Goal: Task Accomplishment & Management: Use online tool/utility

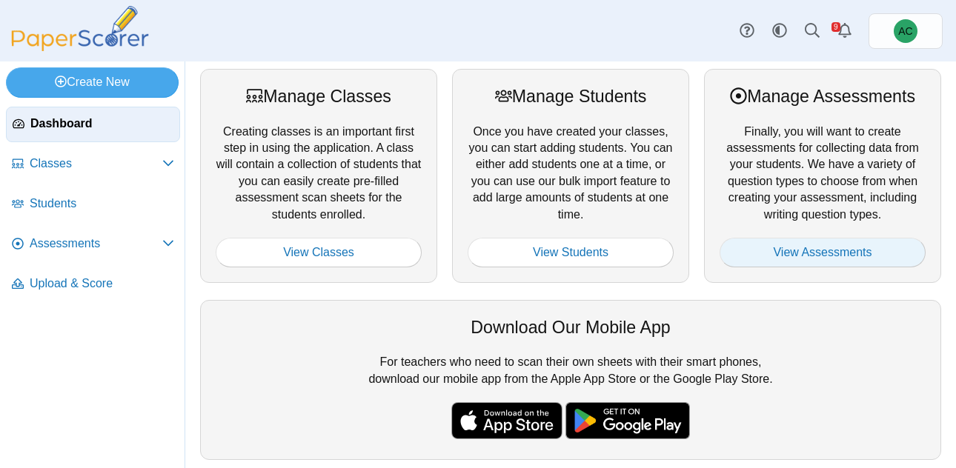
click at [804, 254] on link "View Assessments" at bounding box center [823, 253] width 206 height 30
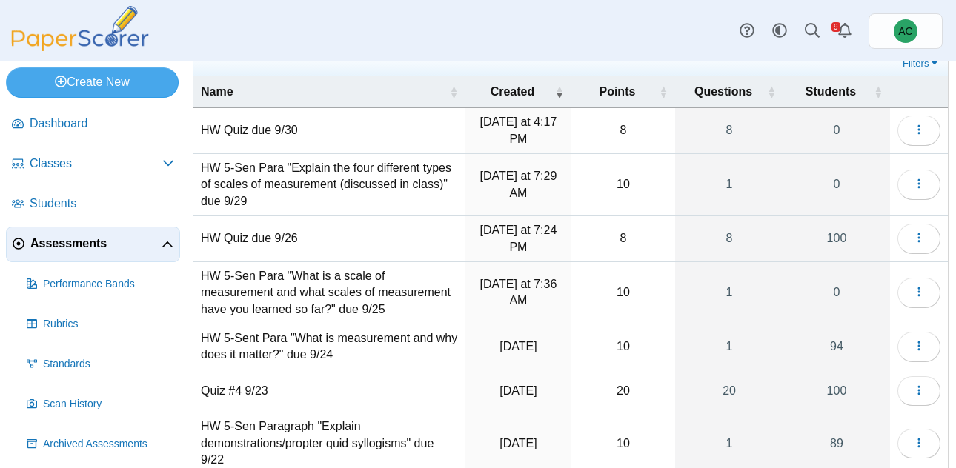
scroll to position [56, 0]
click at [920, 385] on icon "button" at bounding box center [919, 390] width 12 height 12
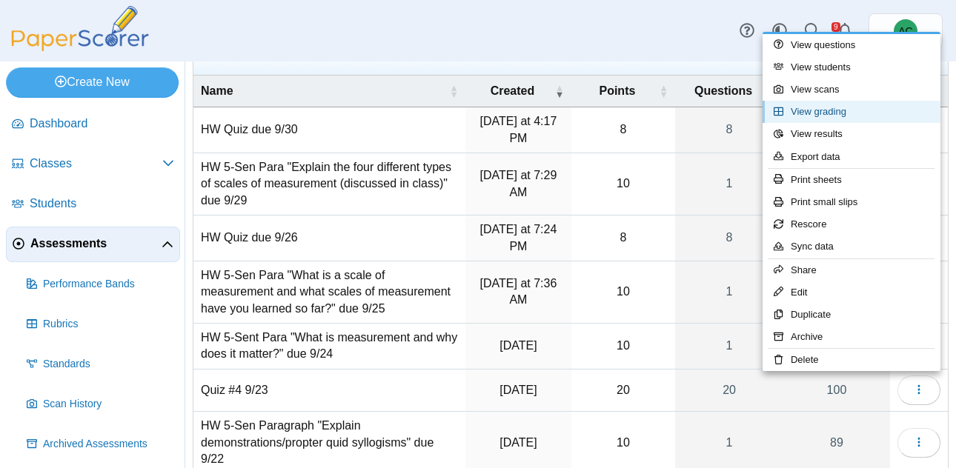
click at [824, 106] on link "View grading" at bounding box center [852, 112] width 178 height 22
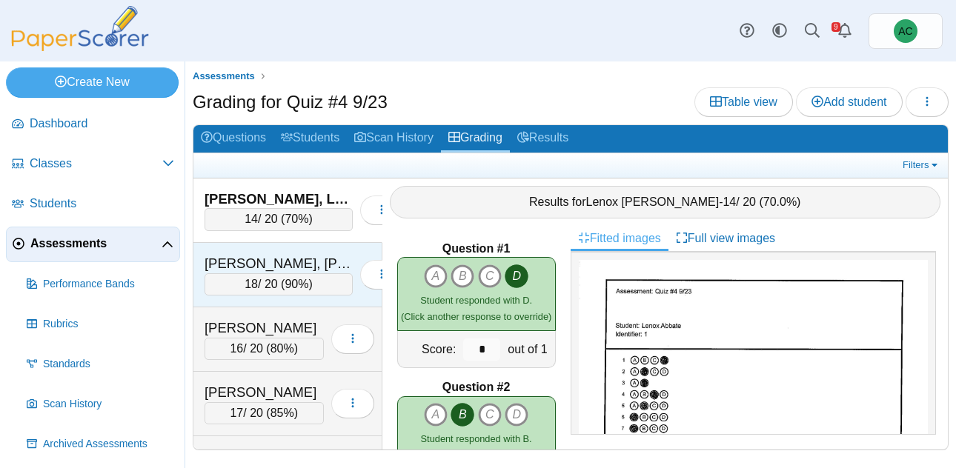
click at [303, 260] on div "[PERSON_NAME], [PERSON_NAME] [PERSON_NAME]" at bounding box center [279, 263] width 148 height 19
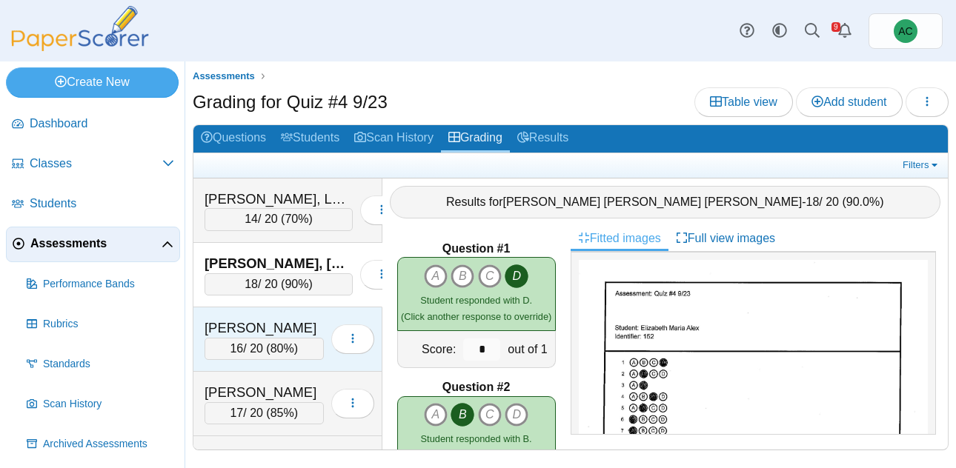
click at [246, 339] on div "16 / 20 ( 80% )" at bounding box center [264, 349] width 119 height 22
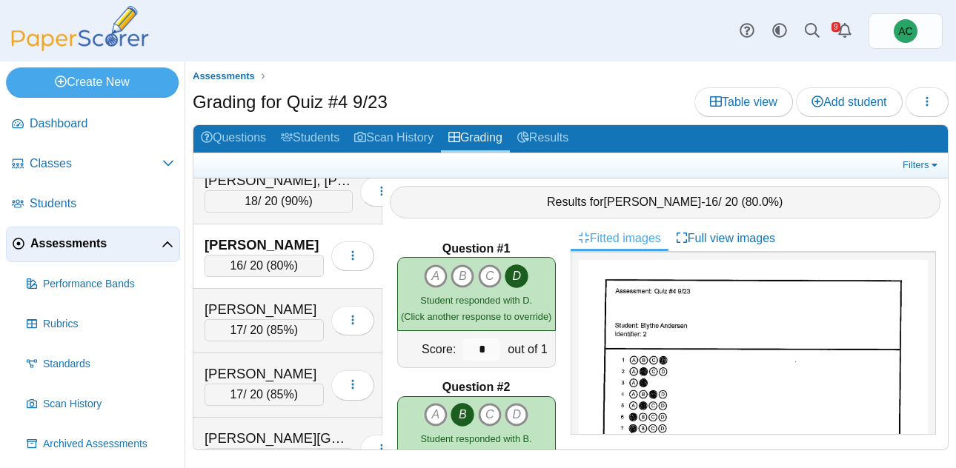
scroll to position [102, 0]
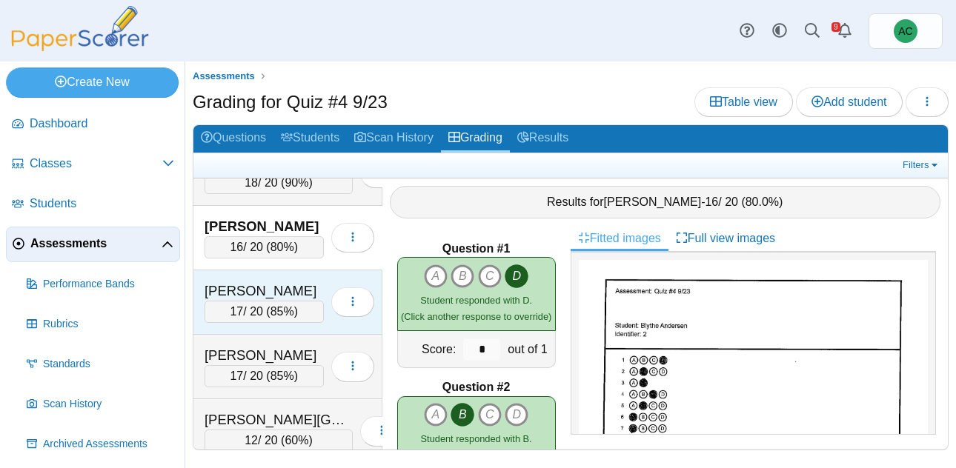
click at [236, 294] on div "[PERSON_NAME]" at bounding box center [264, 291] width 119 height 19
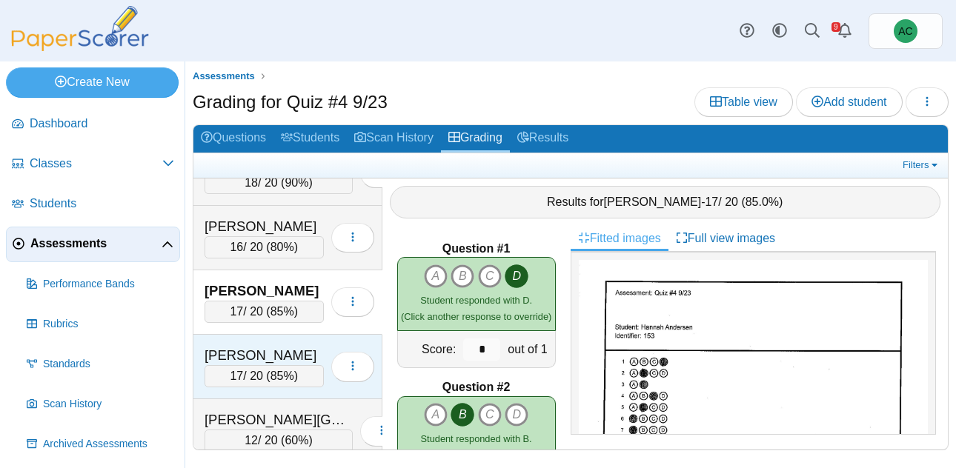
click at [268, 370] on div "17 / 20 ( 85% )" at bounding box center [264, 376] width 119 height 22
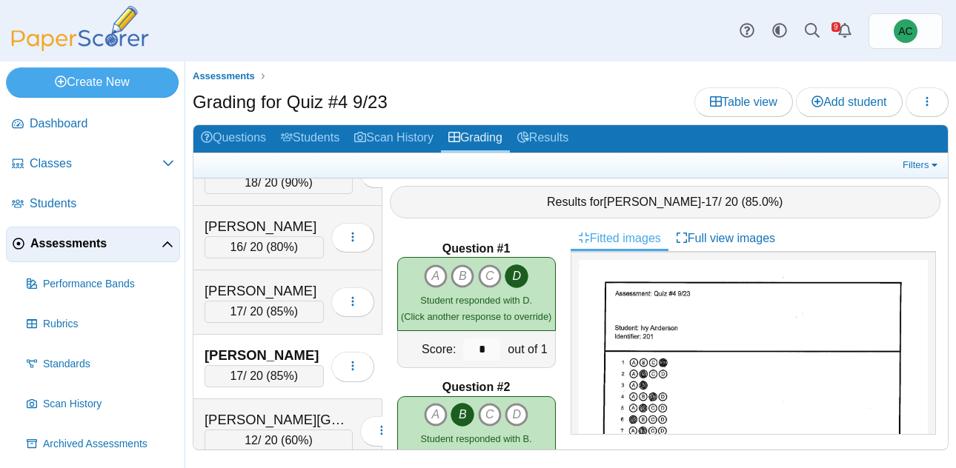
scroll to position [202, 0]
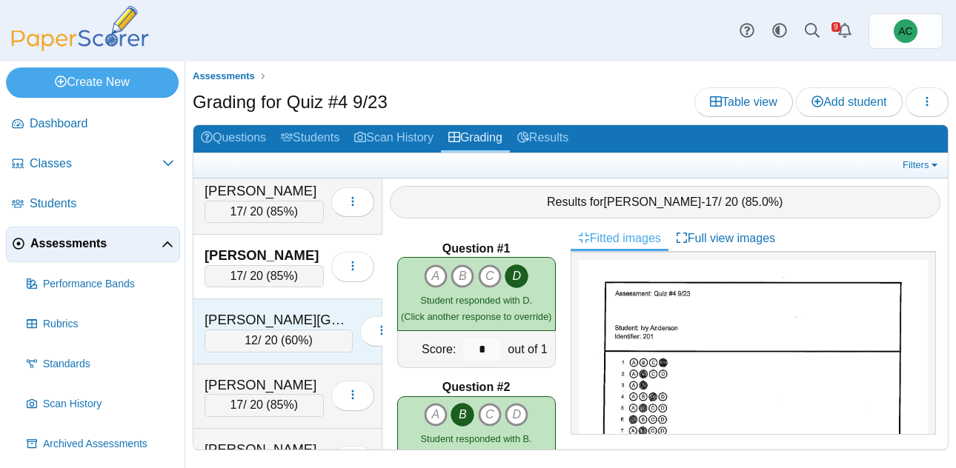
click at [250, 319] on div "[PERSON_NAME][GEOGRAPHIC_DATA]" at bounding box center [279, 320] width 148 height 19
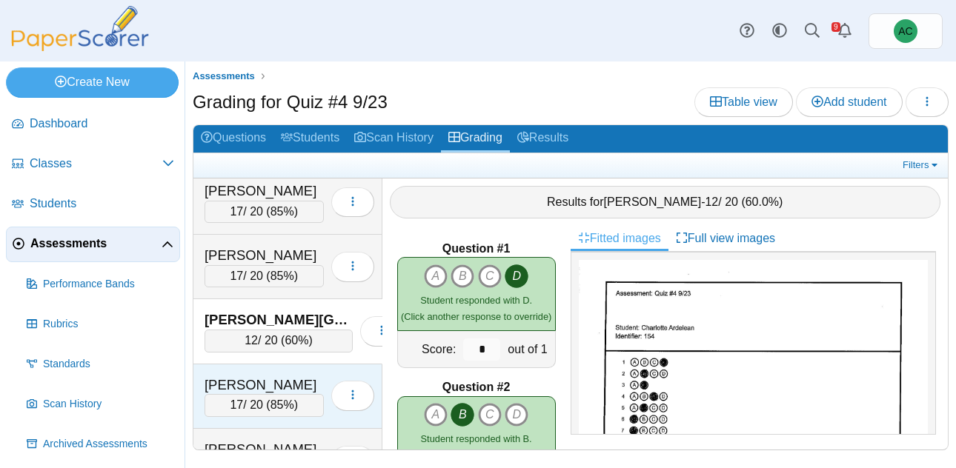
click at [268, 386] on div "[PERSON_NAME]" at bounding box center [264, 385] width 119 height 19
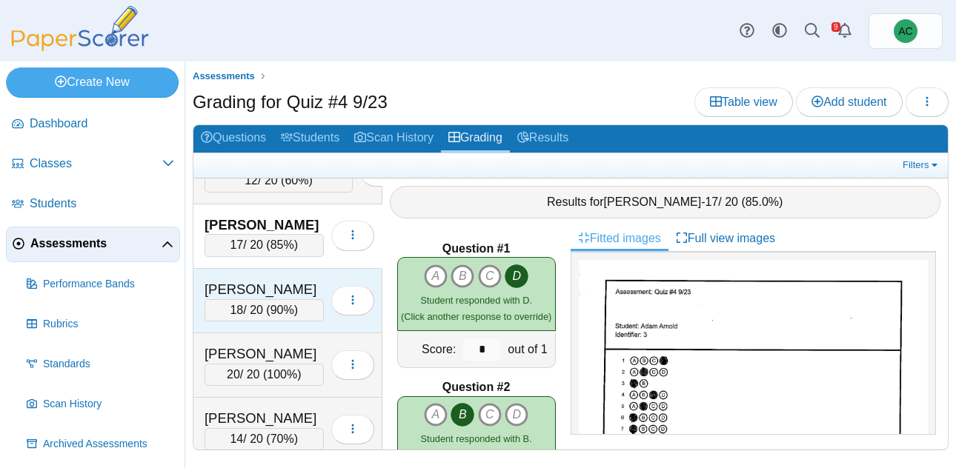
scroll to position [362, 0]
click at [235, 299] on div "18 / 20 ( 90% )" at bounding box center [264, 310] width 119 height 22
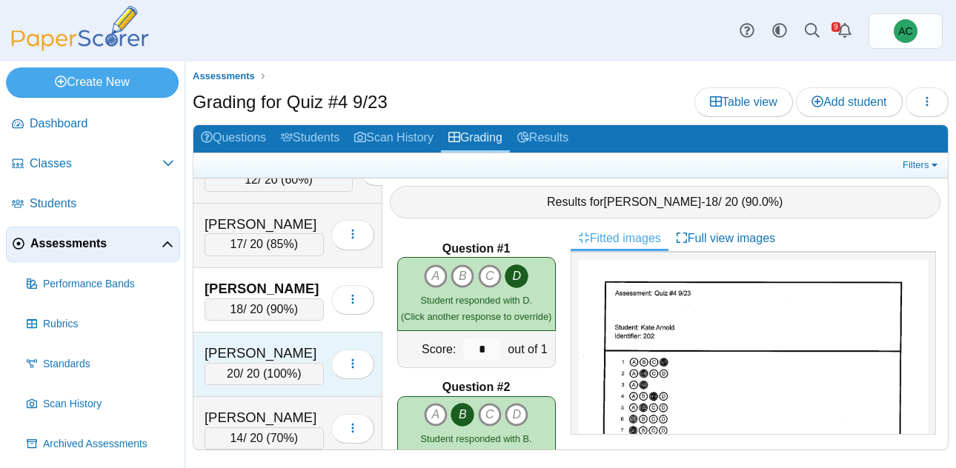
click at [222, 363] on div "20 / 20 ( 100% )" at bounding box center [264, 374] width 119 height 22
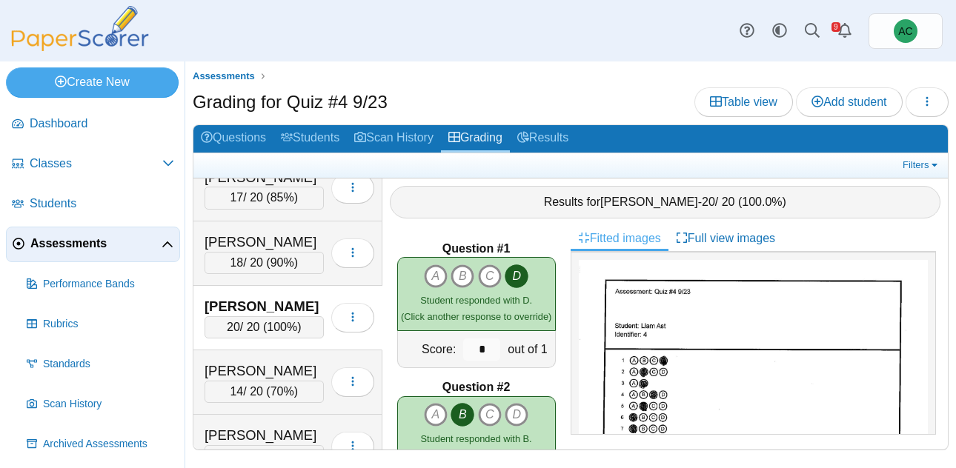
scroll to position [415, 0]
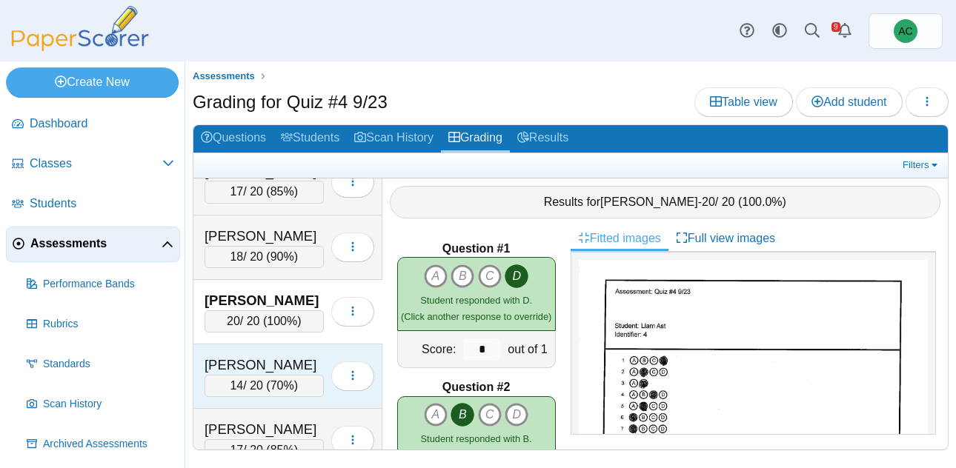
click at [239, 360] on div "[PERSON_NAME]" at bounding box center [264, 365] width 119 height 19
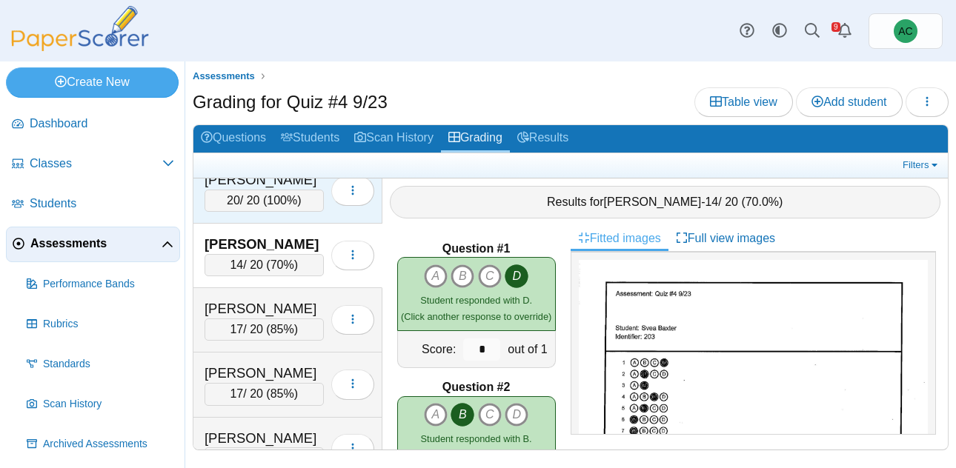
scroll to position [548, 0]
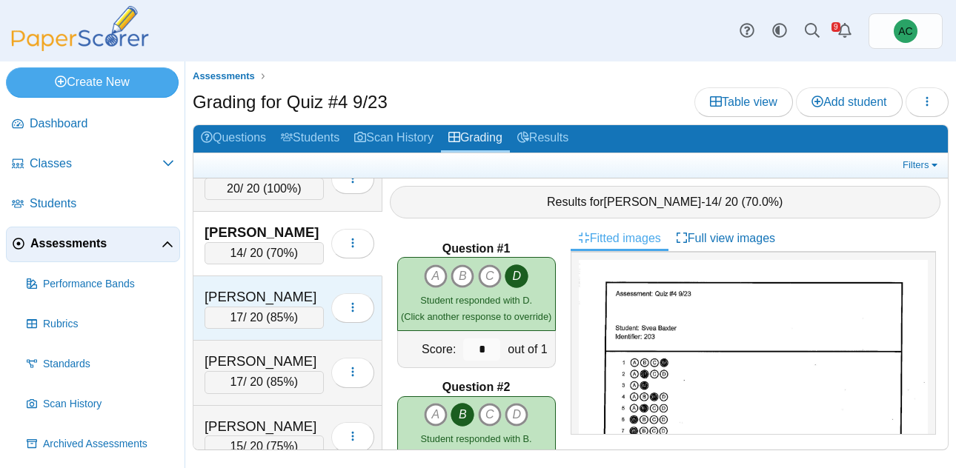
click at [249, 302] on div "[PERSON_NAME]" at bounding box center [264, 297] width 119 height 19
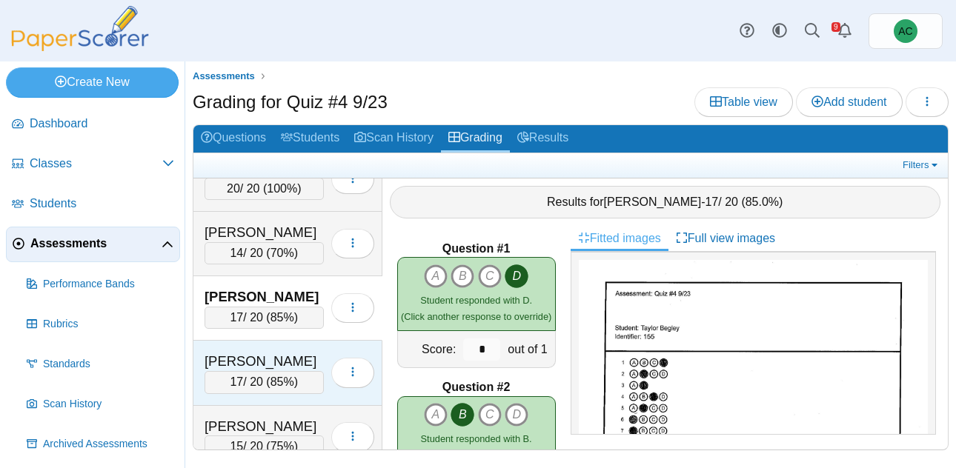
click at [219, 372] on div "17 / 20 ( 85% )" at bounding box center [264, 382] width 119 height 22
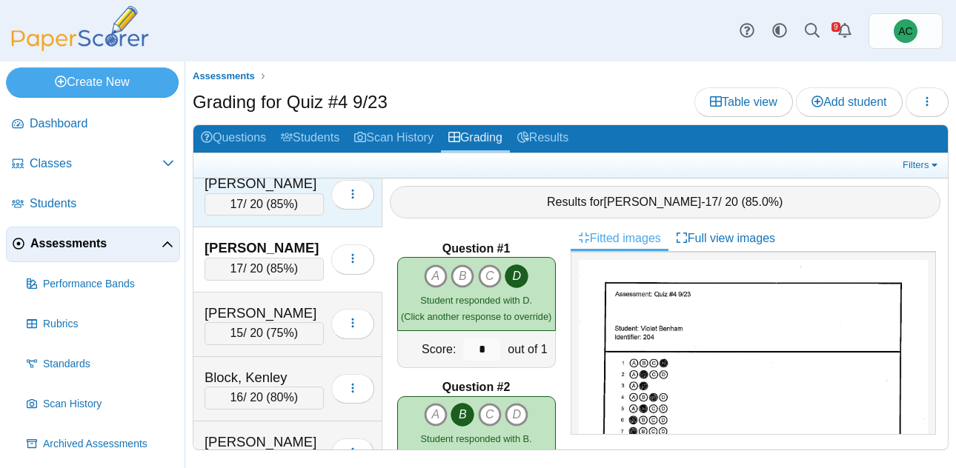
scroll to position [662, 0]
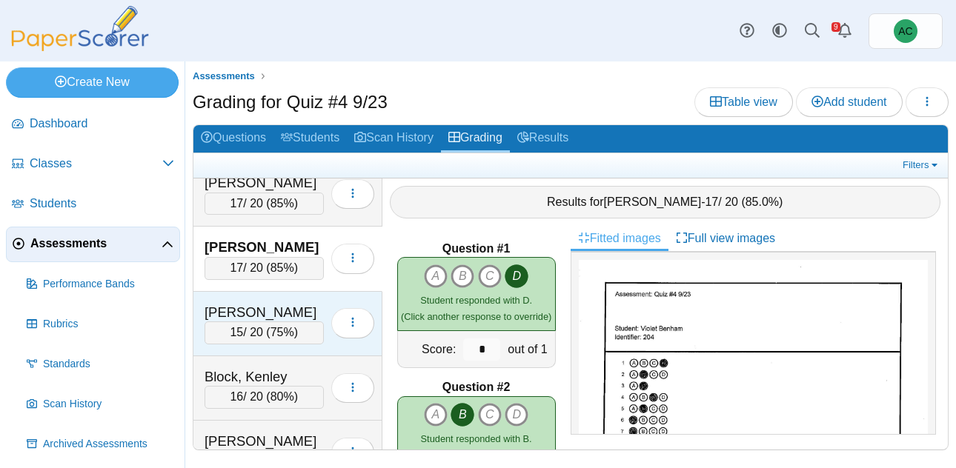
click at [268, 322] on div "15 / 20 ( 75% )" at bounding box center [264, 333] width 119 height 22
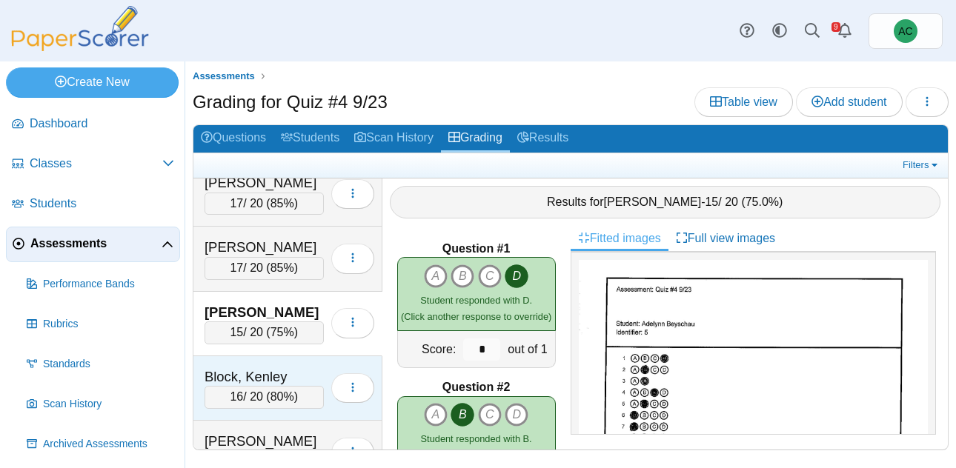
click at [237, 363] on div "Block, Kenley 16 / 20 ( 80% ) Loading…" at bounding box center [287, 389] width 189 height 64
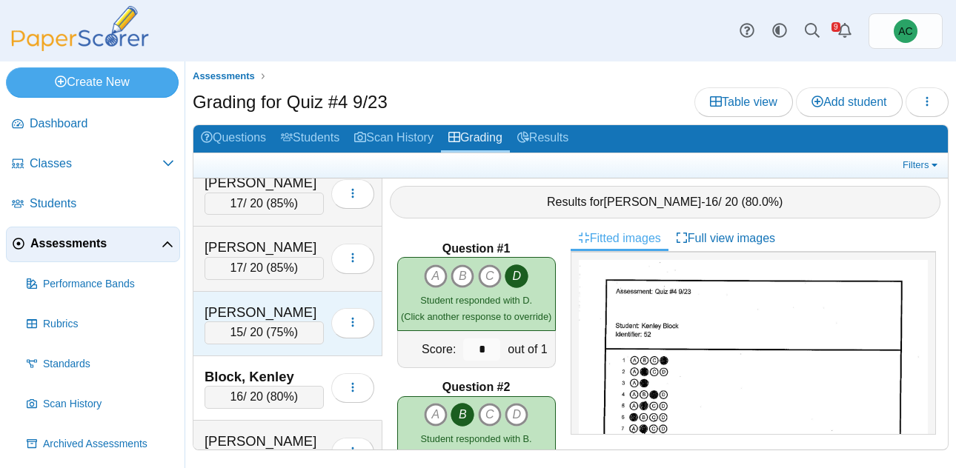
scroll to position [742, 0]
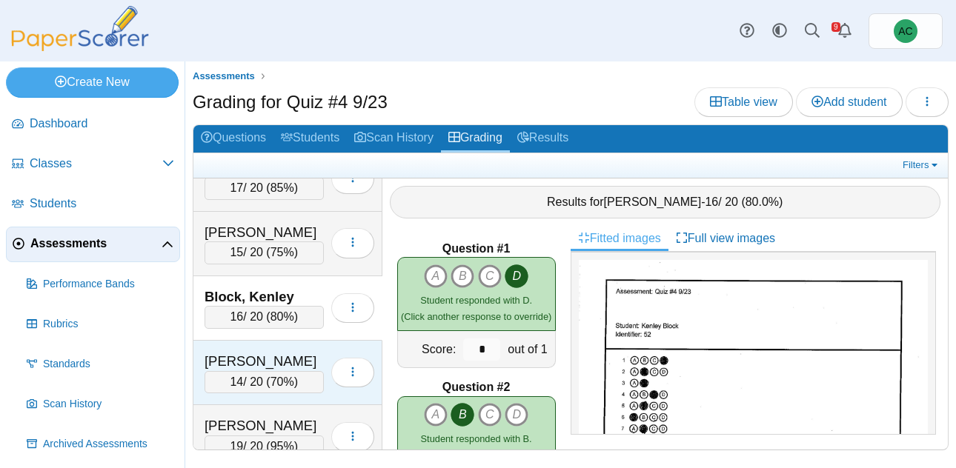
click at [236, 357] on div "[PERSON_NAME]" at bounding box center [264, 361] width 119 height 19
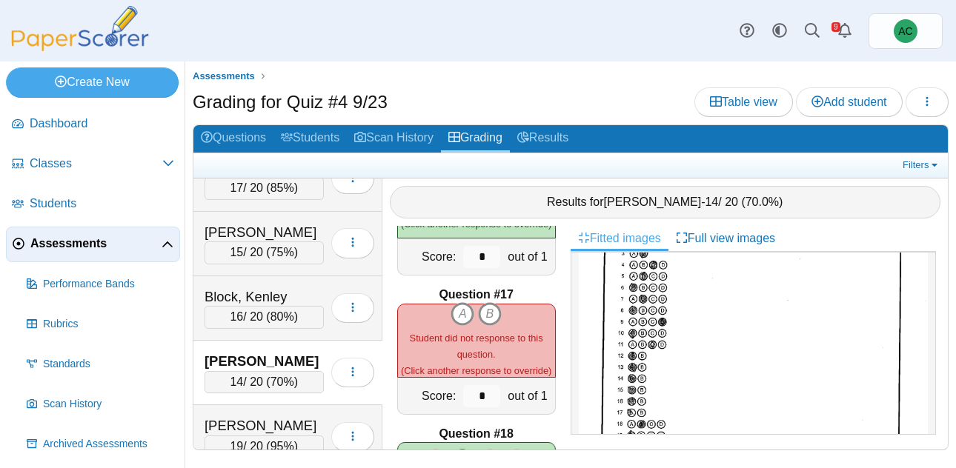
scroll to position [133, 0]
click at [459, 315] on icon "A" at bounding box center [463, 314] width 24 height 24
type input "*"
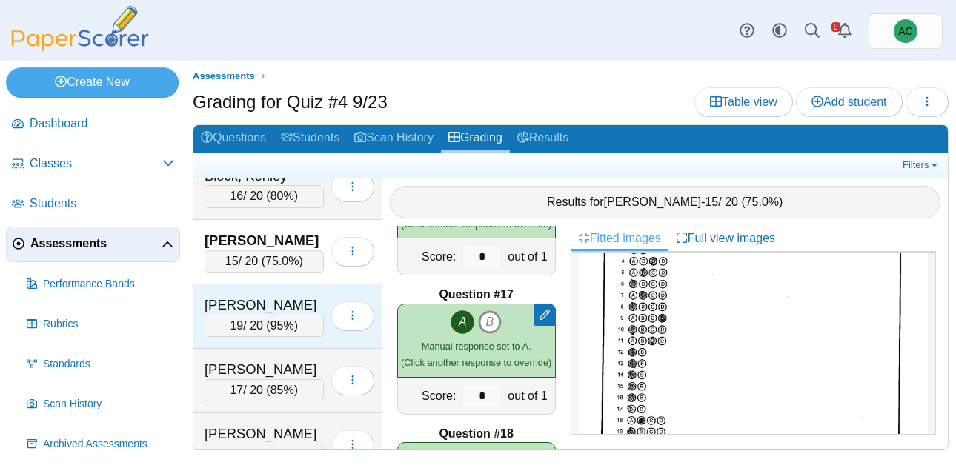
scroll to position [865, 0]
click at [223, 305] on div "[PERSON_NAME]" at bounding box center [264, 303] width 119 height 19
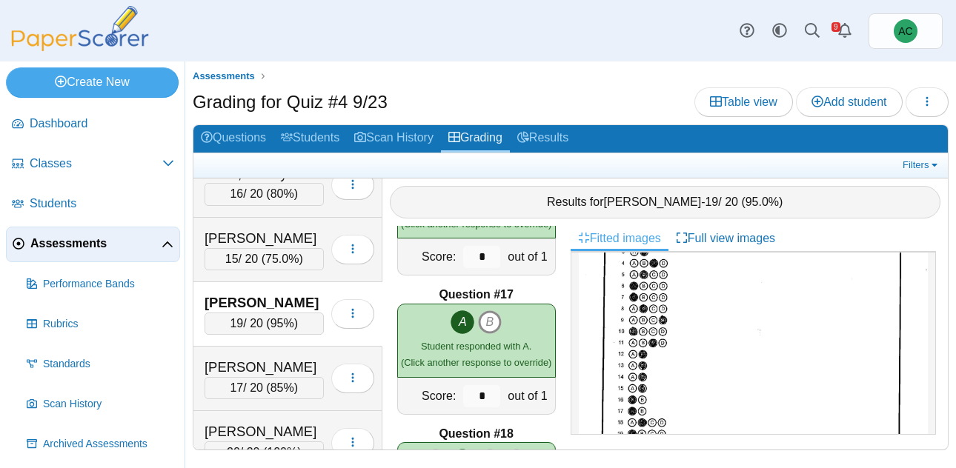
scroll to position [0, 0]
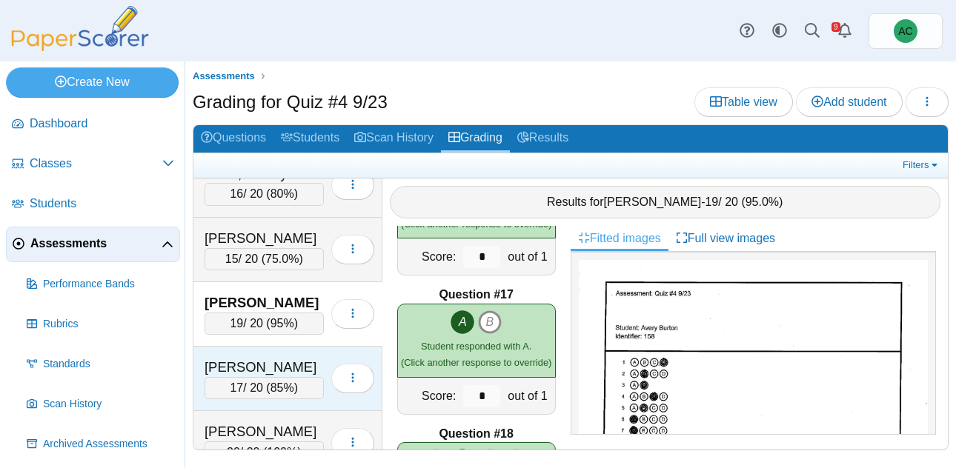
click at [272, 362] on div "[PERSON_NAME]" at bounding box center [264, 367] width 119 height 19
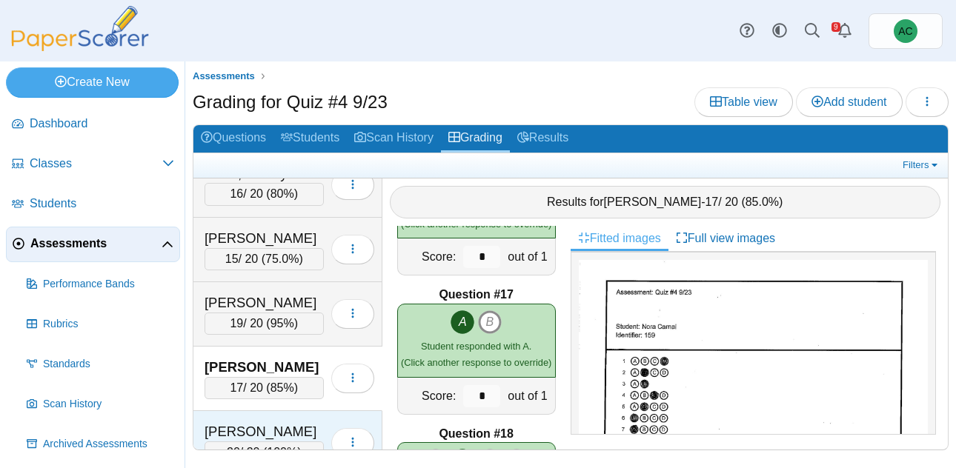
click at [251, 414] on div "[PERSON_NAME] 20 / 20 ( 100% ) Loading…" at bounding box center [287, 443] width 189 height 64
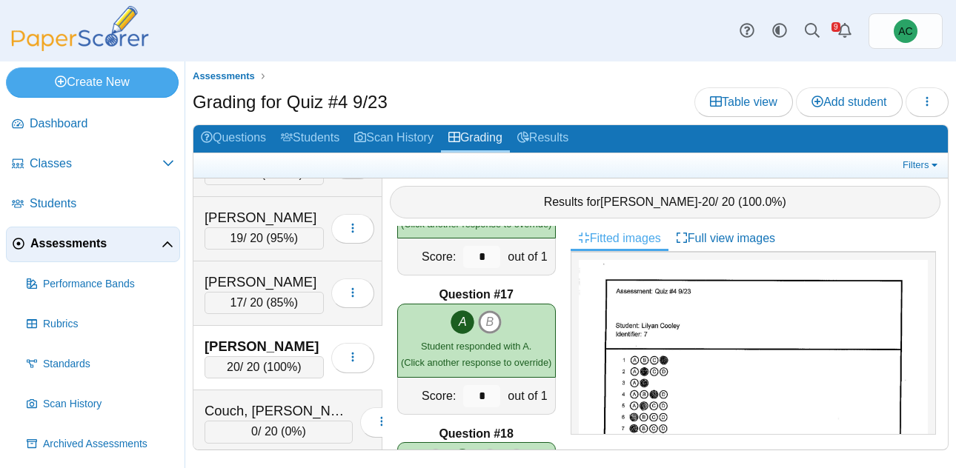
scroll to position [953, 0]
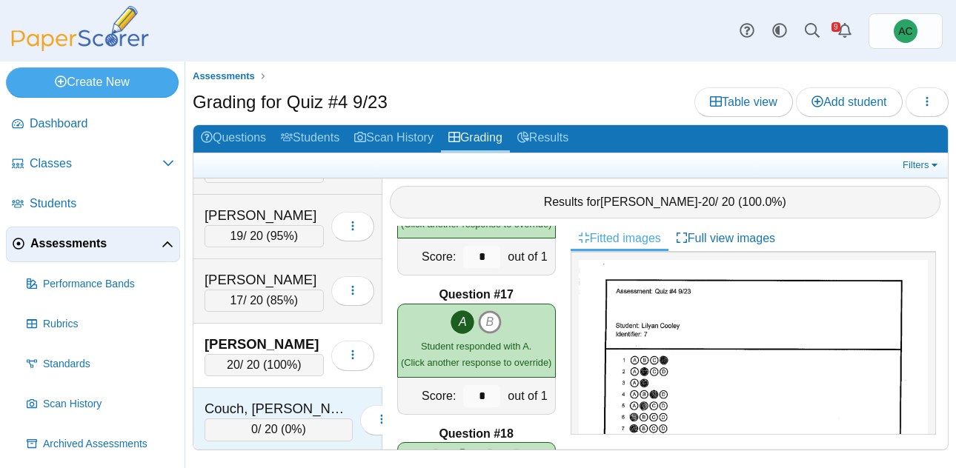
click at [240, 394] on div "Couch, [PERSON_NAME] 0 / 20 ( 0% ) Loading…" at bounding box center [287, 420] width 189 height 64
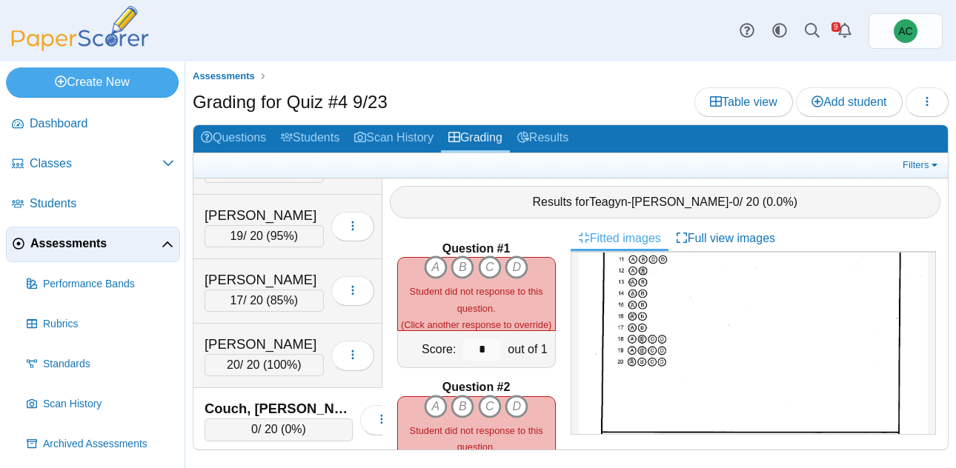
scroll to position [0, 0]
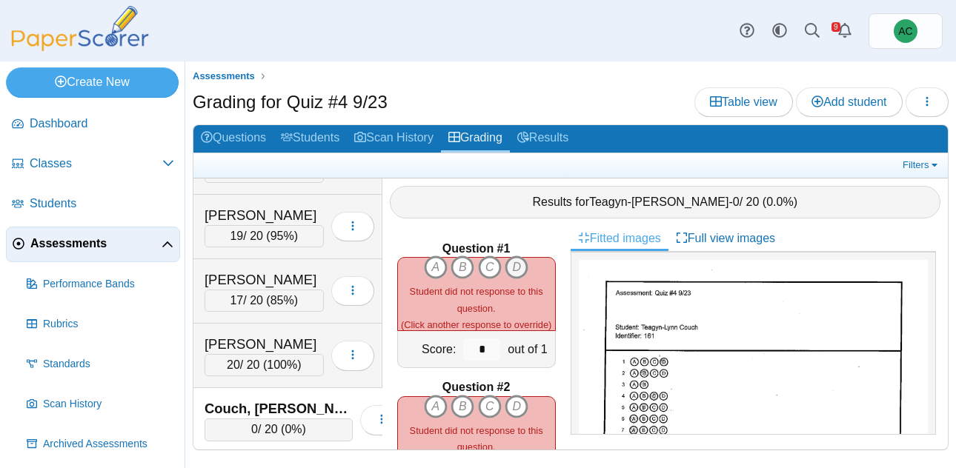
click at [514, 271] on icon "D" at bounding box center [517, 268] width 24 height 24
type input "*"
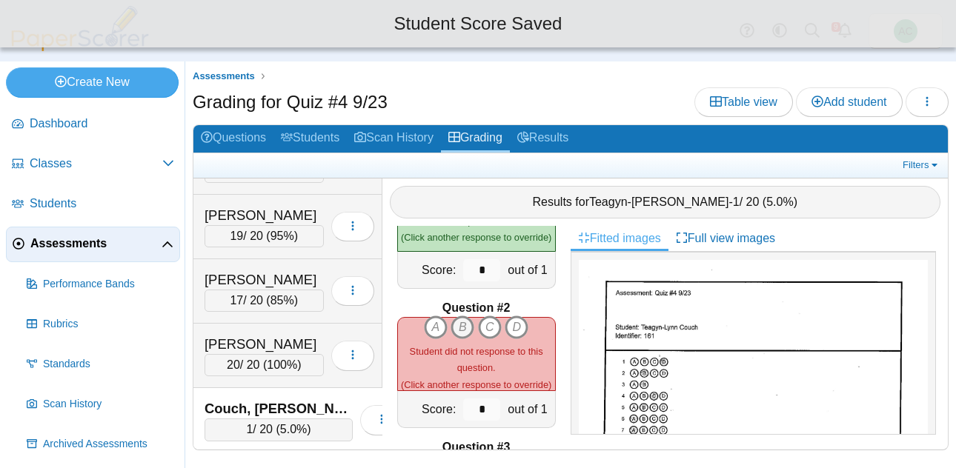
scroll to position [84, 0]
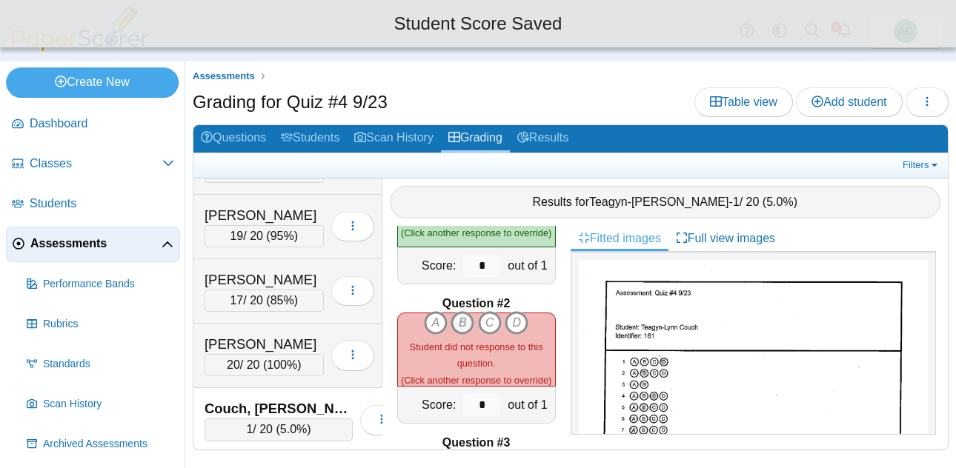
click at [454, 321] on icon "B" at bounding box center [463, 323] width 24 height 24
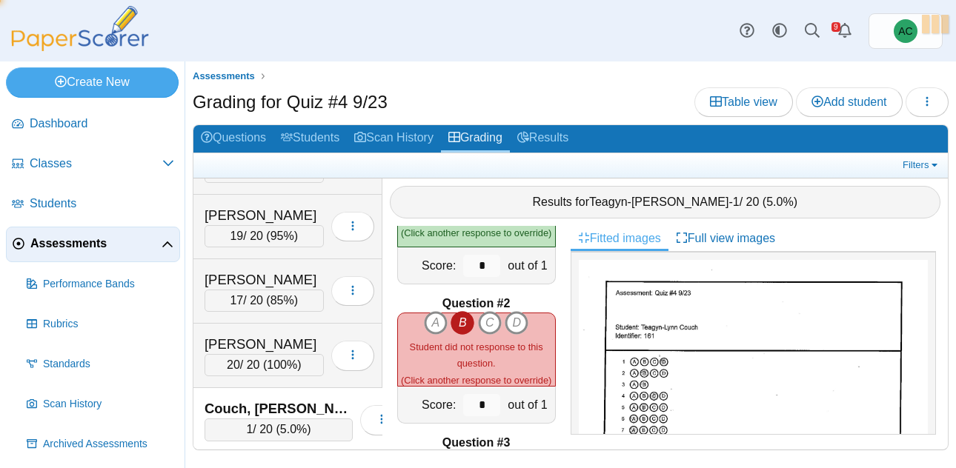
type input "*"
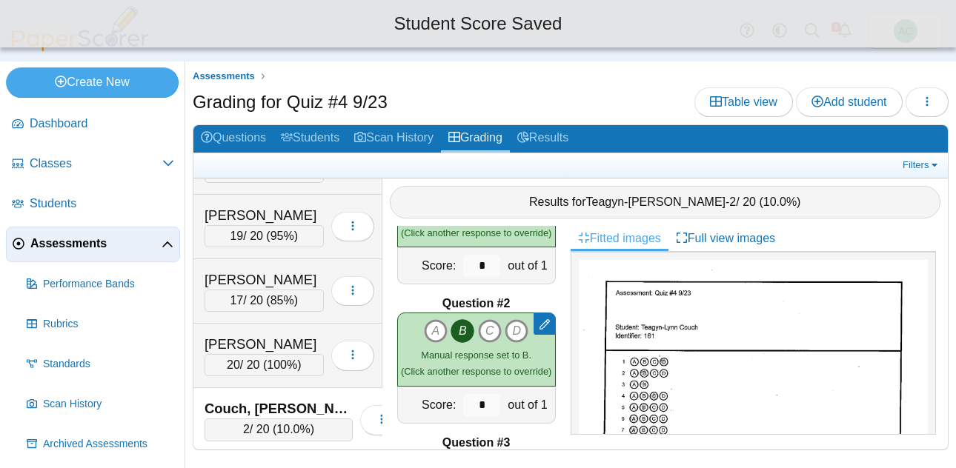
scroll to position [169, 0]
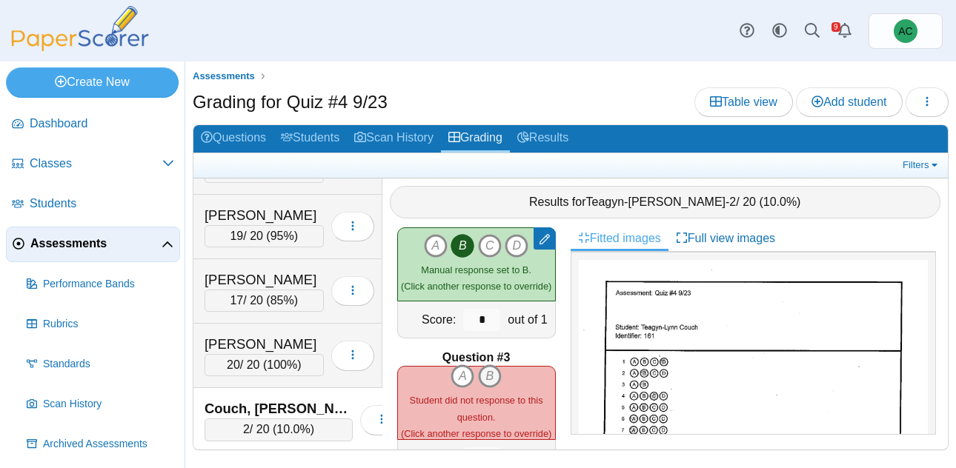
click at [487, 377] on icon "B" at bounding box center [490, 377] width 24 height 24
type input "*"
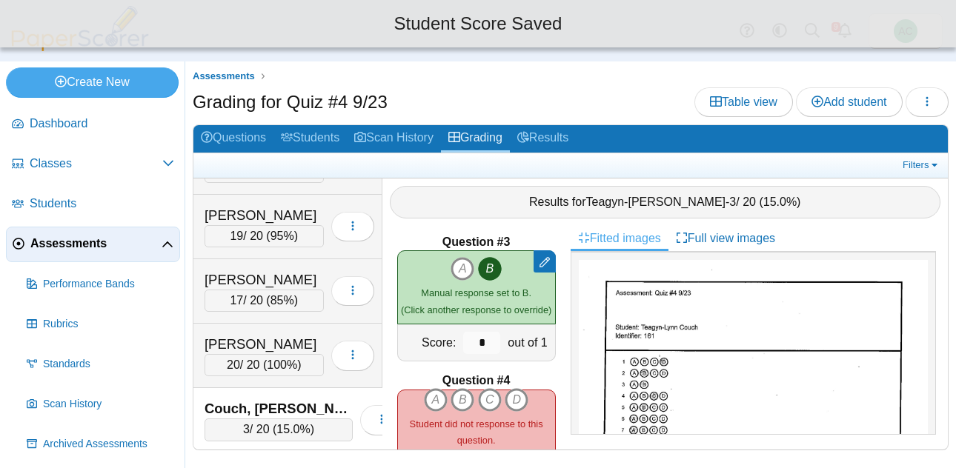
scroll to position [284, 0]
click at [490, 396] on icon "C" at bounding box center [490, 401] width 24 height 24
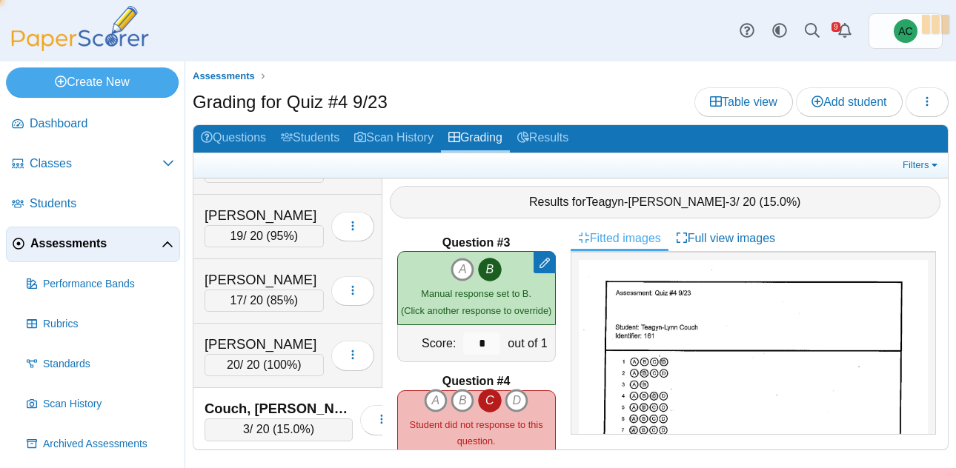
type input "*"
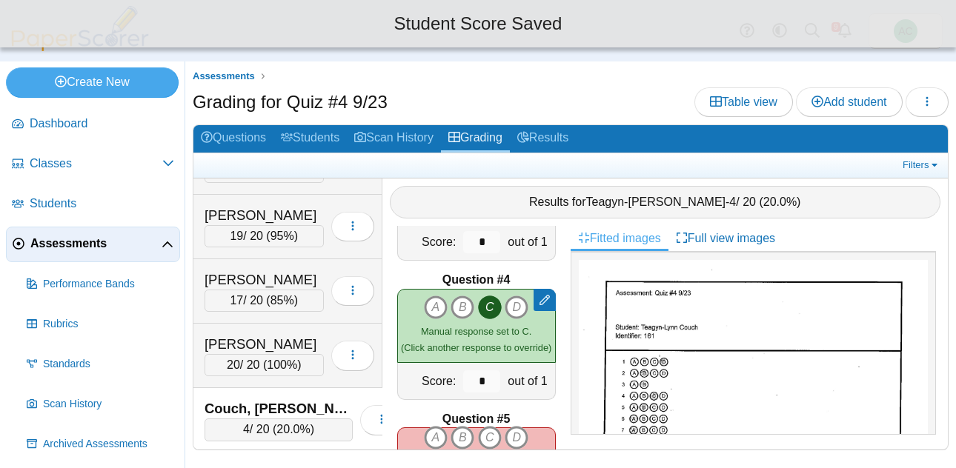
scroll to position [416, 0]
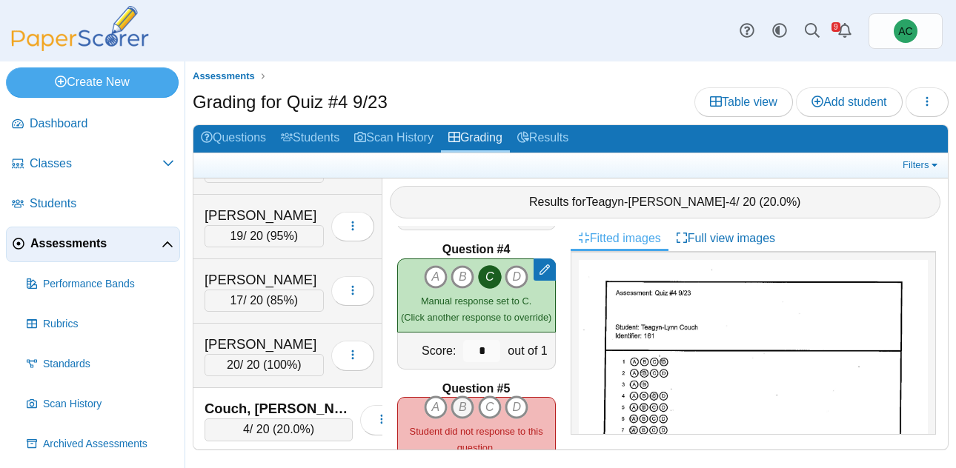
click at [466, 405] on icon "B" at bounding box center [463, 408] width 24 height 24
type input "*"
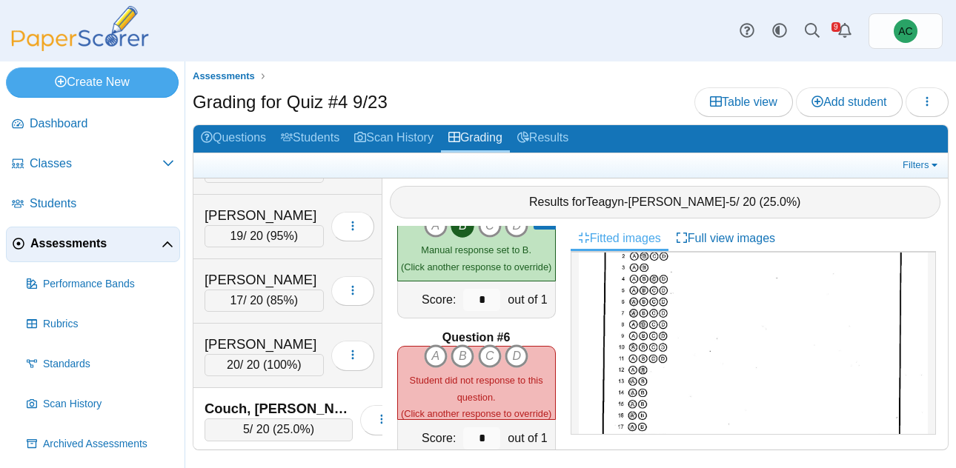
scroll to position [607, 0]
click at [434, 356] on icon "A" at bounding box center [436, 355] width 24 height 24
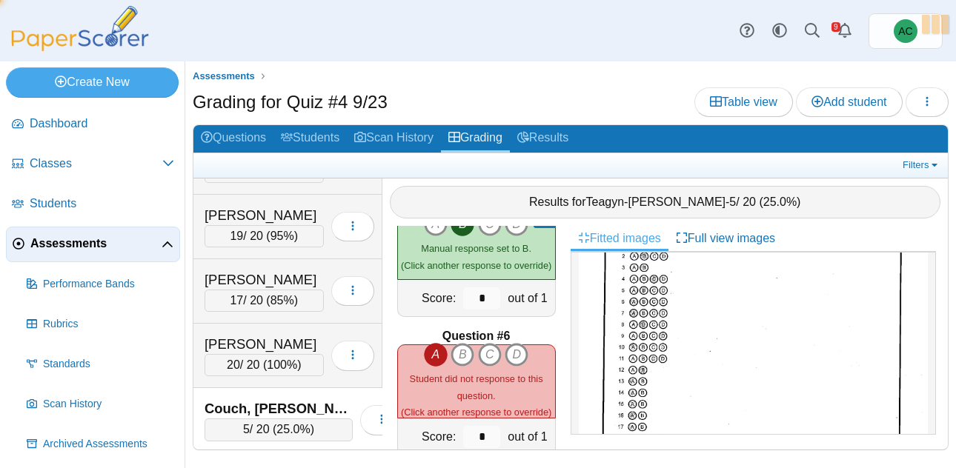
type input "*"
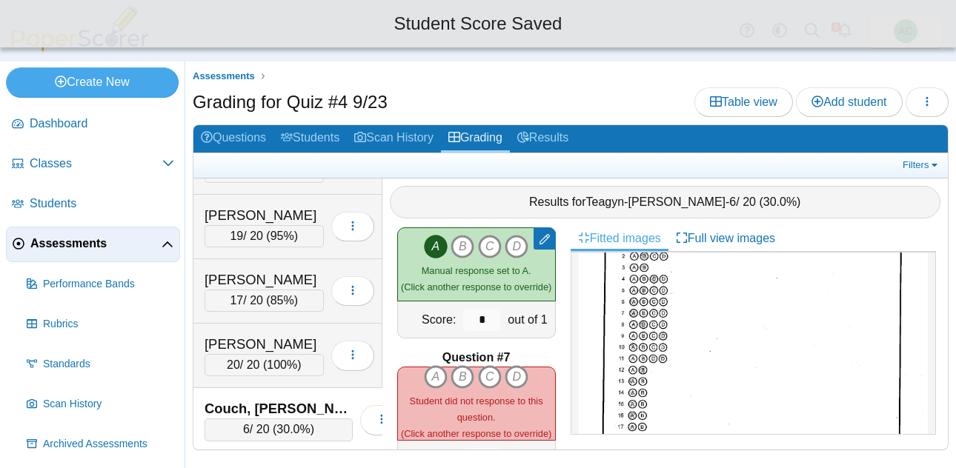
scroll to position [723, 0]
click at [437, 377] on icon "A" at bounding box center [436, 378] width 24 height 24
type input "*"
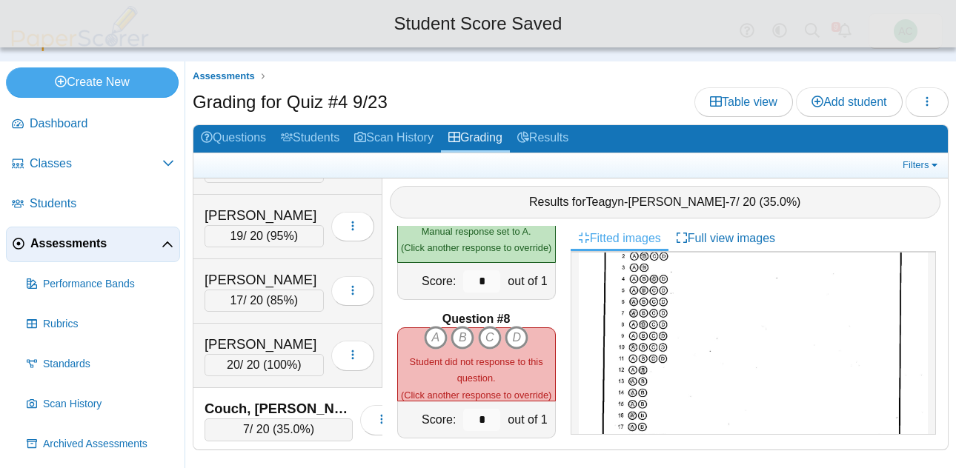
scroll to position [912, 0]
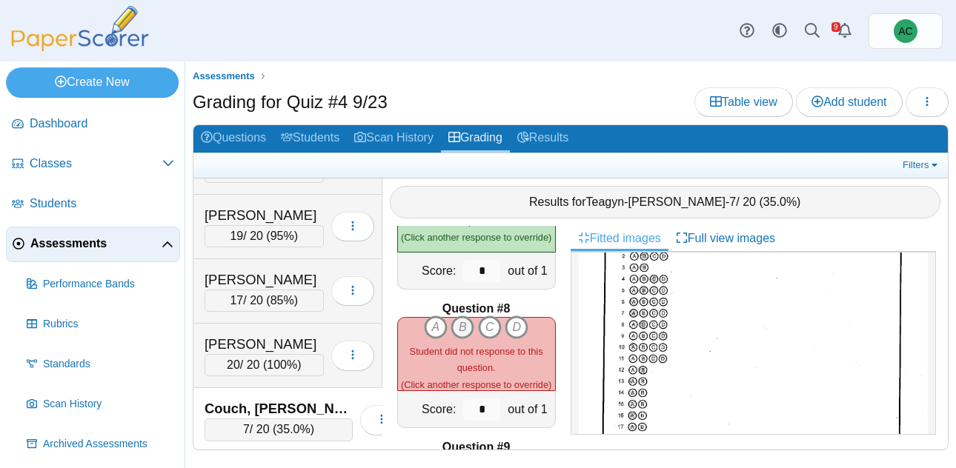
click at [463, 327] on icon "B" at bounding box center [463, 328] width 24 height 24
type input "*"
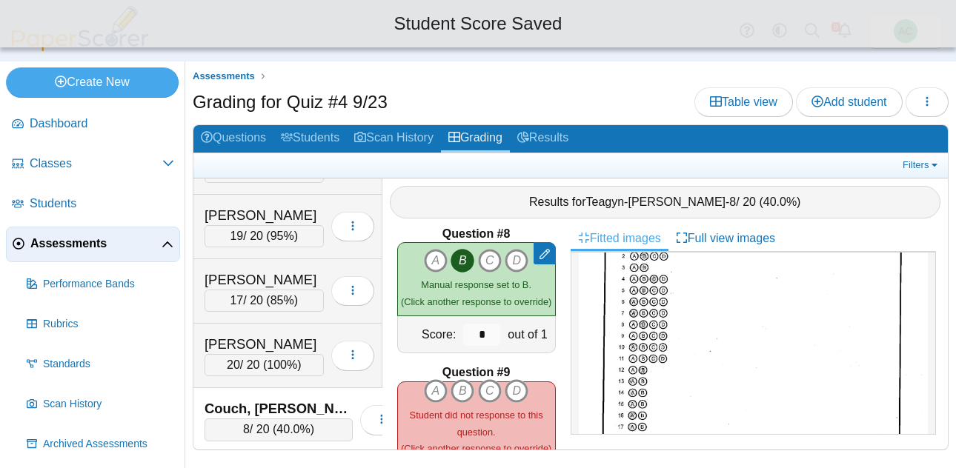
scroll to position [988, 0]
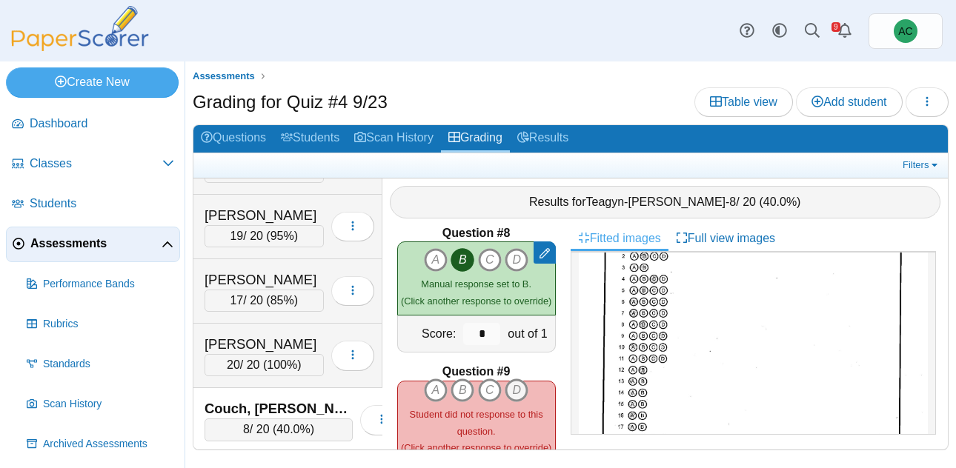
click at [514, 391] on icon "D" at bounding box center [517, 391] width 24 height 24
type input "*"
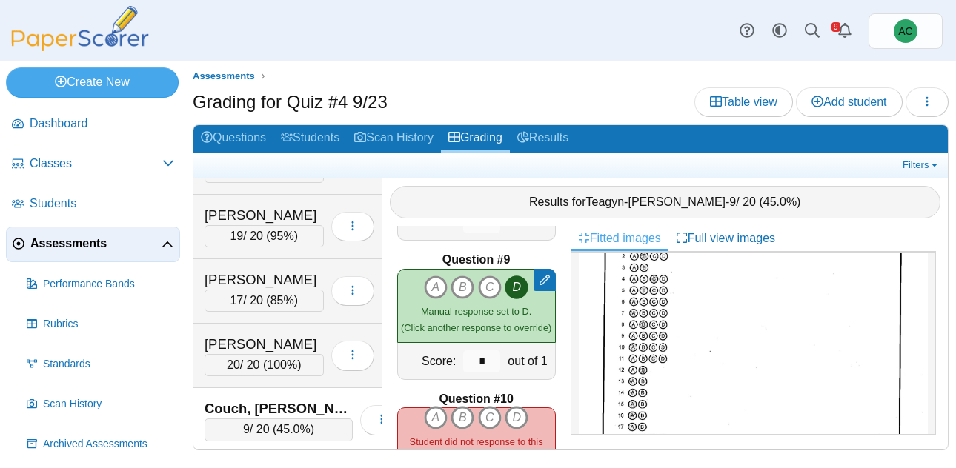
scroll to position [1102, 0]
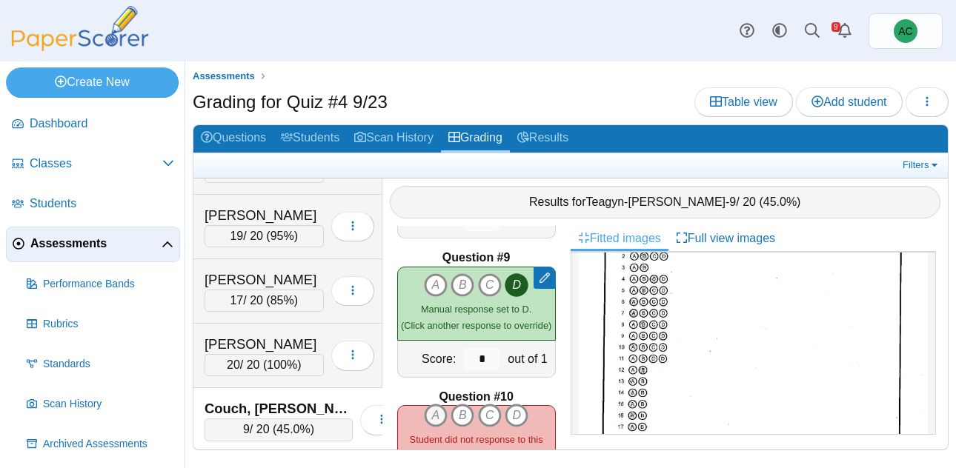
click at [425, 413] on icon "A" at bounding box center [436, 416] width 24 height 24
type input "*"
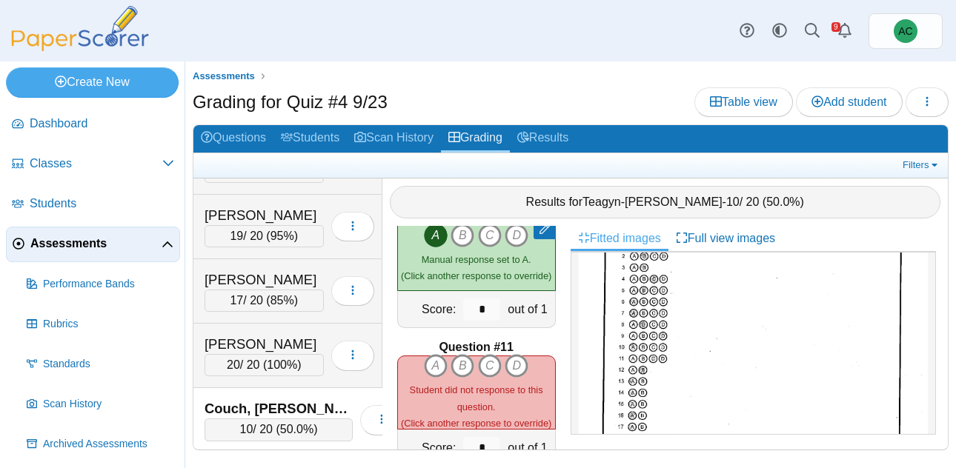
scroll to position [1291, 0]
click at [497, 362] on icon "C" at bounding box center [490, 366] width 24 height 24
type input "*"
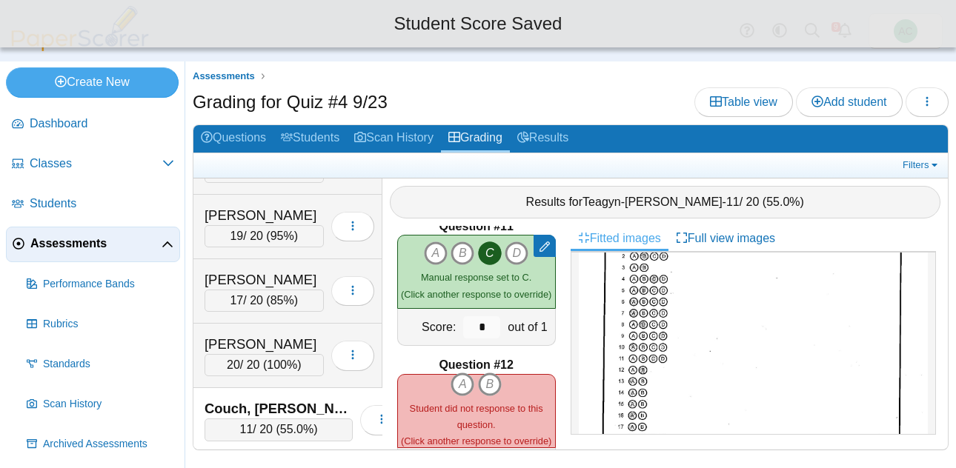
scroll to position [1442, 0]
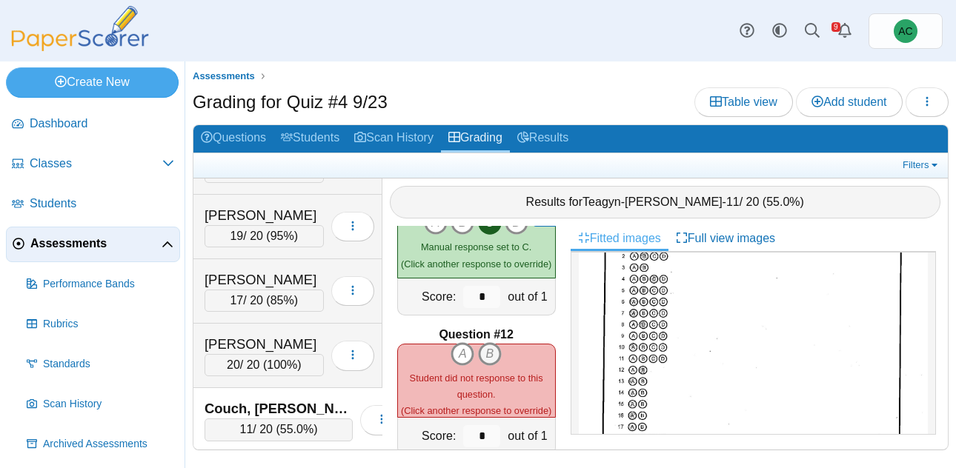
click at [491, 354] on icon "B" at bounding box center [490, 354] width 24 height 24
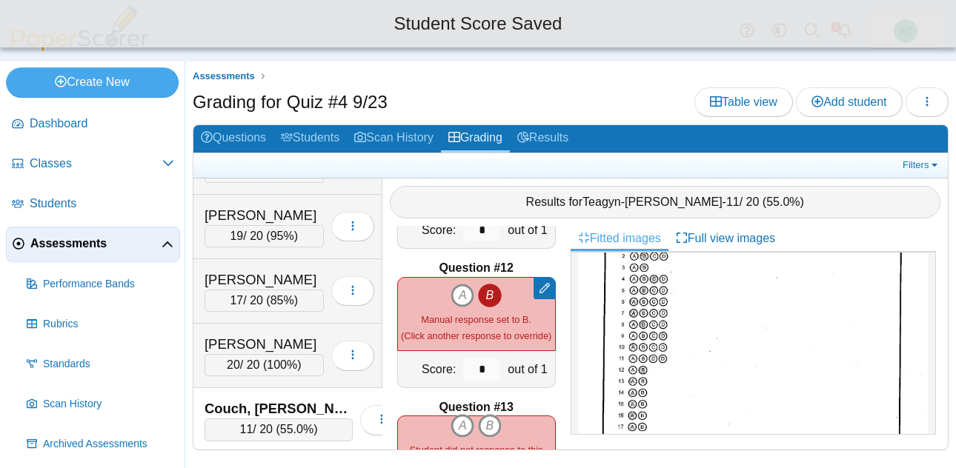
scroll to position [1509, 0]
click at [460, 424] on icon "A" at bounding box center [463, 426] width 24 height 24
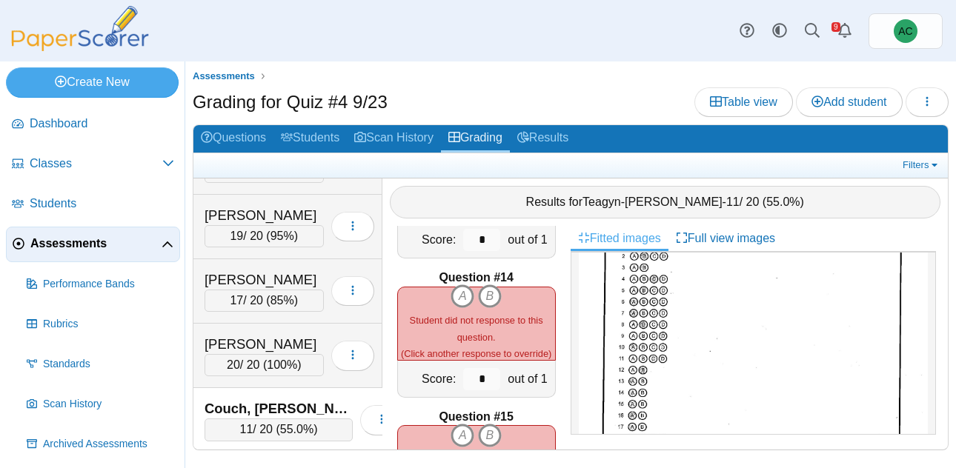
scroll to position [1782, 0]
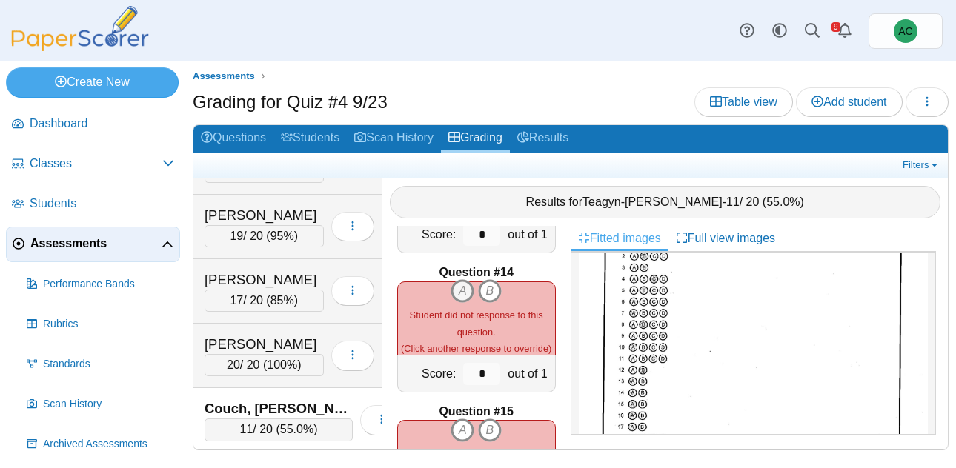
click at [464, 291] on icon "A" at bounding box center [463, 291] width 24 height 24
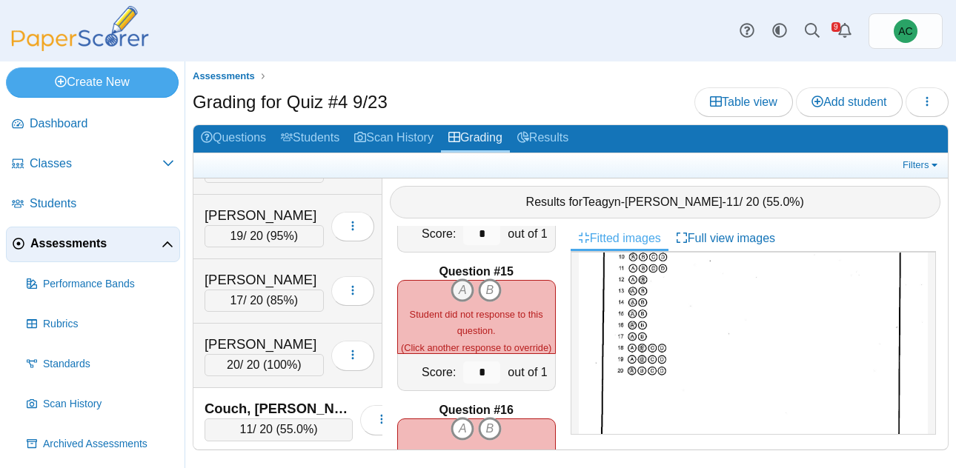
scroll to position [1923, 0]
click at [467, 288] on icon "A" at bounding box center [463, 290] width 24 height 24
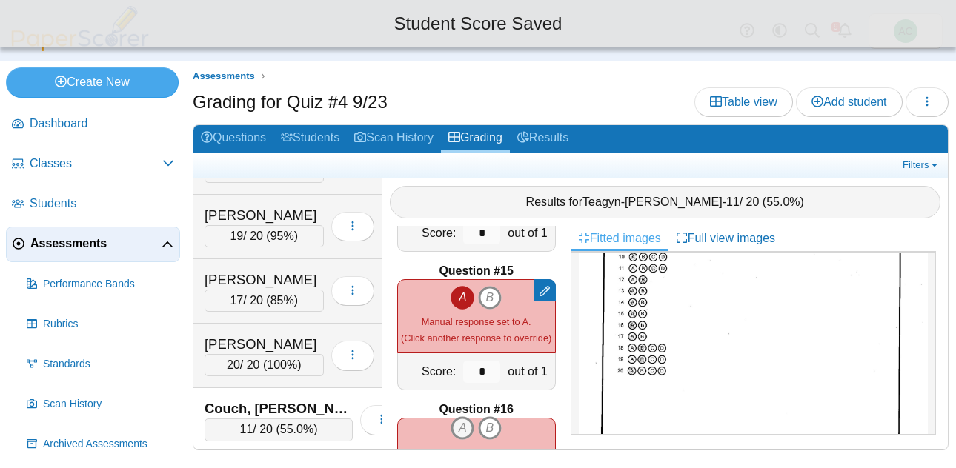
click at [467, 428] on icon "A" at bounding box center [463, 429] width 24 height 24
type input "*"
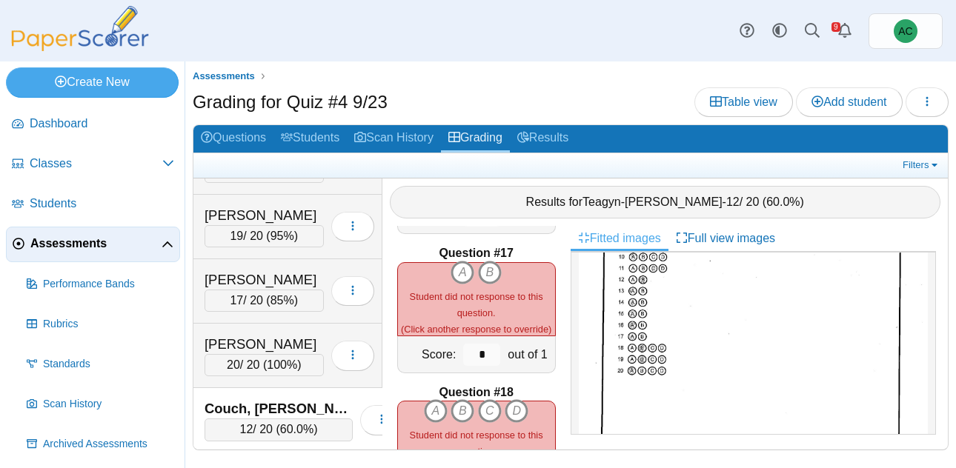
scroll to position [2219, 0]
click at [469, 273] on icon "A" at bounding box center [463, 272] width 24 height 24
type input "*"
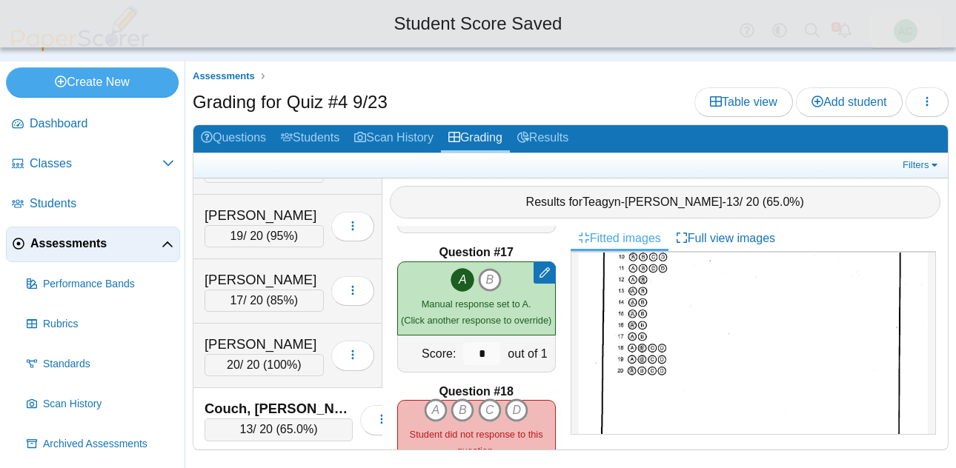
scroll to position [2340, 0]
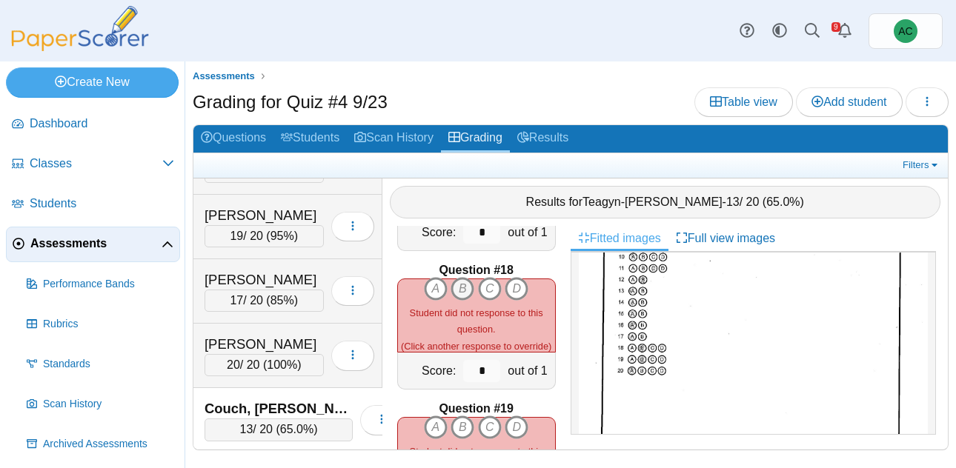
click at [468, 283] on icon "B" at bounding box center [463, 289] width 24 height 24
type input "*"
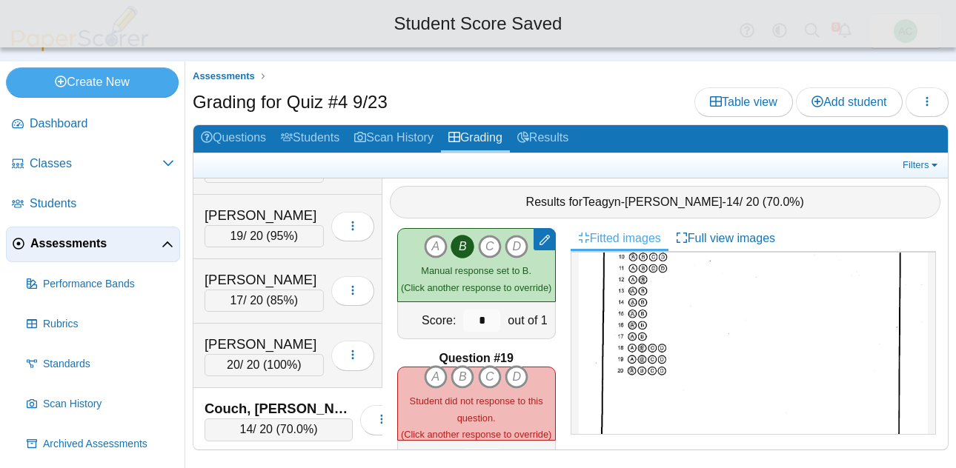
scroll to position [2414, 0]
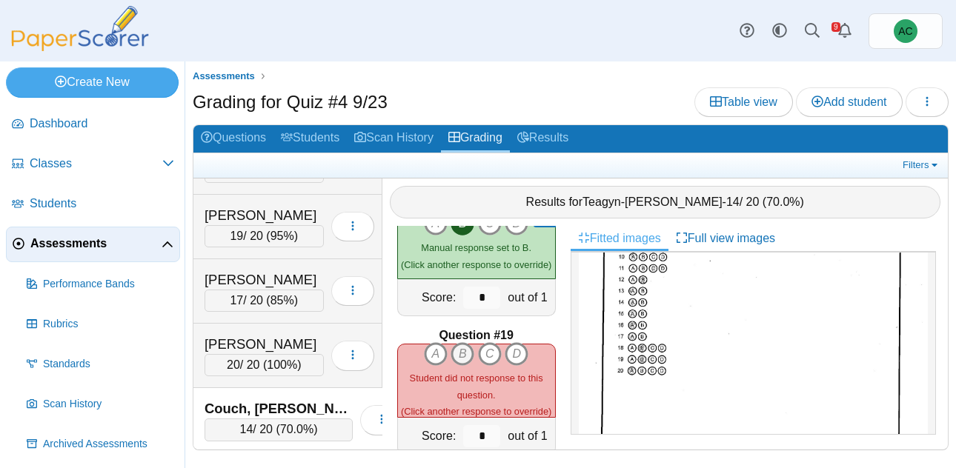
click at [469, 353] on icon "B" at bounding box center [463, 354] width 24 height 24
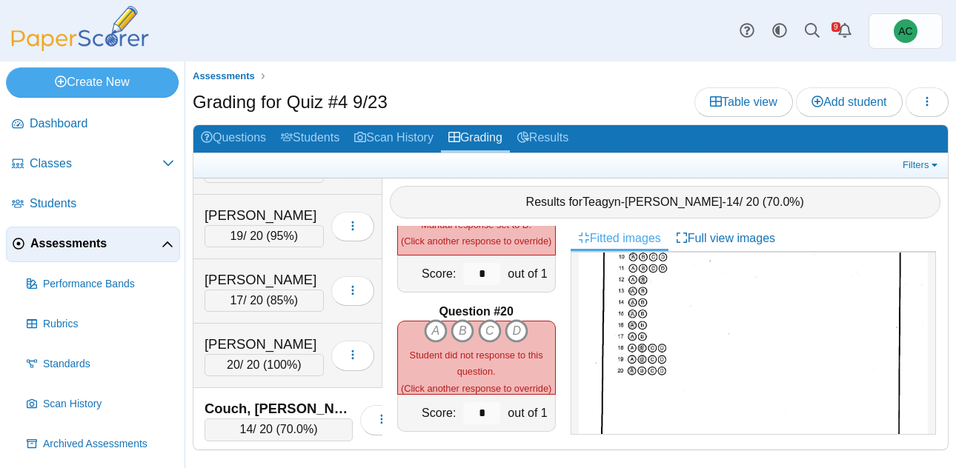
scroll to position [2577, 0]
click at [434, 339] on icon "A" at bounding box center [436, 331] width 24 height 24
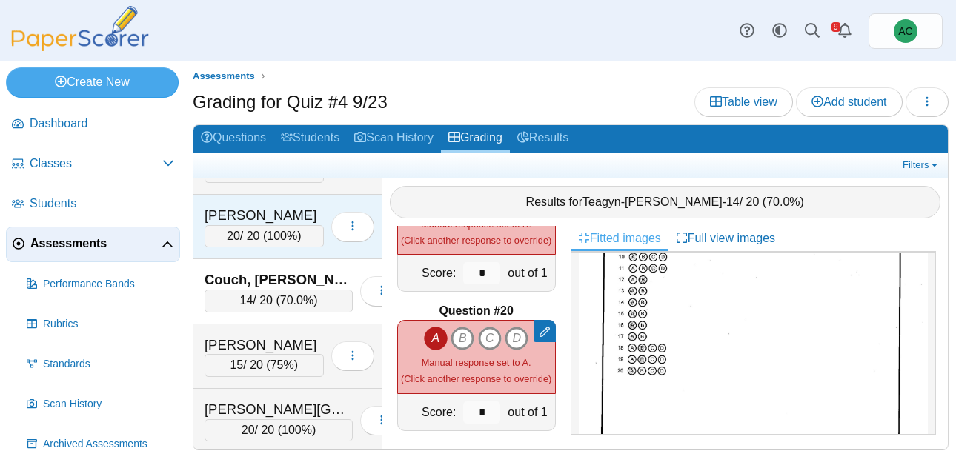
scroll to position [1084, 0]
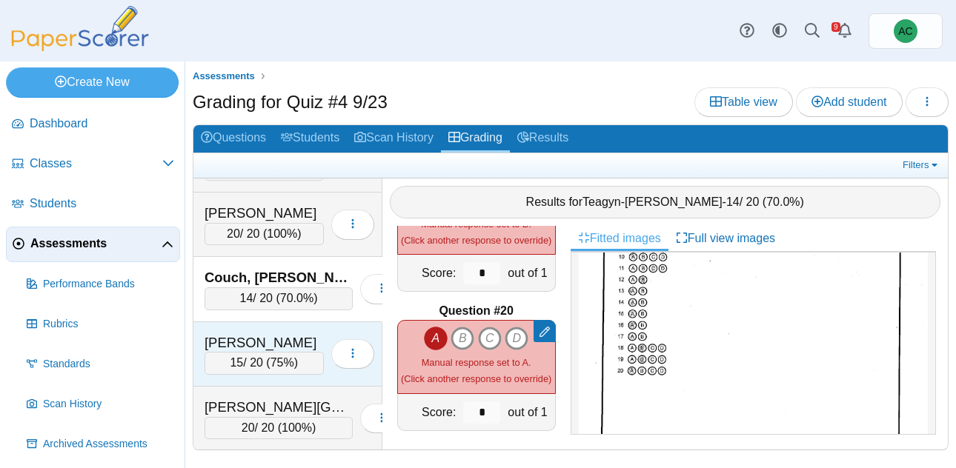
click at [292, 351] on div "[PERSON_NAME]" at bounding box center [264, 343] width 119 height 19
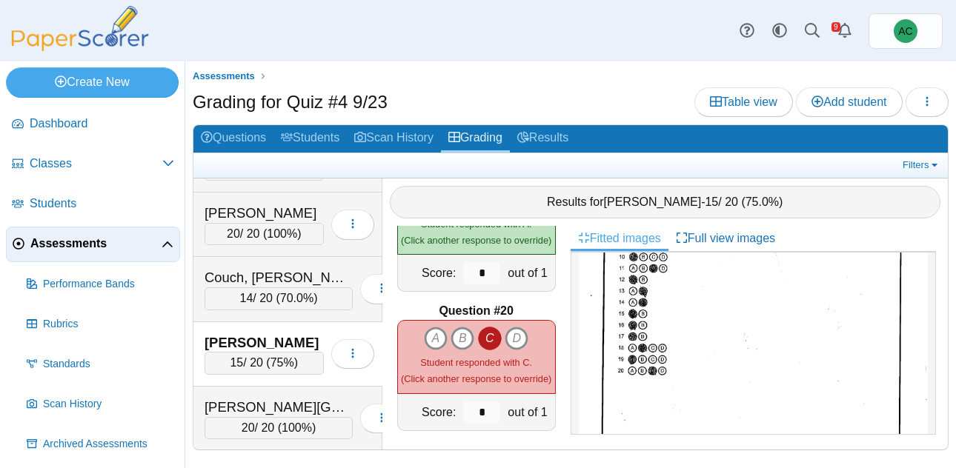
scroll to position [1167, 0]
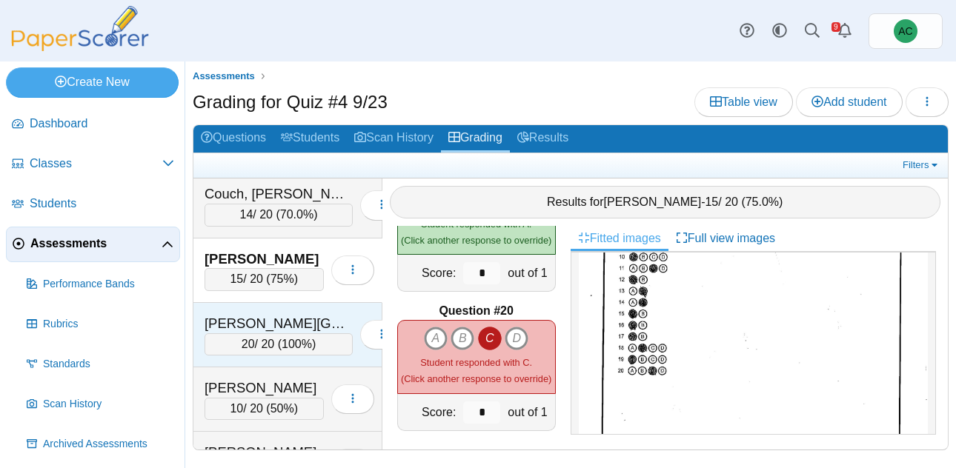
click at [271, 323] on div "[PERSON_NAME][GEOGRAPHIC_DATA]" at bounding box center [279, 323] width 148 height 19
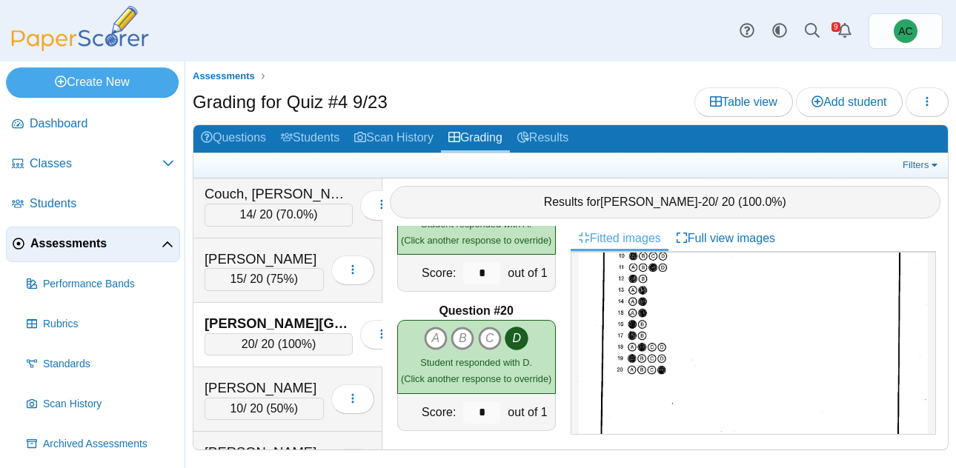
scroll to position [0, 0]
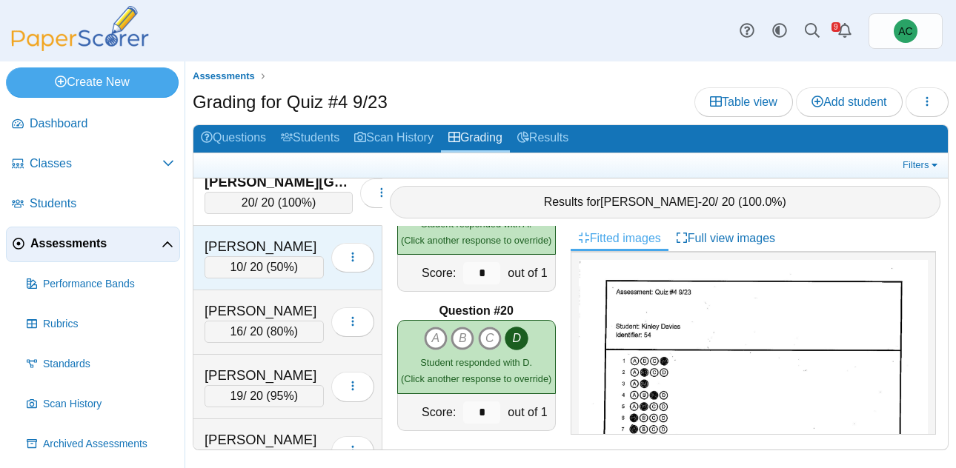
click at [272, 248] on div "[PERSON_NAME]" at bounding box center [264, 246] width 119 height 19
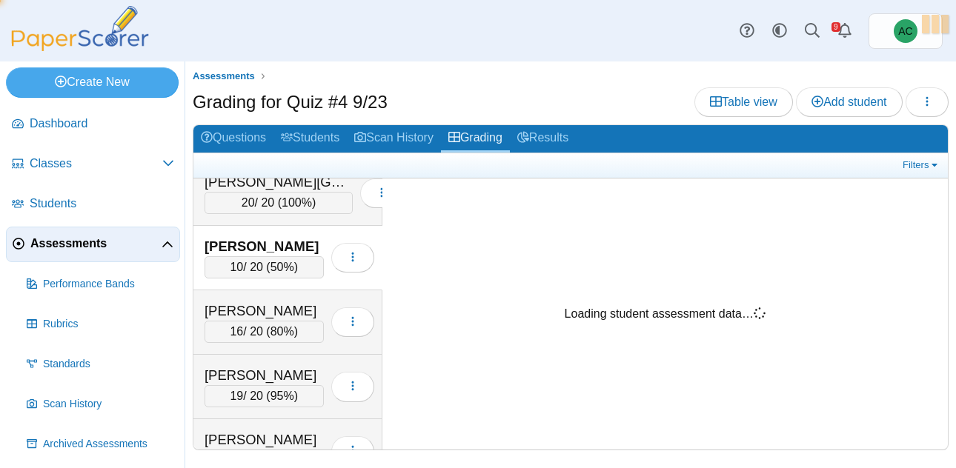
scroll to position [1309, 0]
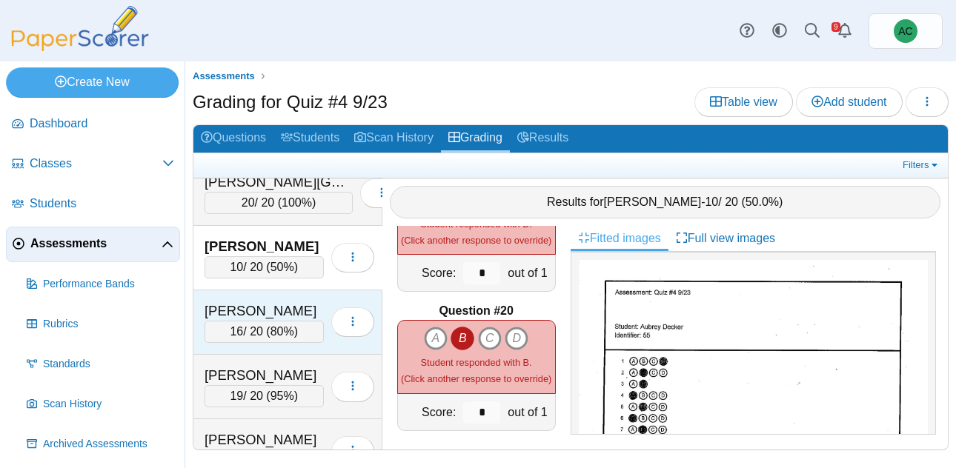
click at [284, 305] on div "[PERSON_NAME]" at bounding box center [264, 311] width 119 height 19
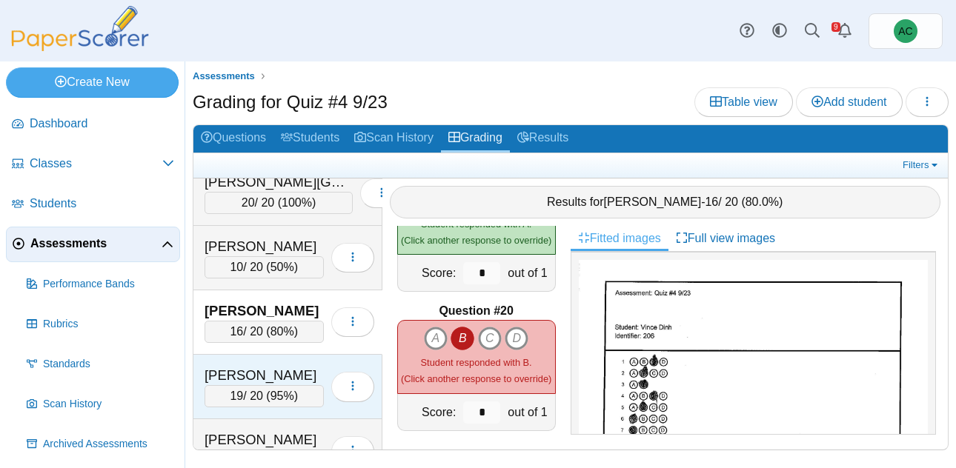
click at [262, 380] on div "[PERSON_NAME]" at bounding box center [264, 375] width 119 height 19
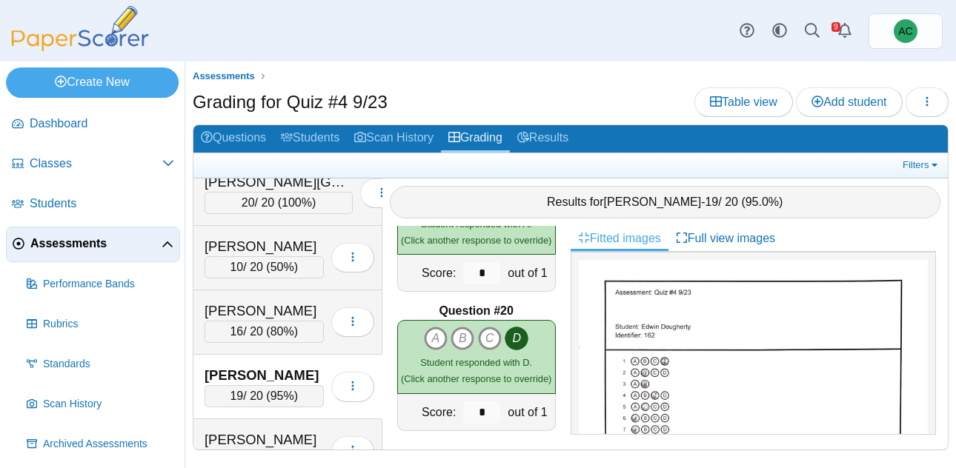
scroll to position [509, 0]
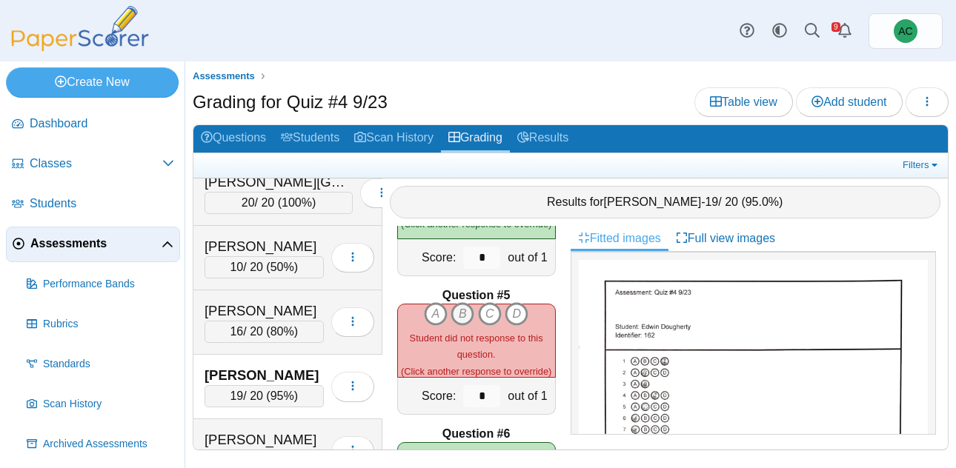
click at [462, 308] on icon "B" at bounding box center [463, 314] width 24 height 24
type input "*"
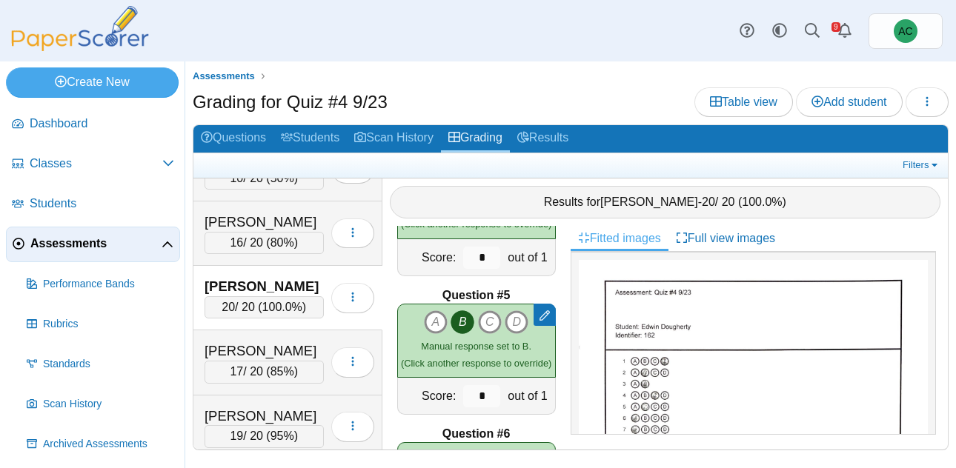
scroll to position [1399, 0]
click at [246, 338] on div "[PERSON_NAME] 17 / 20 ( 85% ) Loading…" at bounding box center [287, 362] width 189 height 64
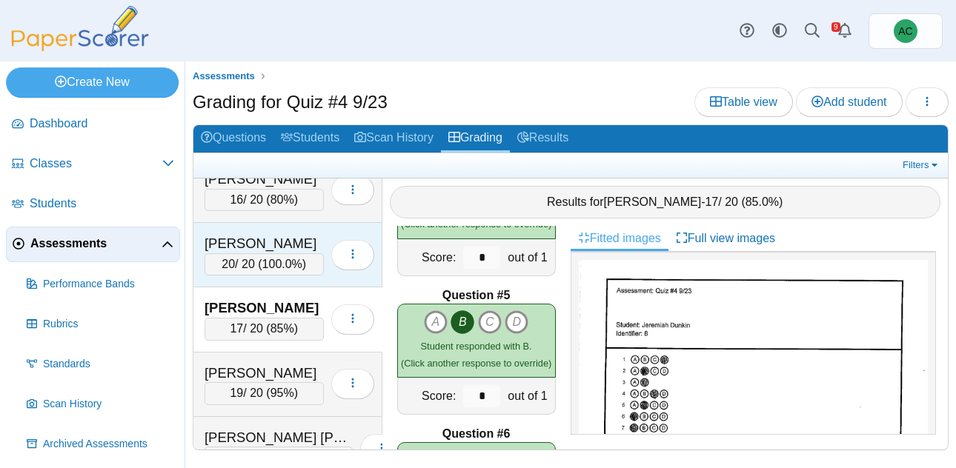
scroll to position [1453, 0]
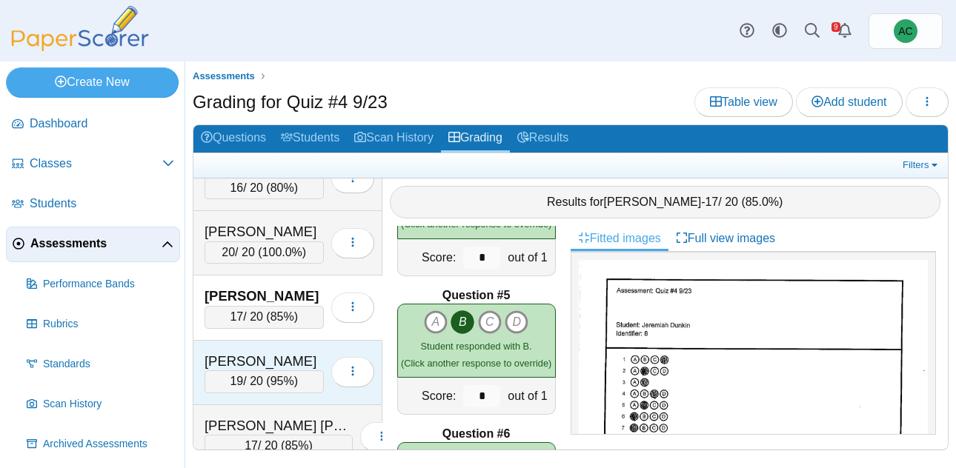
click at [263, 377] on div "19 / 20 ( 95% )" at bounding box center [264, 382] width 119 height 22
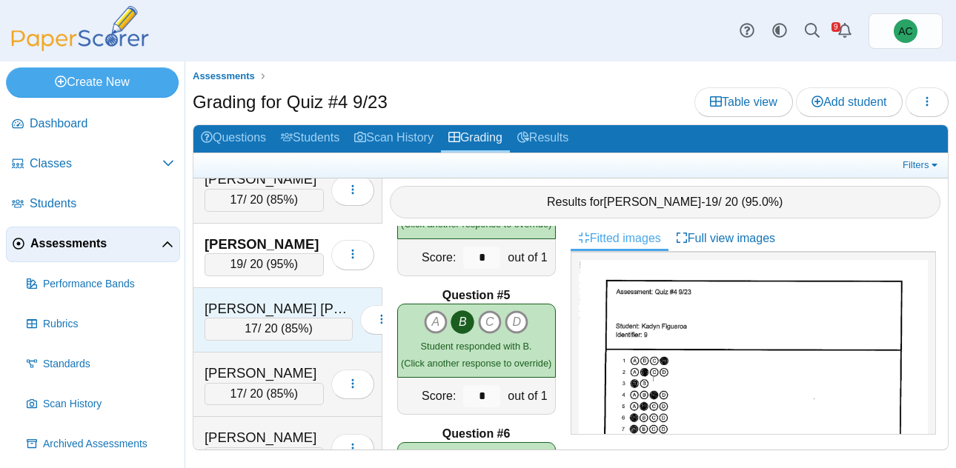
scroll to position [1569, 0]
click at [244, 313] on div "[PERSON_NAME] [PERSON_NAME]" at bounding box center [279, 310] width 148 height 19
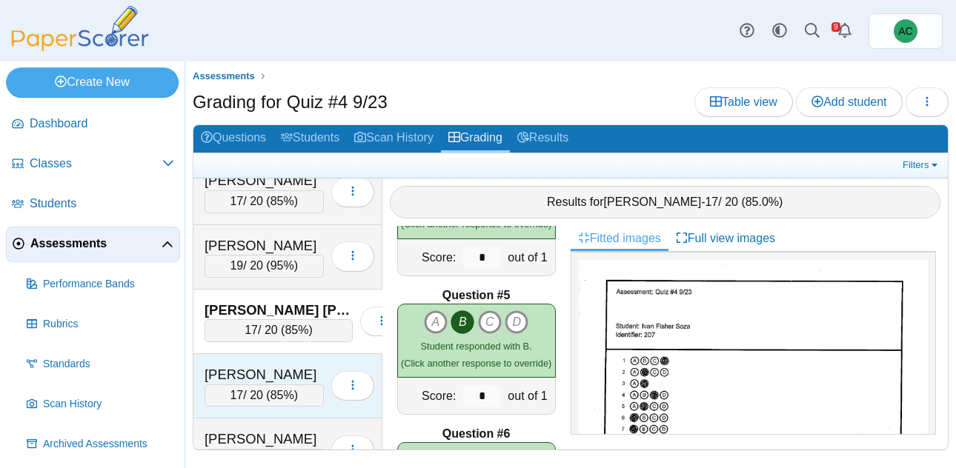
click at [253, 360] on div "[PERSON_NAME] 17 / 20 ( 85% ) Loading…" at bounding box center [287, 386] width 189 height 64
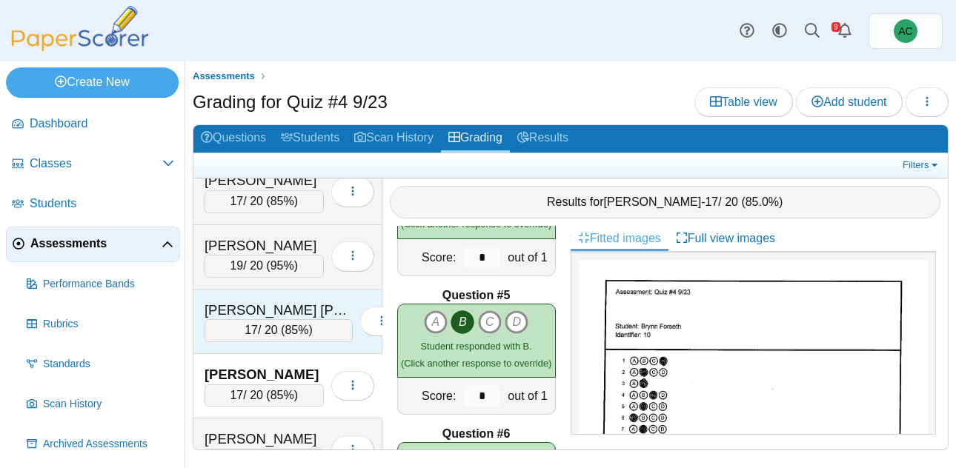
scroll to position [1703, 0]
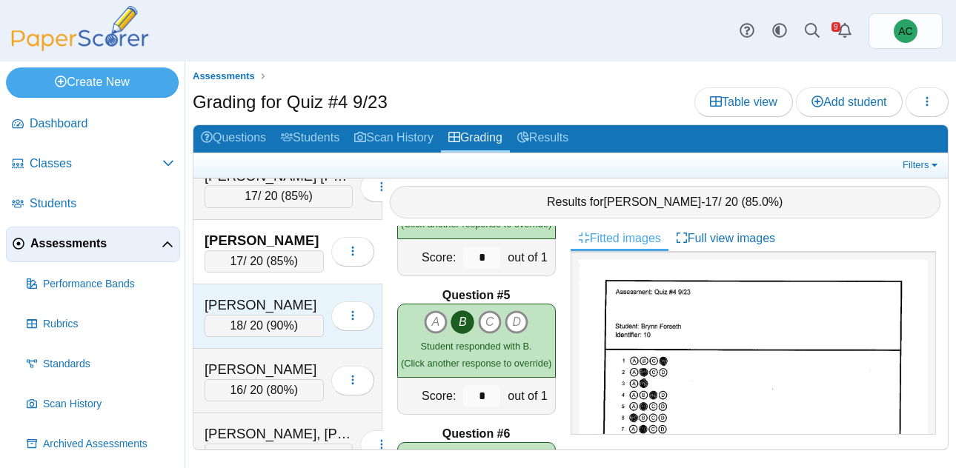
click at [262, 310] on div "[PERSON_NAME]" at bounding box center [264, 305] width 119 height 19
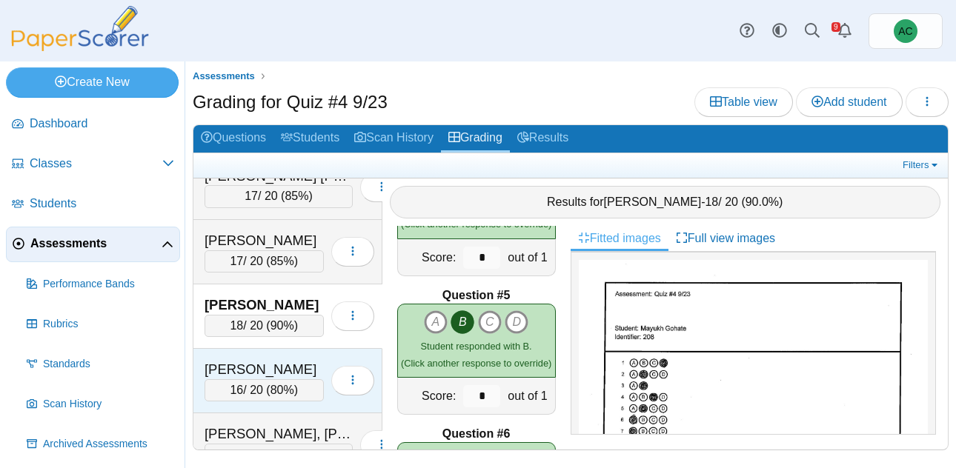
click at [256, 380] on div "16 / 20 ( 80% )" at bounding box center [264, 391] width 119 height 22
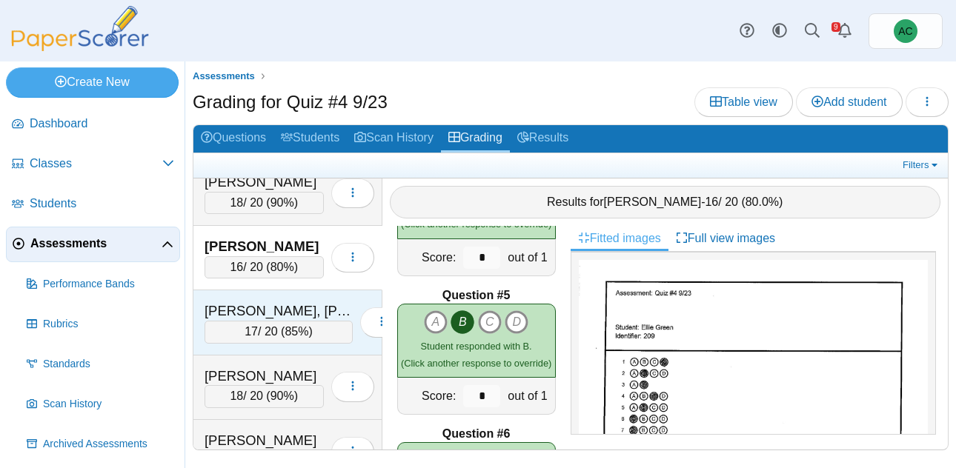
scroll to position [1826, 0]
click at [279, 303] on div "[PERSON_NAME], [PERSON_NAME]" at bounding box center [279, 310] width 148 height 19
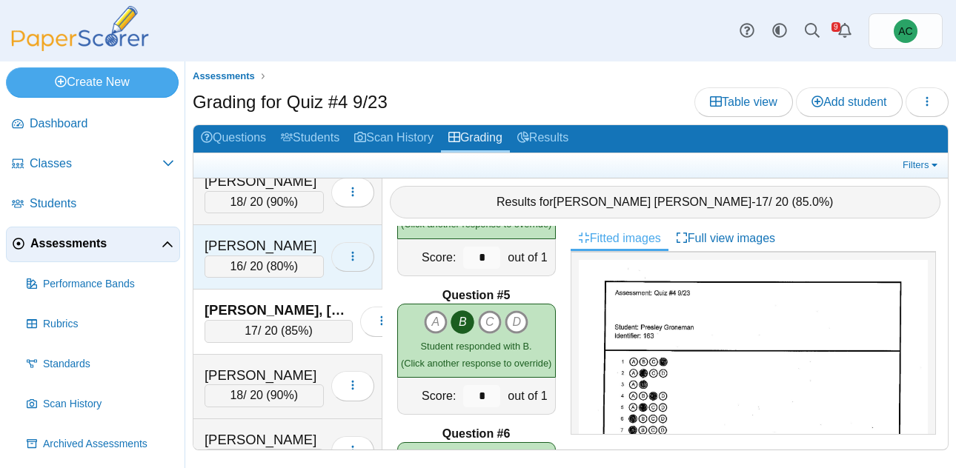
scroll to position [1888, 0]
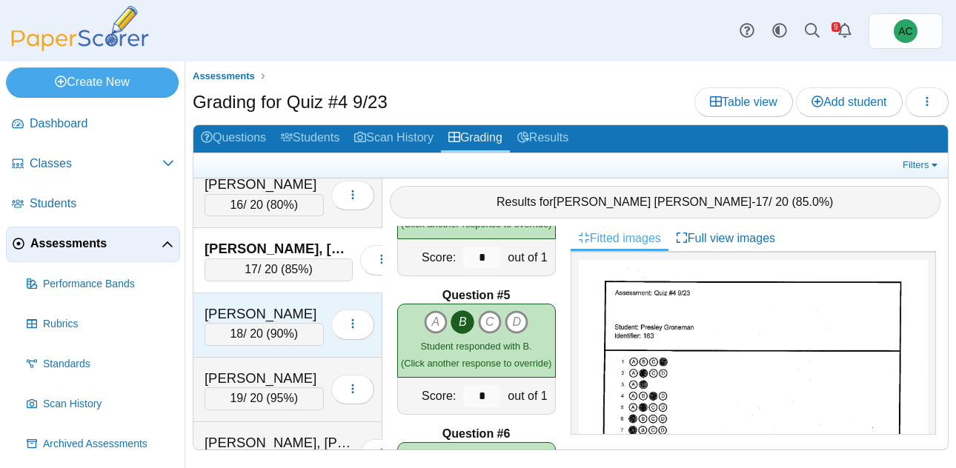
click at [257, 310] on div "[PERSON_NAME]" at bounding box center [264, 314] width 119 height 19
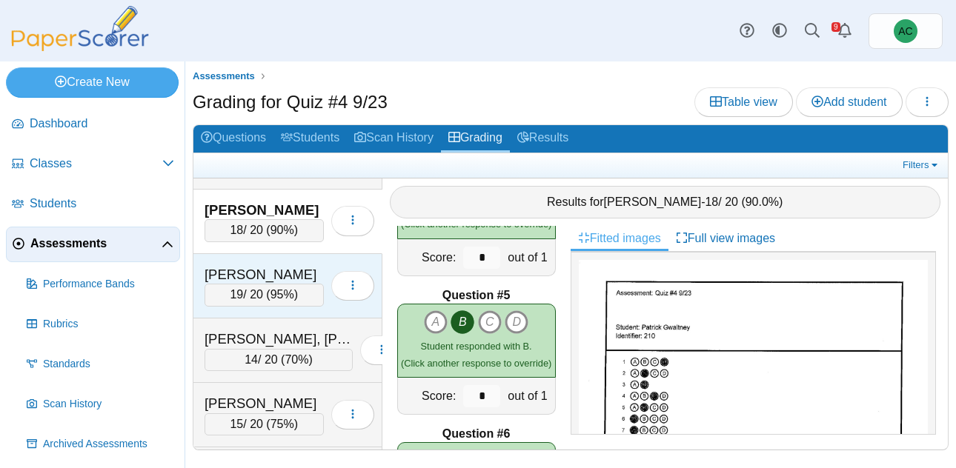
scroll to position [1991, 0]
click at [257, 281] on div "[PERSON_NAME]" at bounding box center [264, 275] width 119 height 19
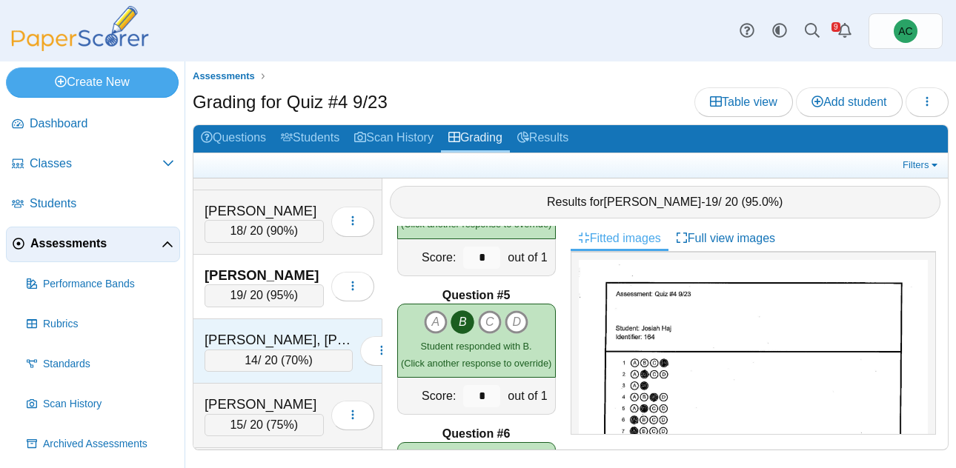
click at [277, 331] on div "[PERSON_NAME], [PERSON_NAME]" at bounding box center [279, 340] width 148 height 19
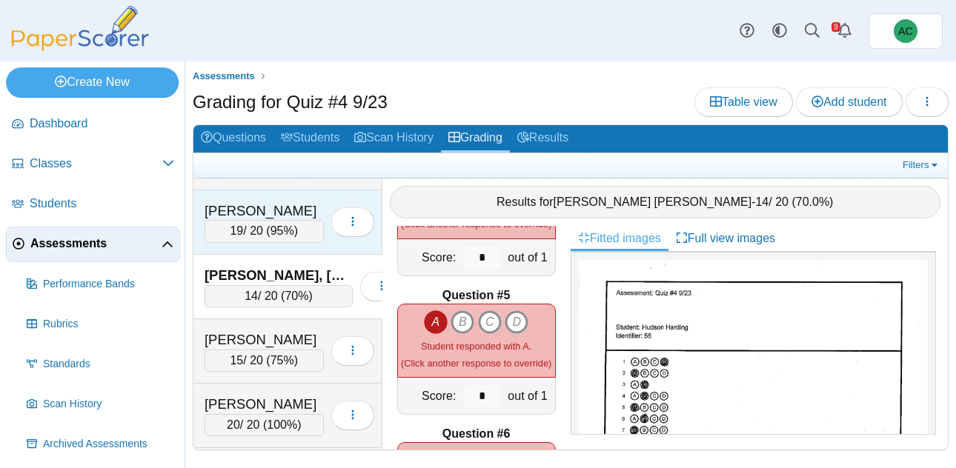
scroll to position [2070, 0]
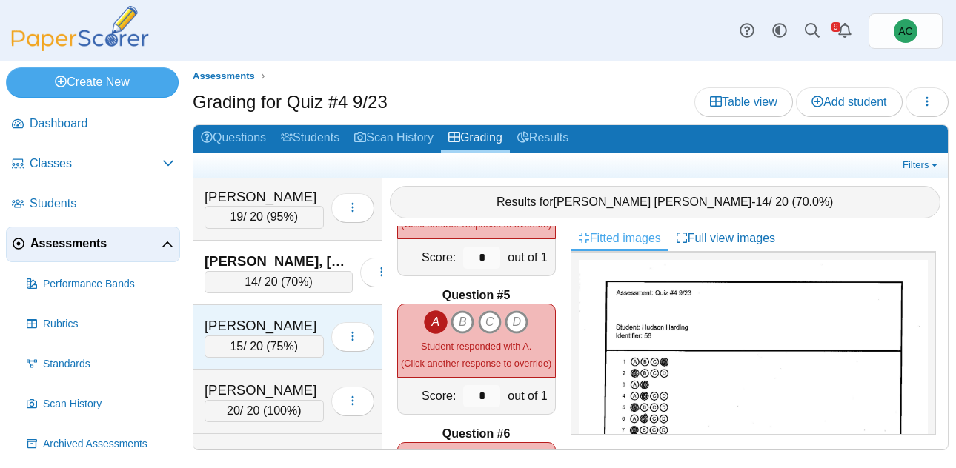
click at [258, 322] on div "[PERSON_NAME]" at bounding box center [264, 326] width 119 height 19
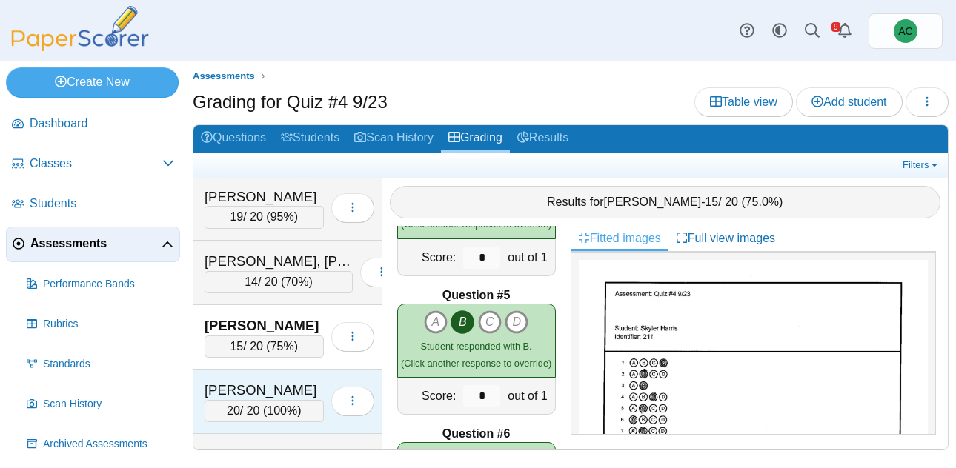
click at [274, 380] on div "[PERSON_NAME] 20 / 20 ( 100% ) Loading…" at bounding box center [287, 402] width 189 height 64
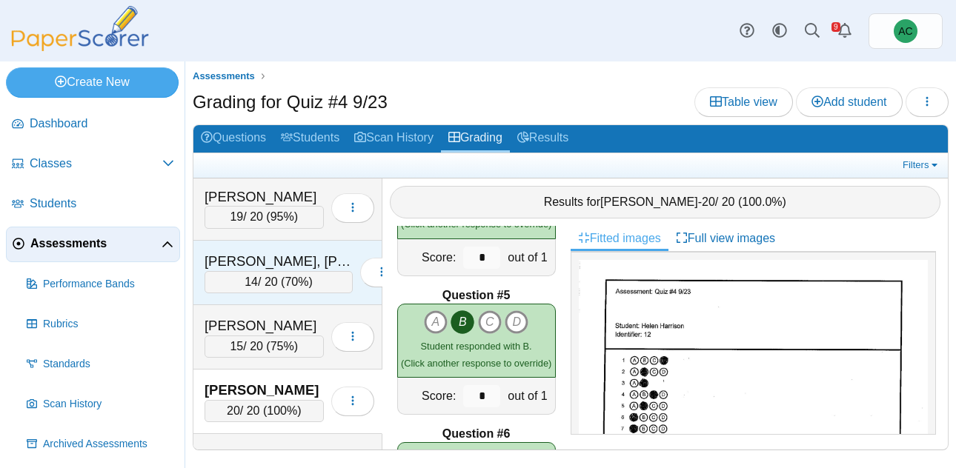
scroll to position [2228, 0]
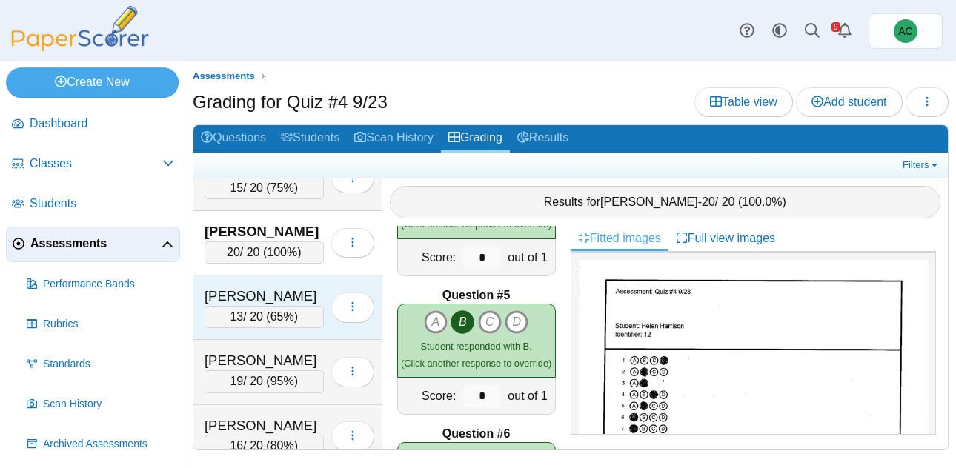
click at [282, 295] on div "[PERSON_NAME]" at bounding box center [264, 296] width 119 height 19
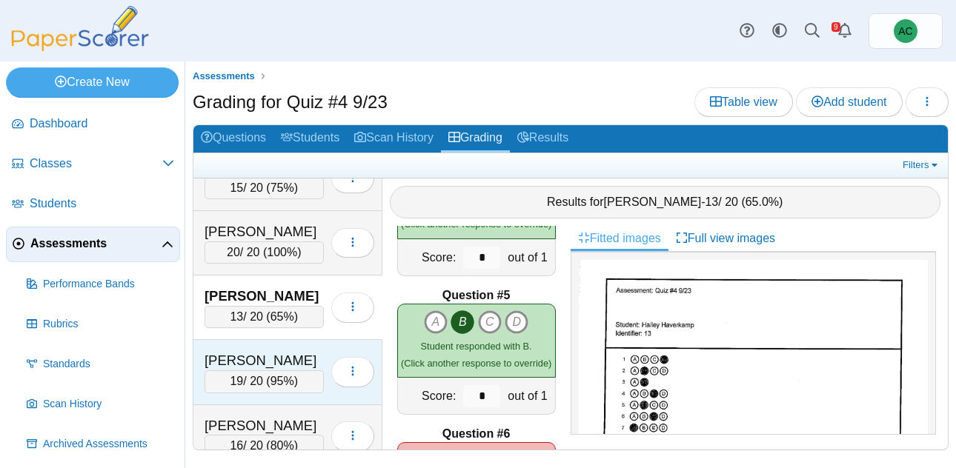
click at [267, 374] on div "19 / 20 ( 95% )" at bounding box center [264, 382] width 119 height 22
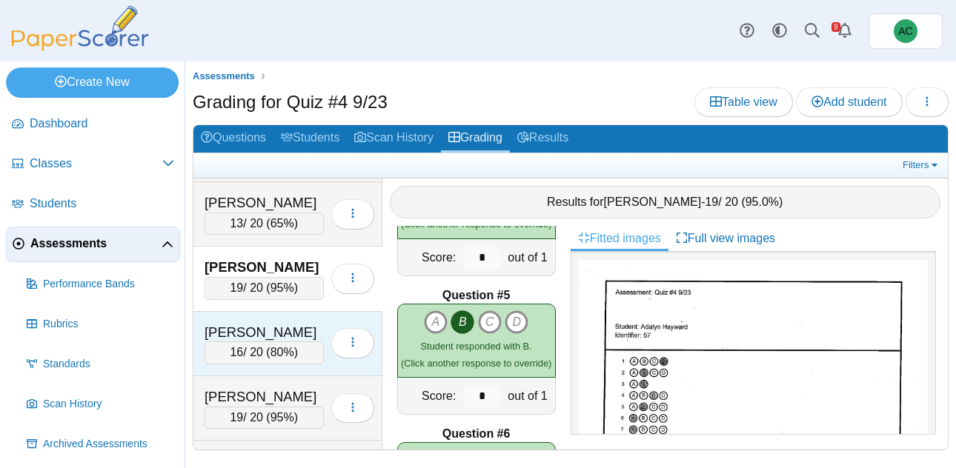
scroll to position [2322, 0]
click at [278, 337] on div "[PERSON_NAME]" at bounding box center [264, 331] width 119 height 19
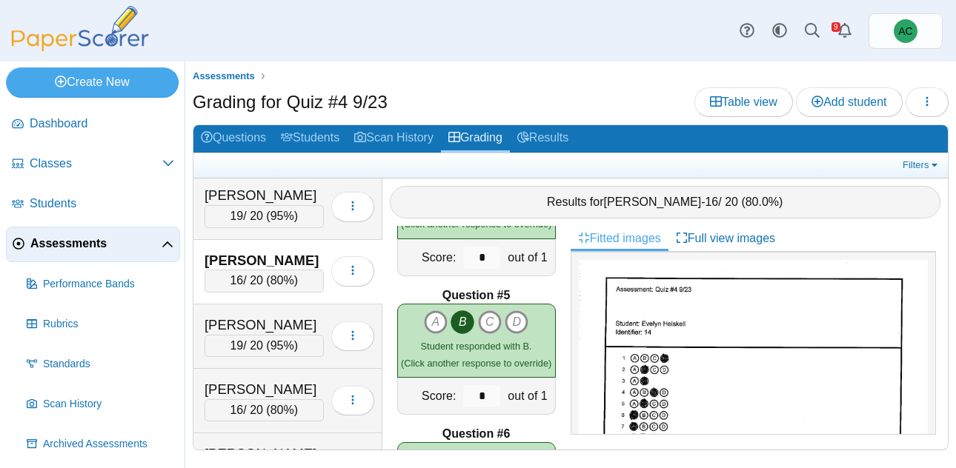
scroll to position [2399, 0]
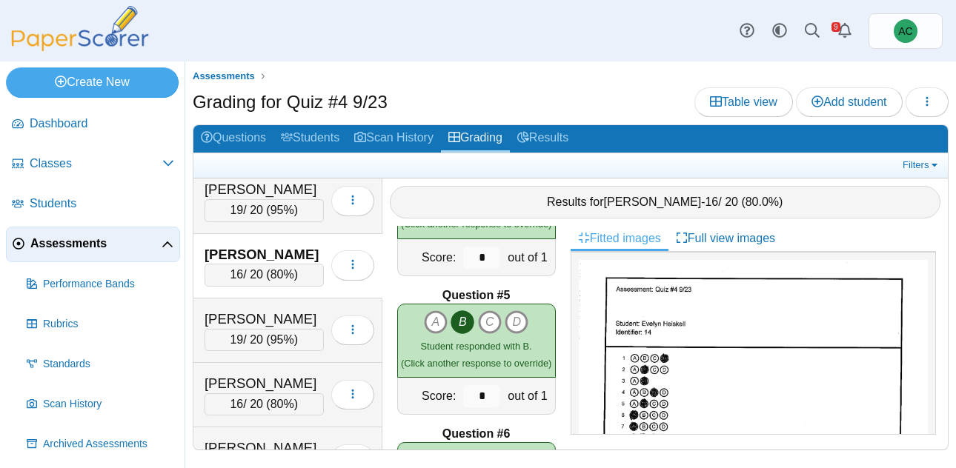
click at [251, 317] on div "[PERSON_NAME]" at bounding box center [264, 319] width 119 height 19
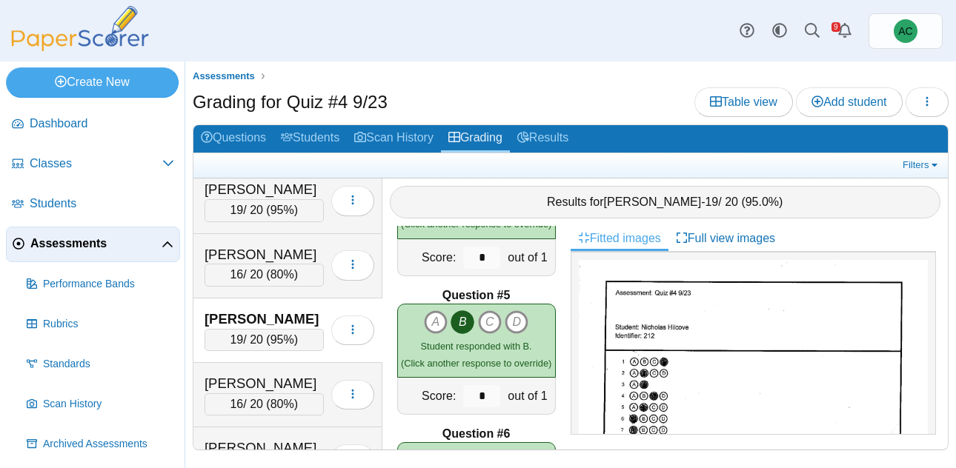
scroll to position [2438, 0]
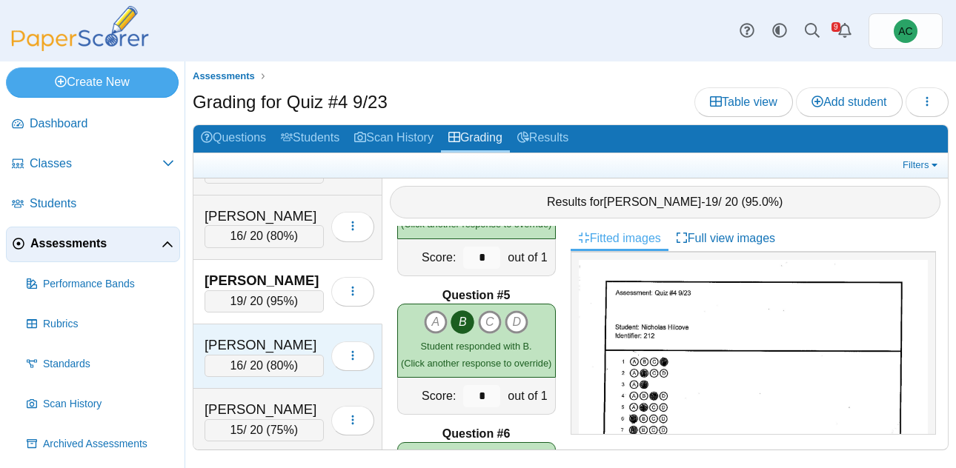
click at [246, 345] on div "[PERSON_NAME]" at bounding box center [264, 345] width 119 height 19
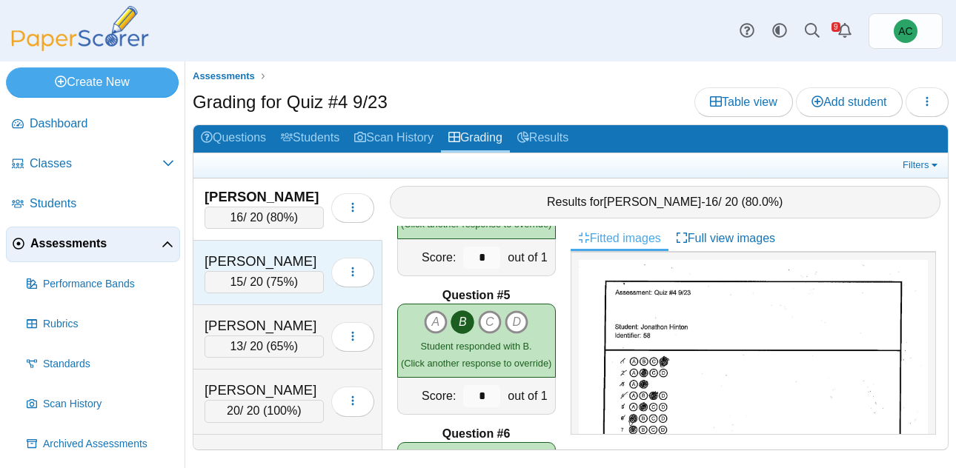
scroll to position [2586, 0]
click at [259, 273] on div "15 / 20 ( 75% )" at bounding box center [264, 283] width 119 height 22
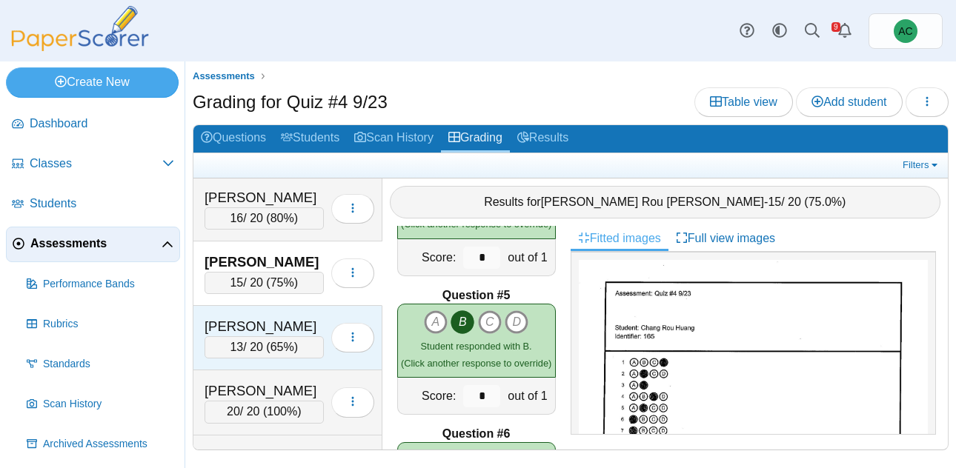
click at [233, 334] on div "[PERSON_NAME]" at bounding box center [264, 326] width 119 height 19
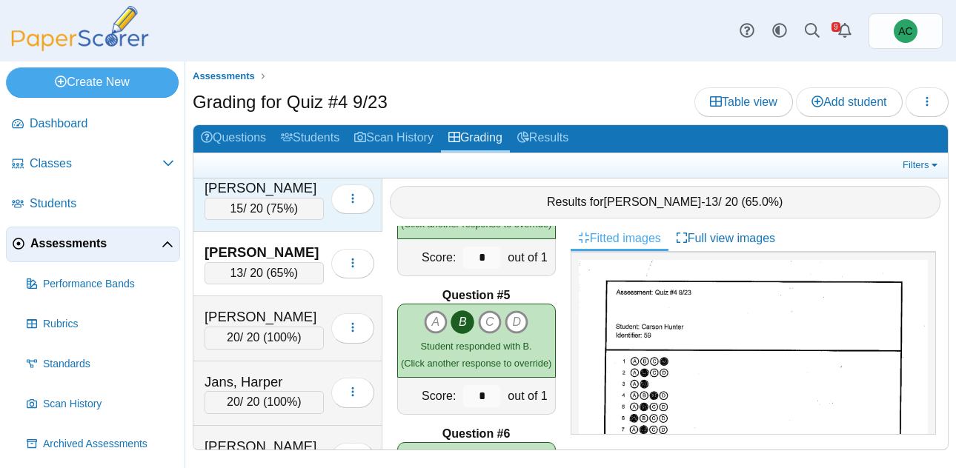
scroll to position [2681, 0]
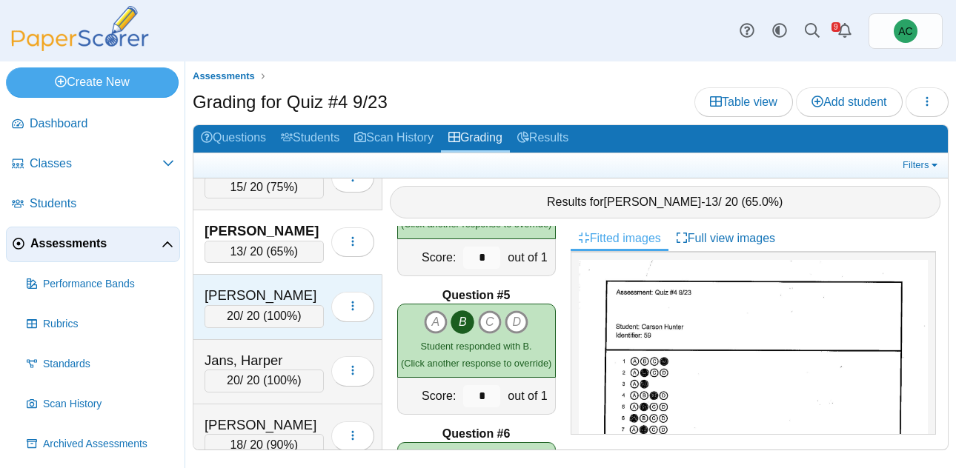
click at [270, 291] on div "[PERSON_NAME]" at bounding box center [264, 295] width 119 height 19
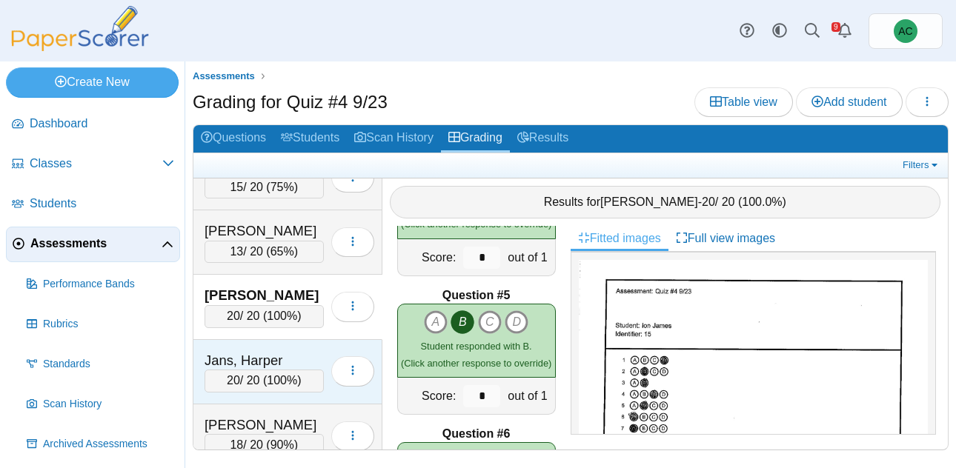
click at [267, 387] on div "20 / 20 ( 100% )" at bounding box center [264, 381] width 119 height 22
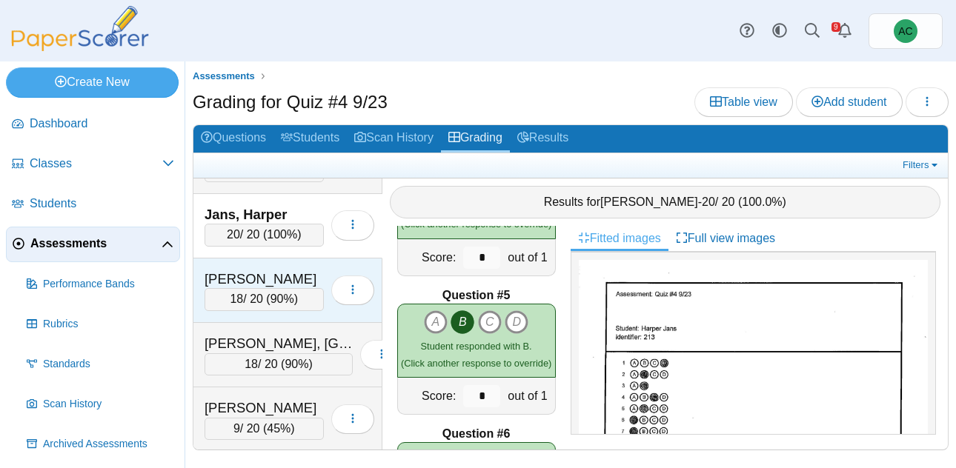
scroll to position [2817, 0]
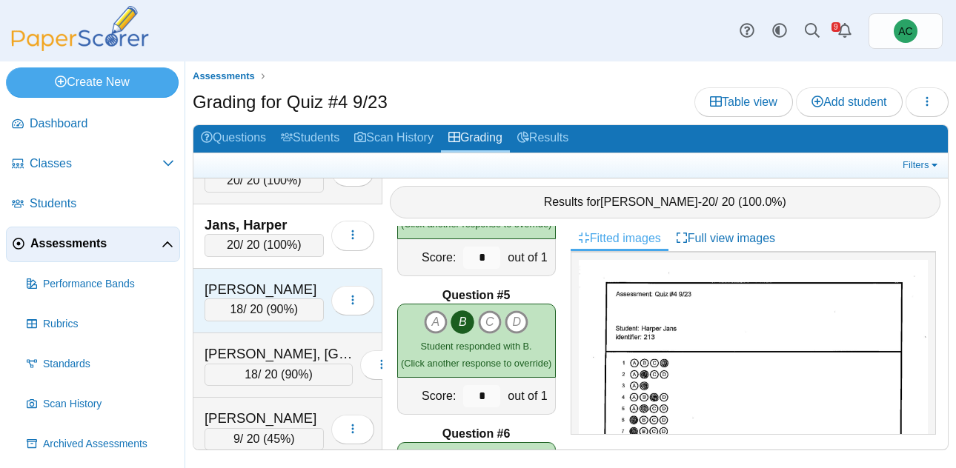
click at [260, 293] on div "[PERSON_NAME]" at bounding box center [264, 289] width 119 height 19
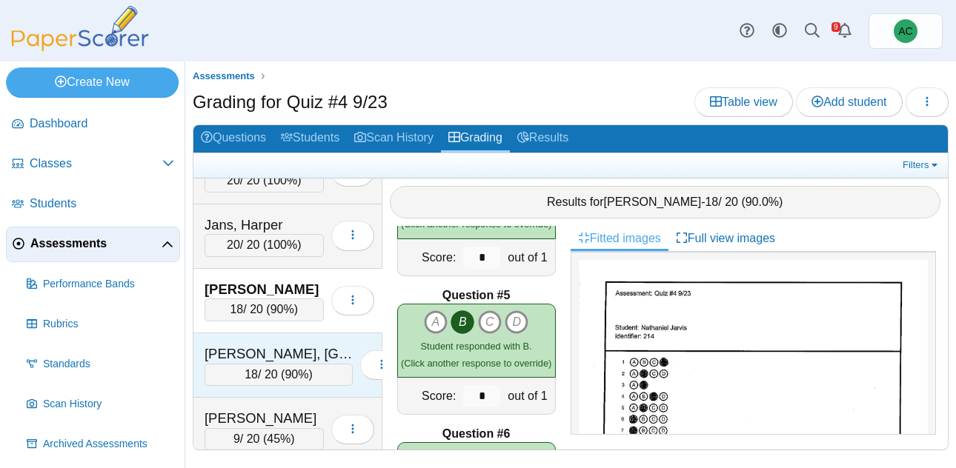
click at [297, 346] on div "[PERSON_NAME], [GEOGRAPHIC_DATA]" at bounding box center [279, 354] width 148 height 19
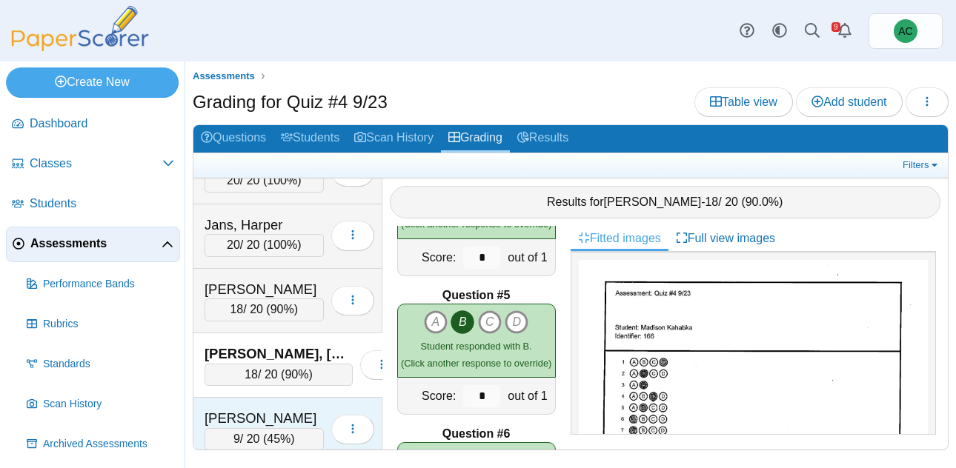
click at [232, 398] on div "[PERSON_NAME] 9 / 20 ( 45% ) Loading…" at bounding box center [287, 430] width 189 height 64
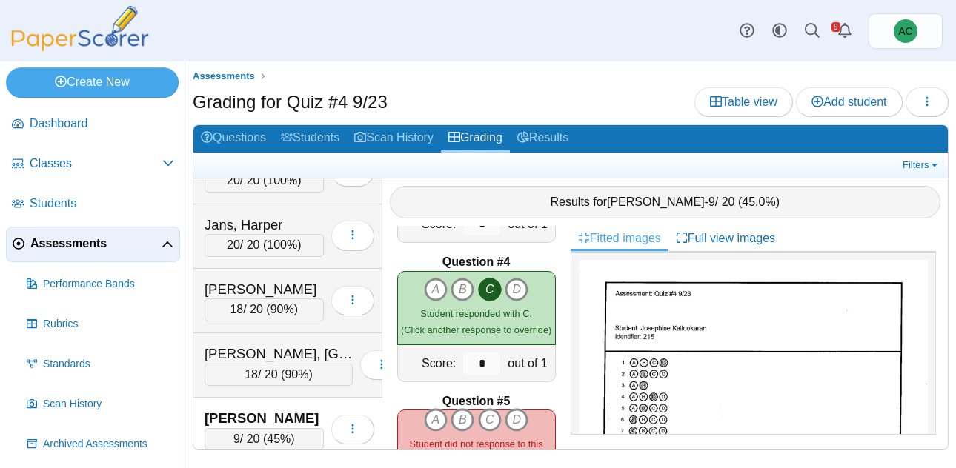
scroll to position [451, 0]
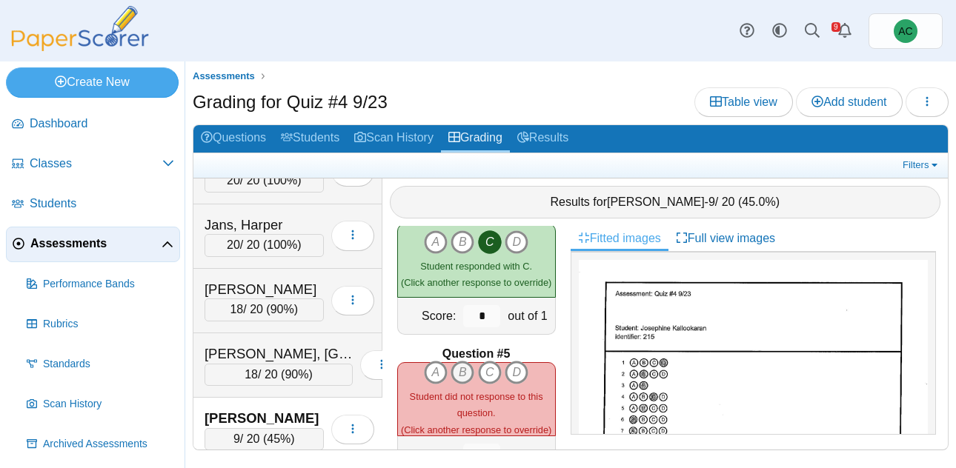
click at [460, 374] on icon "B" at bounding box center [463, 373] width 24 height 24
type input "*"
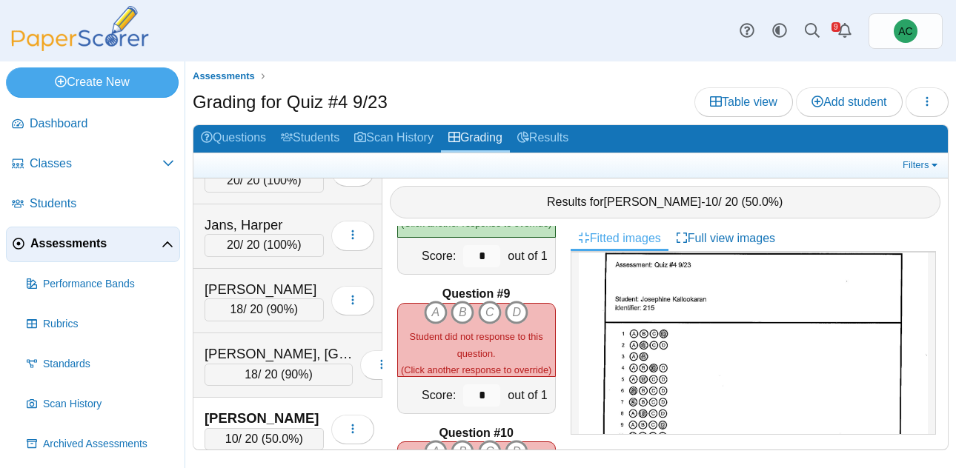
scroll to position [36, 0]
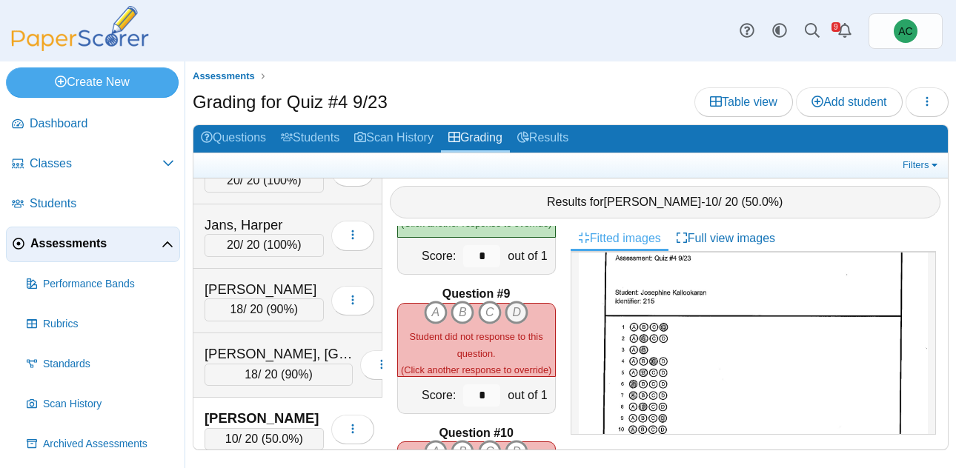
click at [517, 312] on icon "D" at bounding box center [517, 313] width 24 height 24
type input "*"
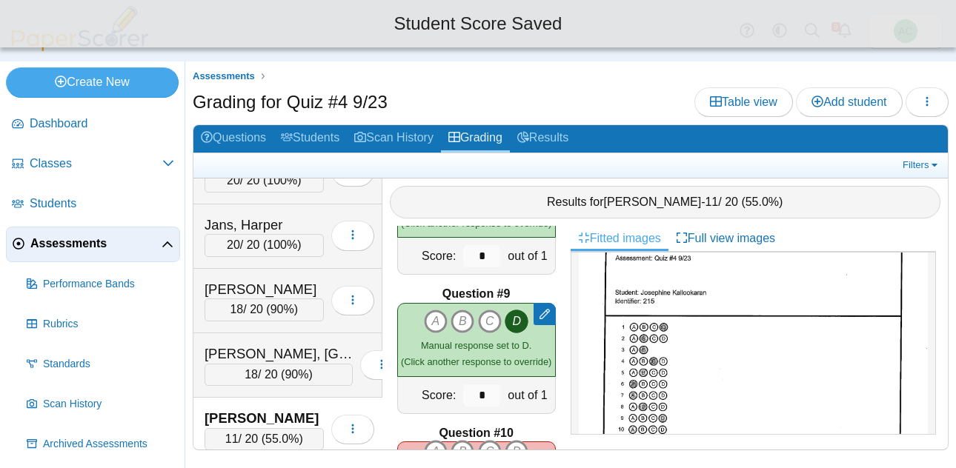
scroll to position [1175, 0]
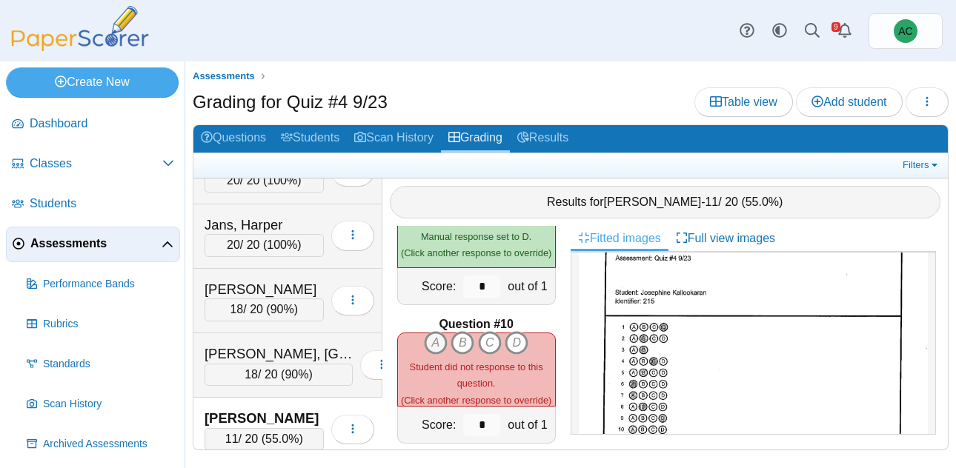
click at [428, 348] on icon "A" at bounding box center [436, 343] width 24 height 24
type input "*"
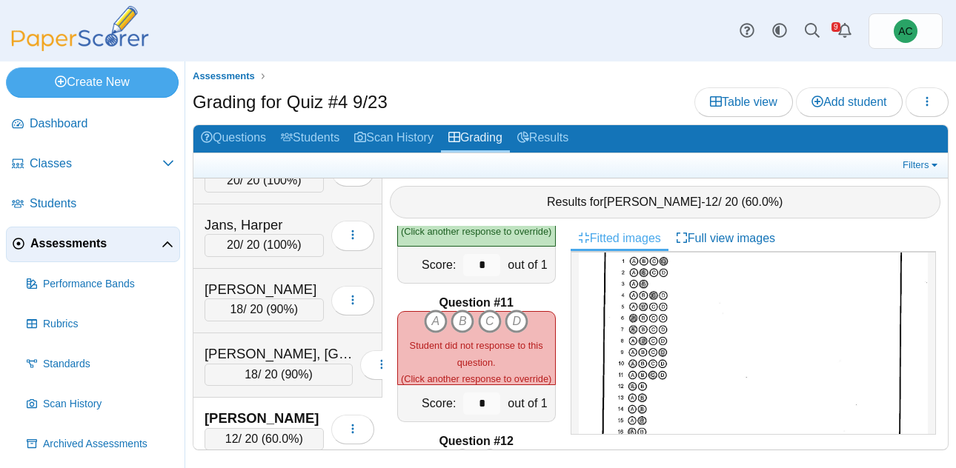
scroll to position [102, 0]
click at [494, 330] on icon "C" at bounding box center [490, 322] width 24 height 24
type input "*"
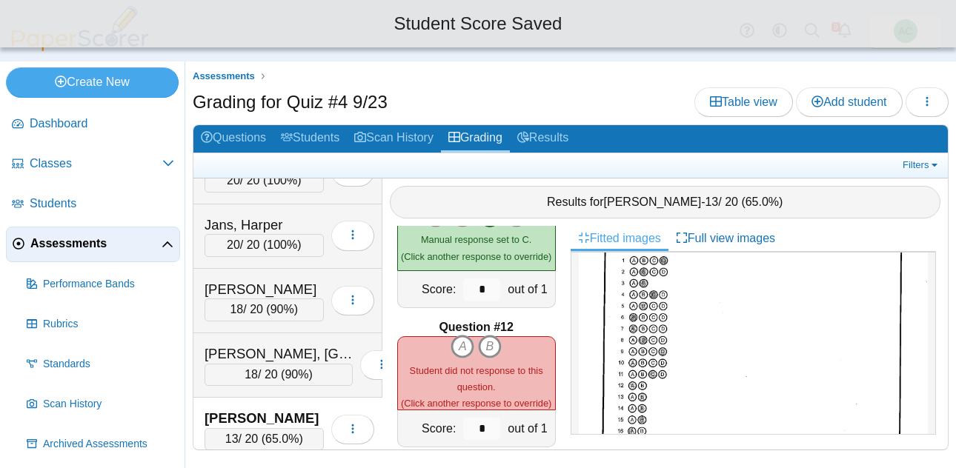
scroll to position [1451, 0]
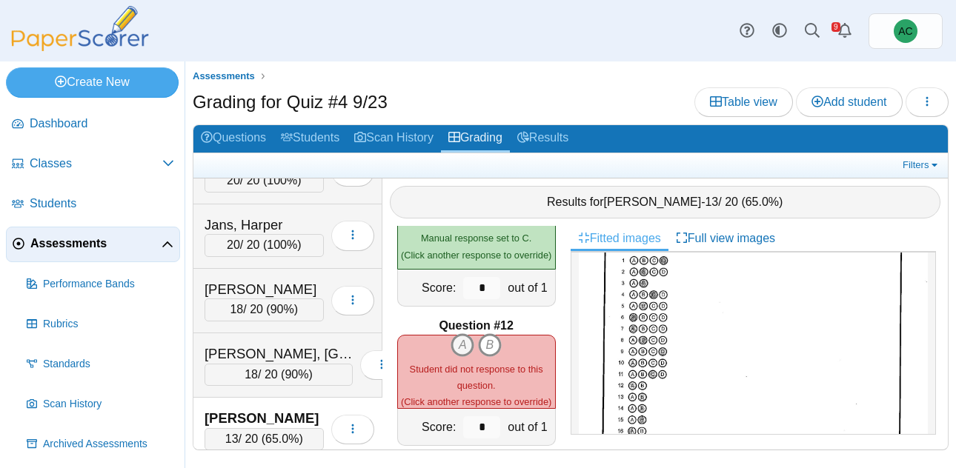
click at [469, 350] on icon "A" at bounding box center [463, 346] width 24 height 24
type input "*"
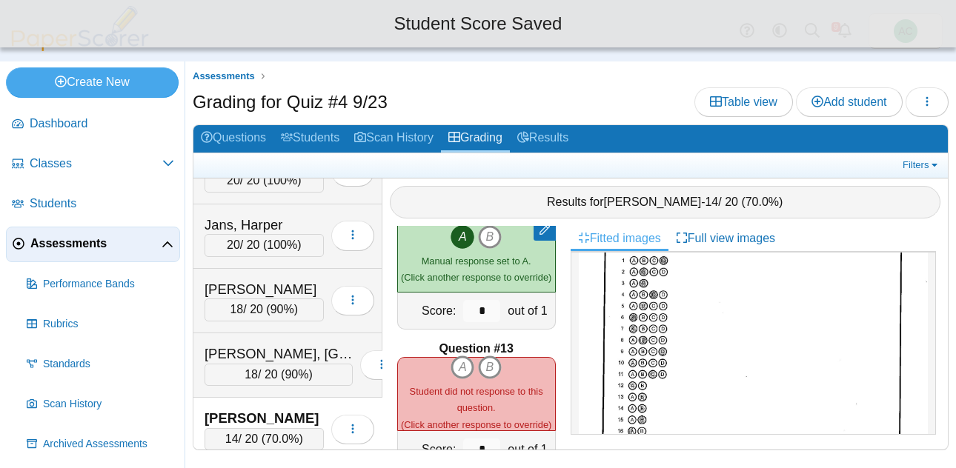
scroll to position [1569, 0]
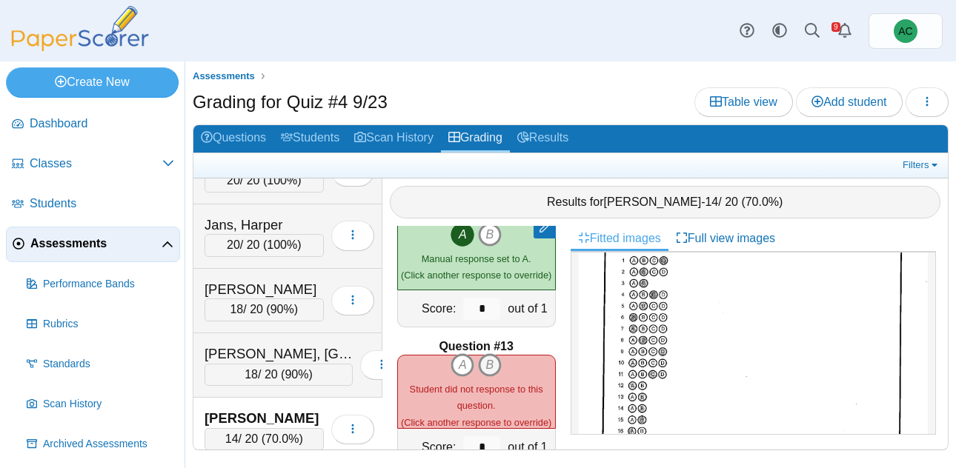
click at [488, 363] on icon "B" at bounding box center [490, 366] width 24 height 24
type input "*"
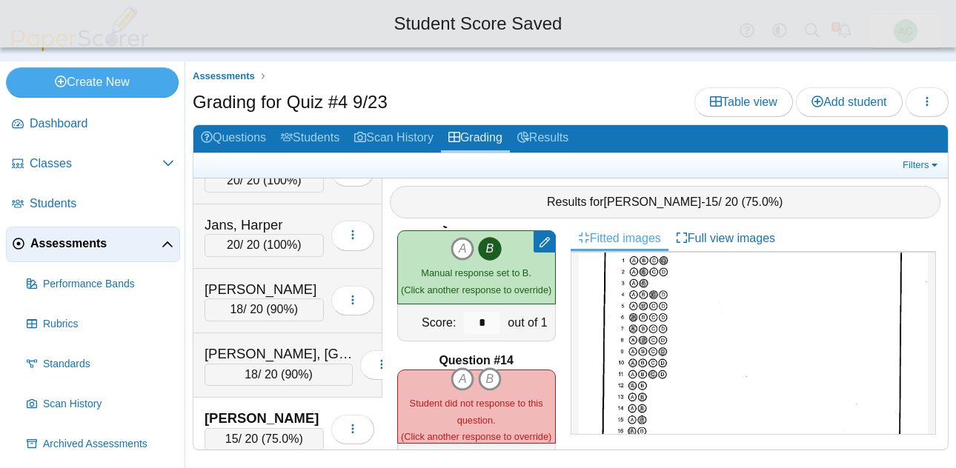
scroll to position [1695, 0]
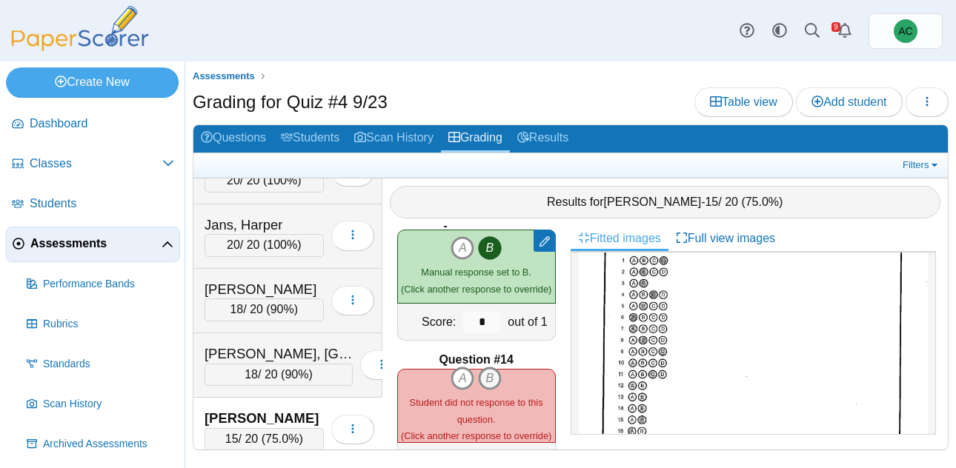
click at [494, 382] on icon "B" at bounding box center [490, 379] width 24 height 24
type input "*"
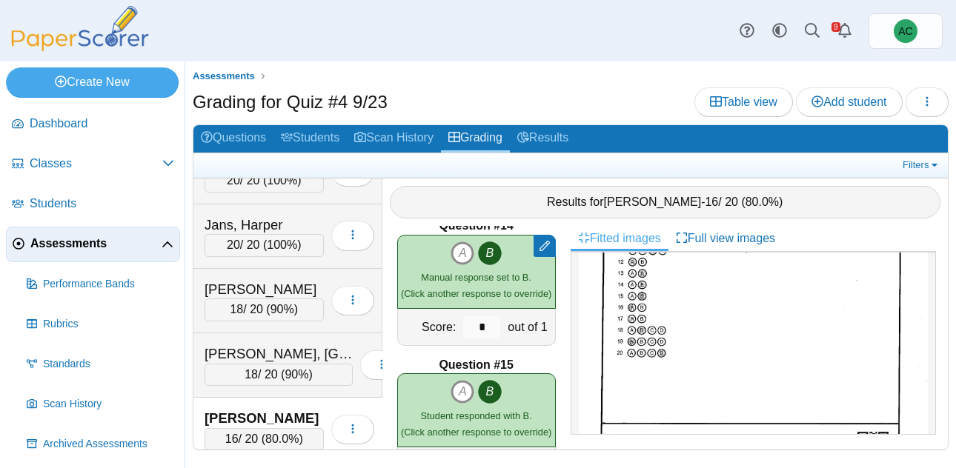
scroll to position [2037, 0]
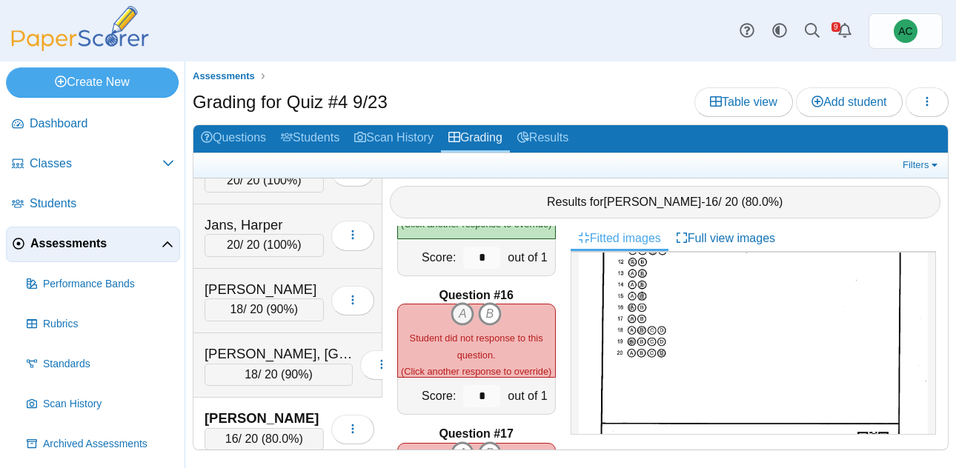
click at [460, 319] on icon "A" at bounding box center [463, 314] width 24 height 24
type input "*"
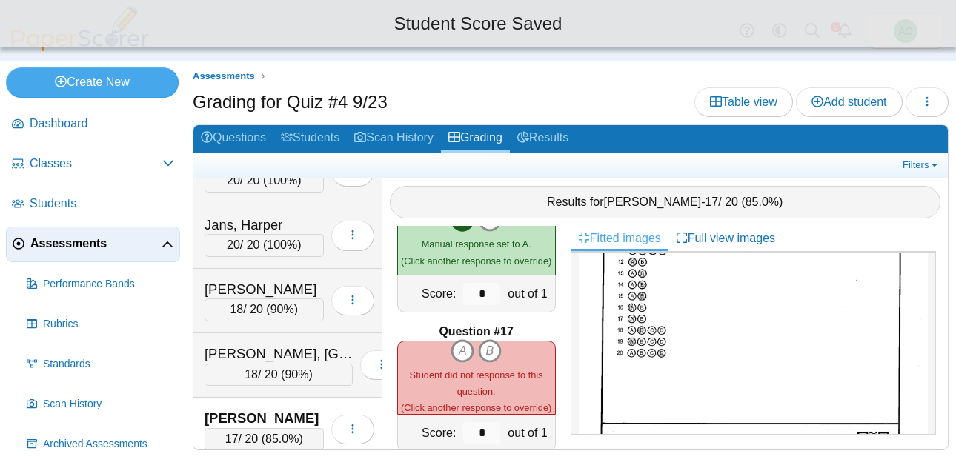
scroll to position [2144, 0]
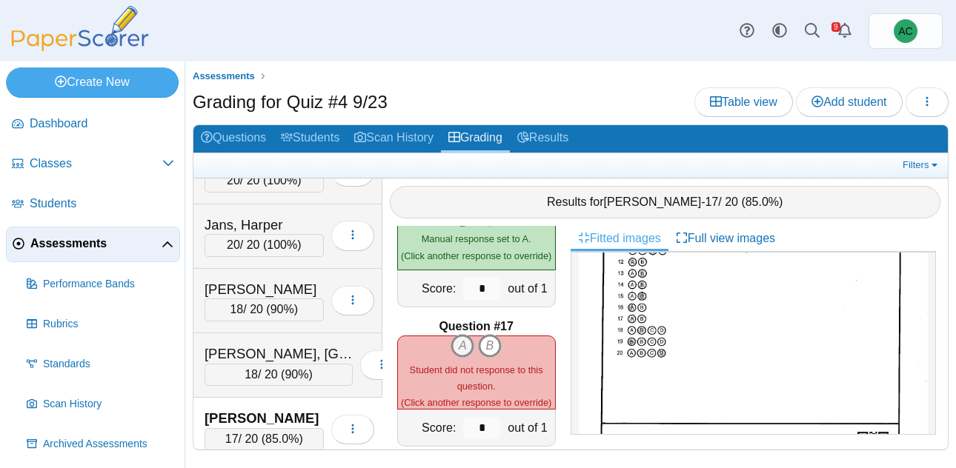
click at [467, 338] on icon "A" at bounding box center [463, 346] width 24 height 24
type input "*"
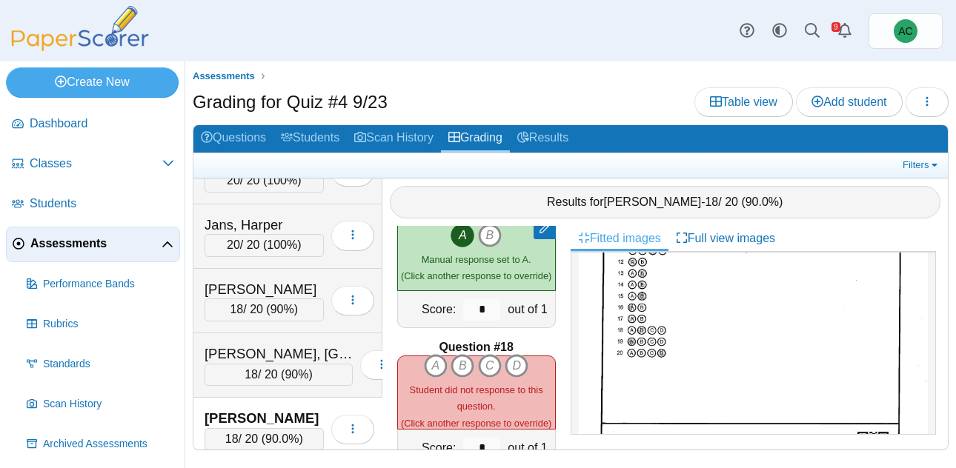
scroll to position [2265, 0]
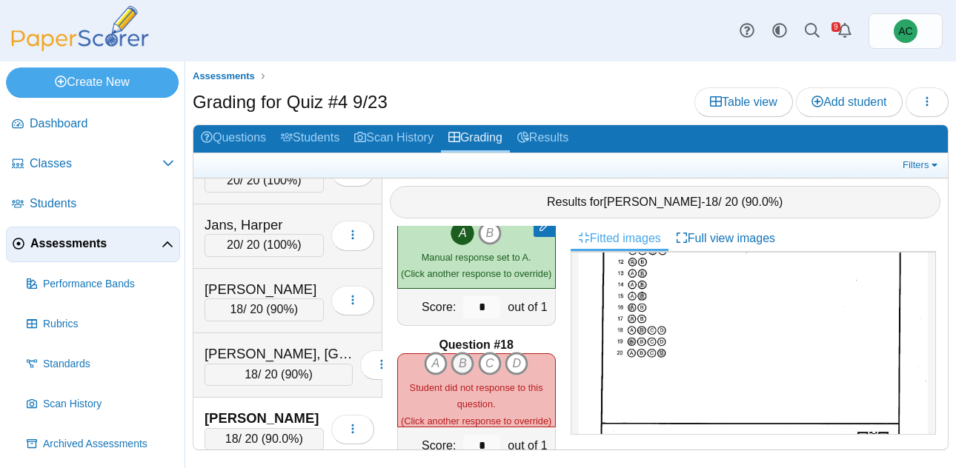
click at [463, 360] on icon "B" at bounding box center [463, 364] width 24 height 24
type input "*"
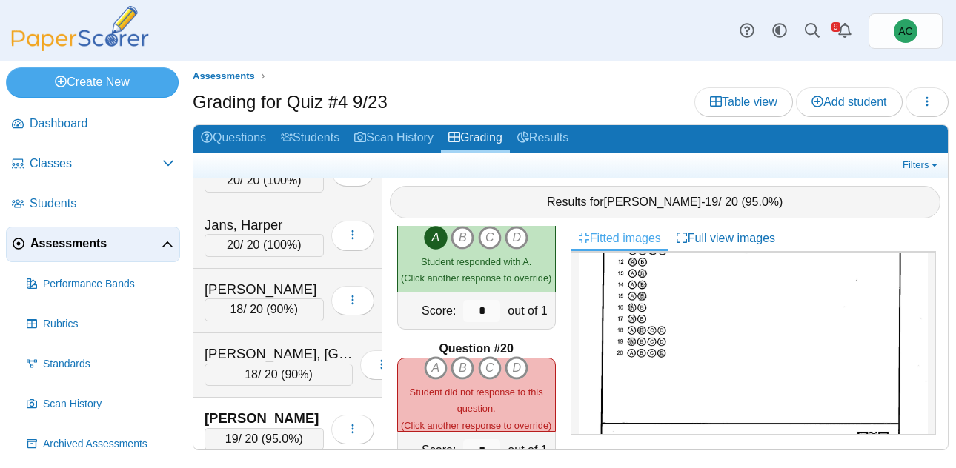
scroll to position [2542, 0]
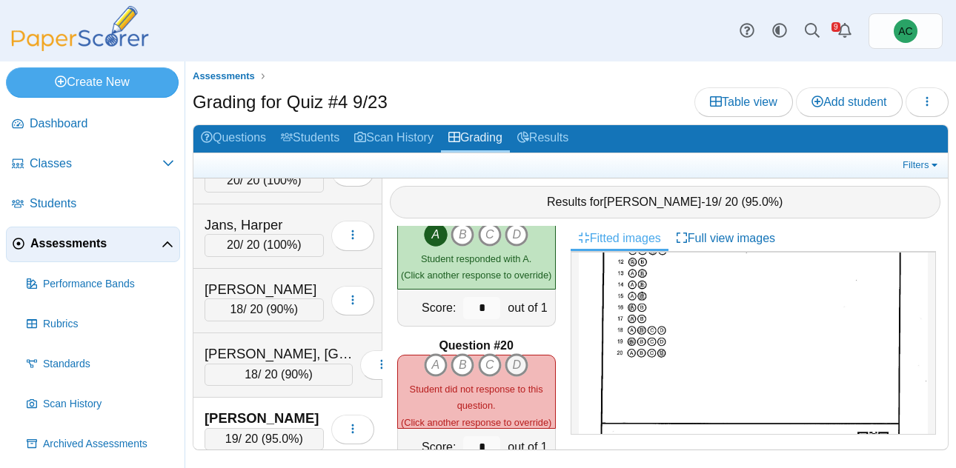
click at [517, 366] on icon "D" at bounding box center [517, 366] width 24 height 24
type input "*"
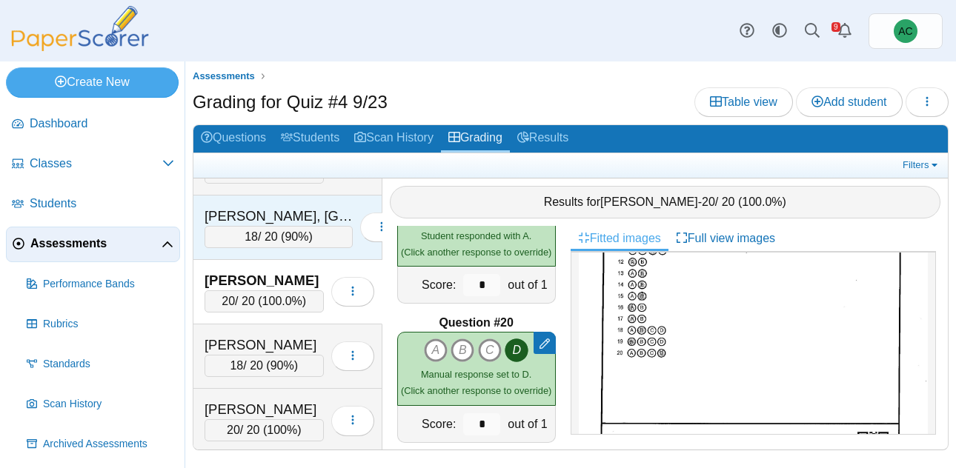
scroll to position [2973, 0]
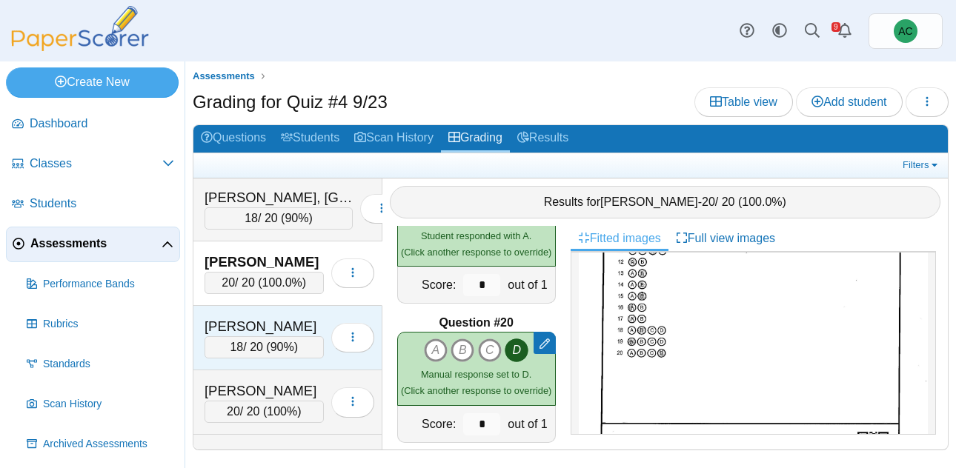
click at [242, 345] on div "18 / 20 ( 90% )" at bounding box center [264, 348] width 119 height 22
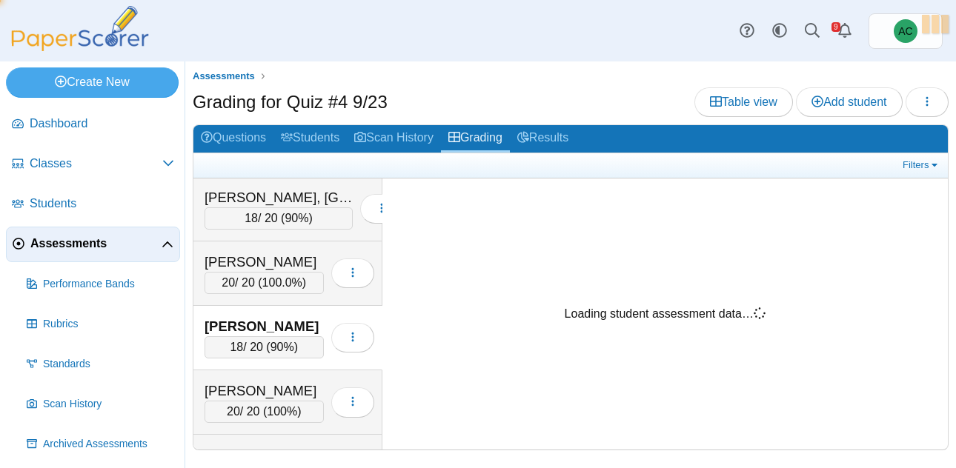
scroll to position [0, 0]
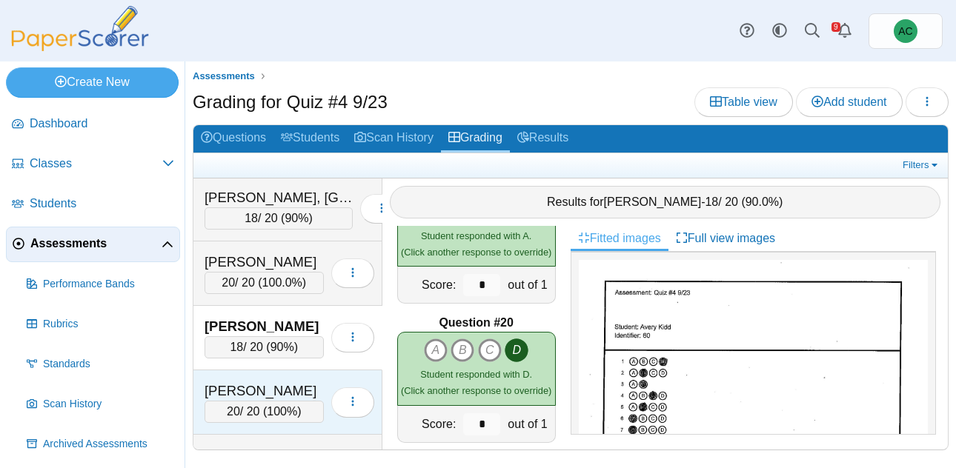
click at [233, 401] on div "20 / 20 ( 100% )" at bounding box center [264, 412] width 119 height 22
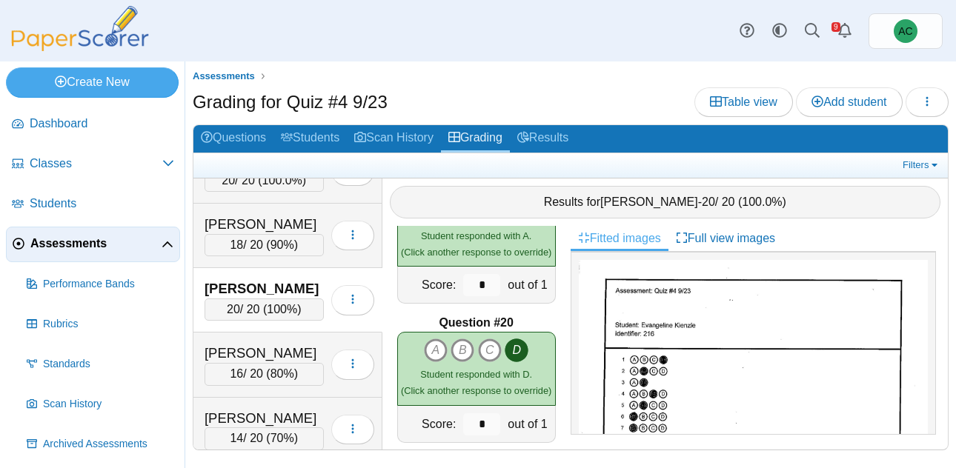
scroll to position [3080, 0]
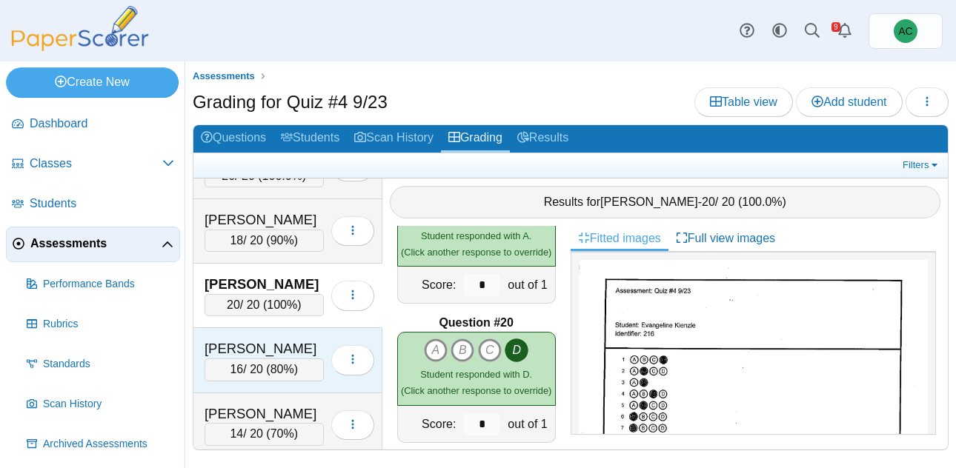
click at [257, 367] on div "16 / 20 ( 80% )" at bounding box center [264, 370] width 119 height 22
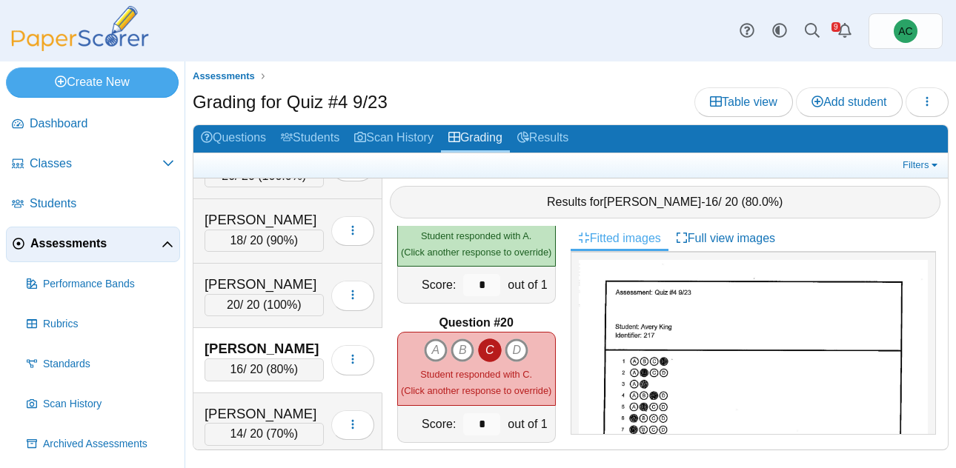
scroll to position [3186, 0]
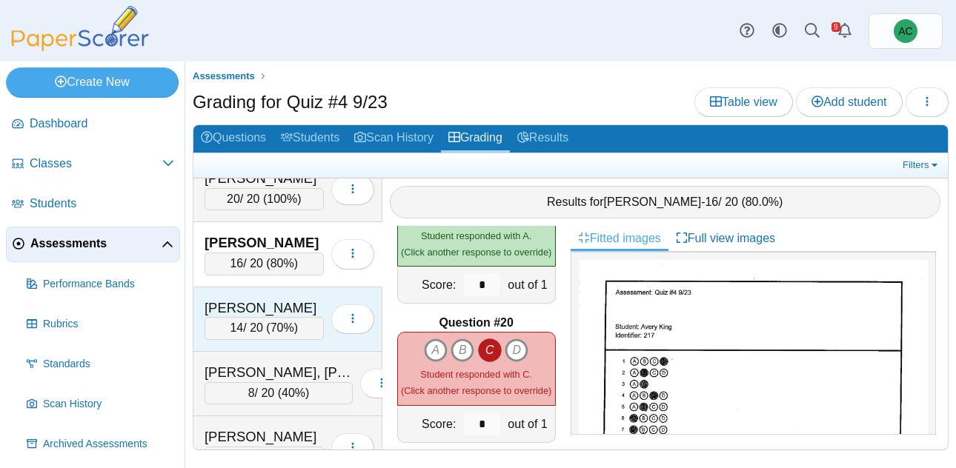
click at [249, 307] on div "[PERSON_NAME]" at bounding box center [264, 308] width 119 height 19
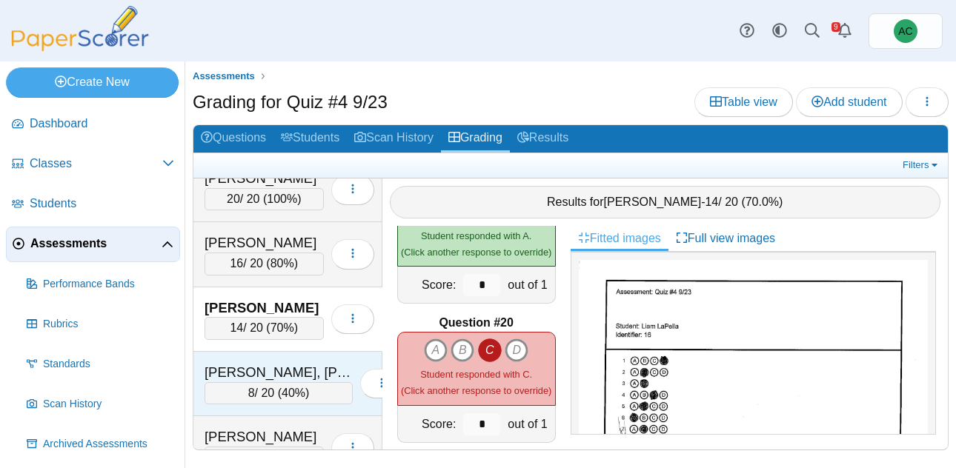
click at [266, 379] on div "[PERSON_NAME], [PERSON_NAME]" at bounding box center [279, 372] width 148 height 19
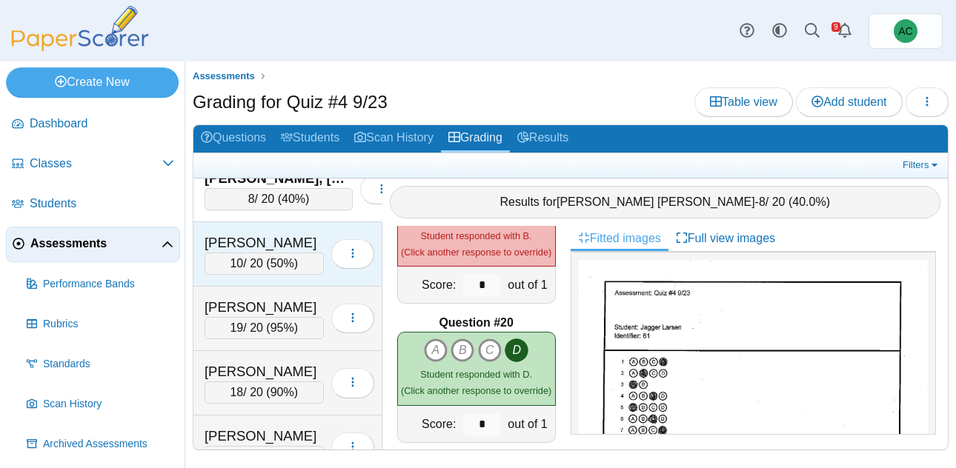
click at [240, 245] on div "[PERSON_NAME]" at bounding box center [264, 242] width 119 height 19
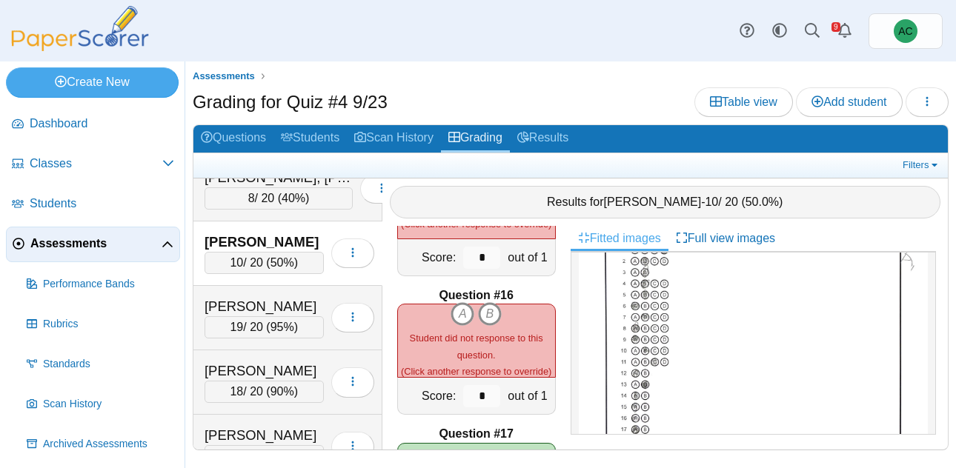
scroll to position [113, 0]
click at [462, 318] on icon "A" at bounding box center [463, 314] width 24 height 24
type input "*"
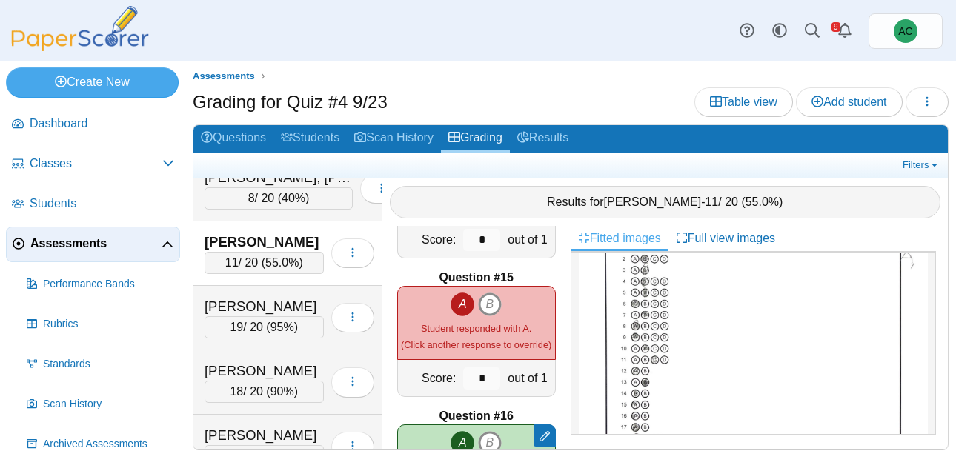
scroll to position [1204, 0]
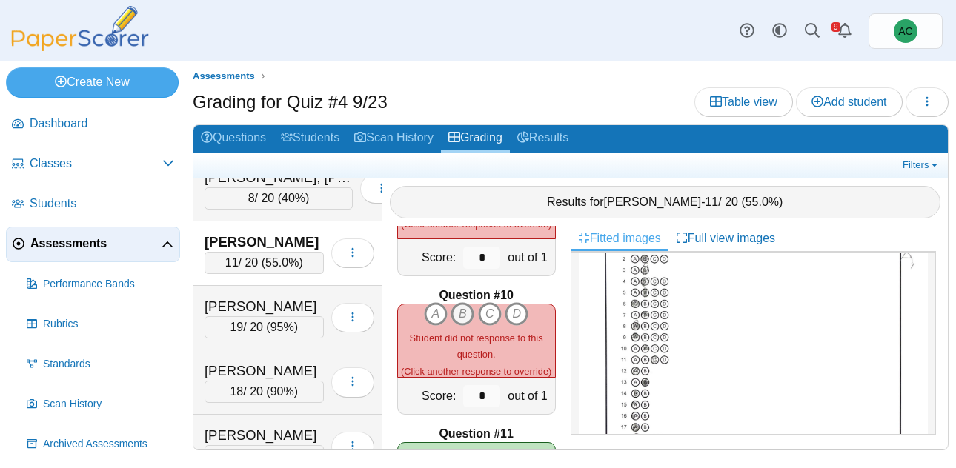
click at [462, 309] on icon "B" at bounding box center [463, 314] width 24 height 24
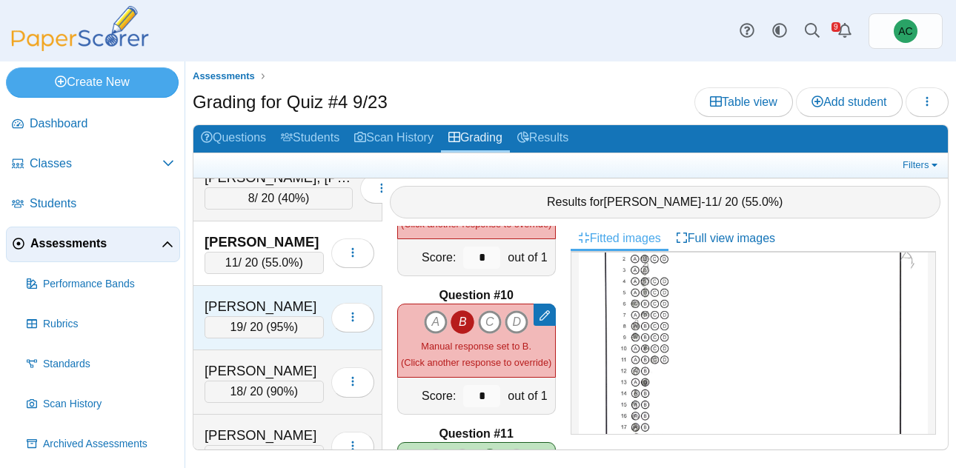
click at [234, 303] on div "[PERSON_NAME]" at bounding box center [264, 306] width 119 height 19
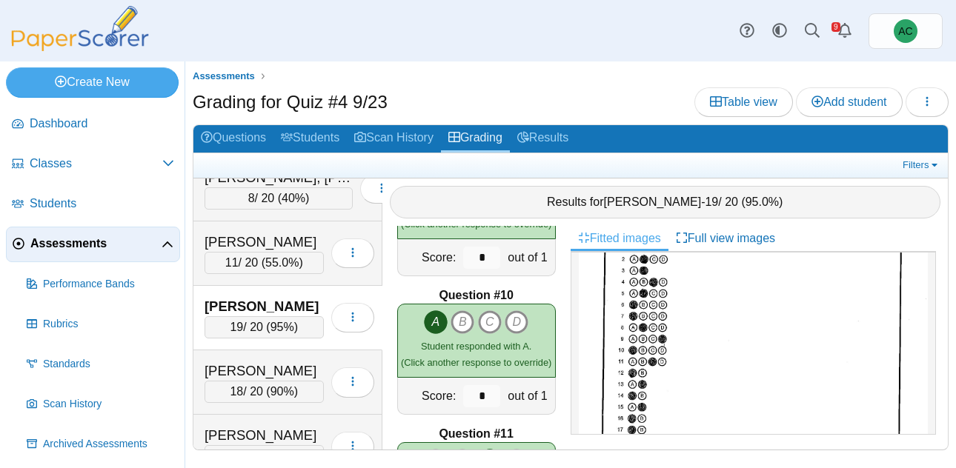
scroll to position [0, 0]
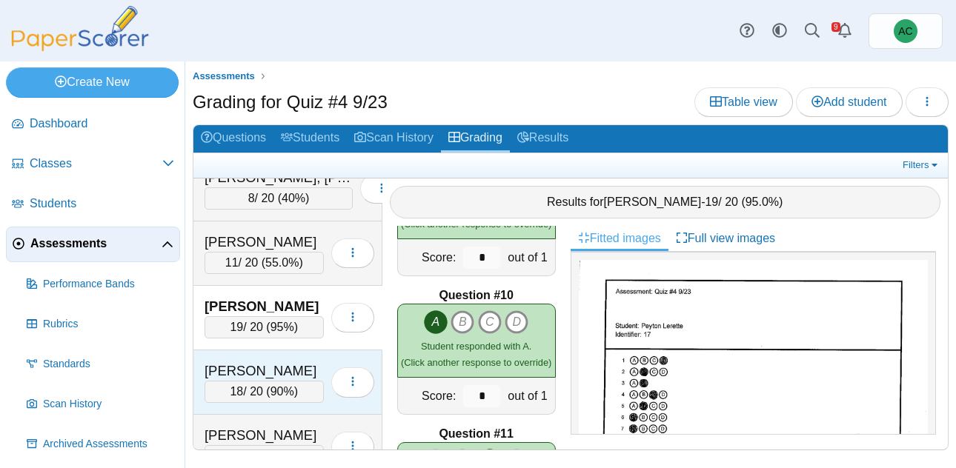
click at [288, 372] on div "[PERSON_NAME]" at bounding box center [264, 371] width 119 height 19
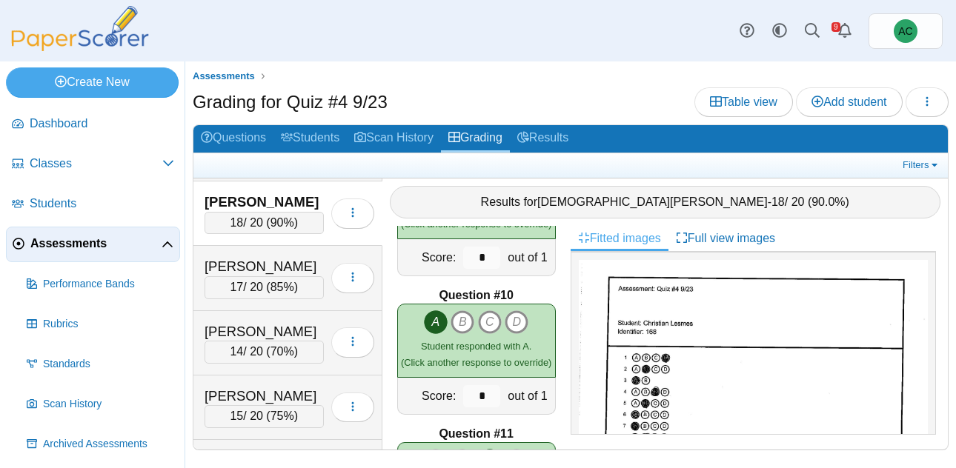
scroll to position [3554, 0]
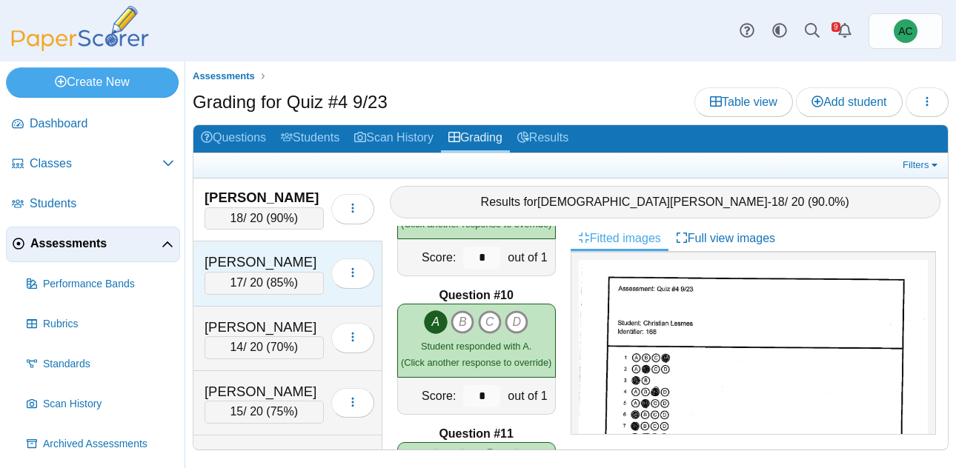
click at [245, 261] on div "[PERSON_NAME]" at bounding box center [264, 262] width 119 height 19
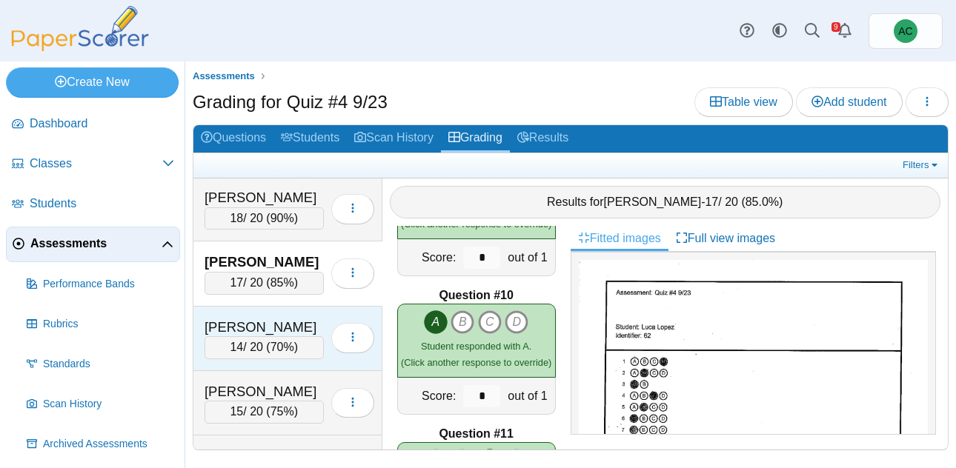
click at [234, 339] on div "14 / 20 ( 70% )" at bounding box center [264, 348] width 119 height 22
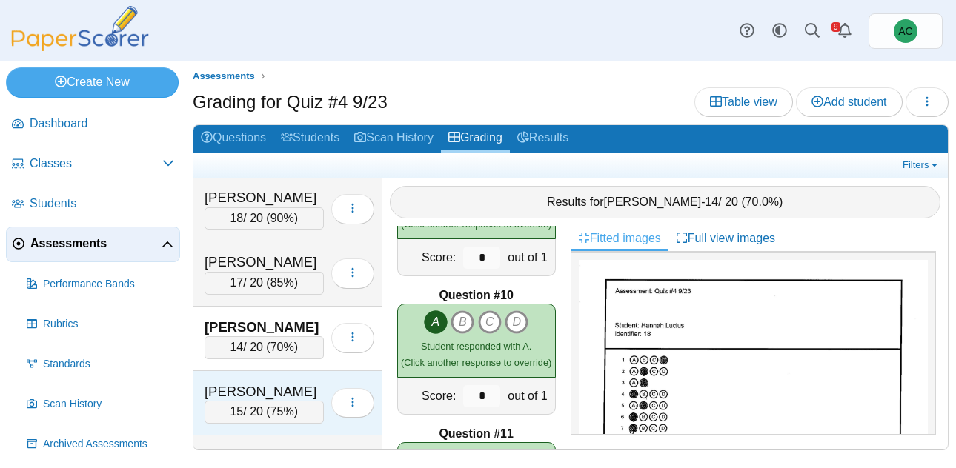
click at [291, 385] on div "[PERSON_NAME]" at bounding box center [264, 391] width 119 height 19
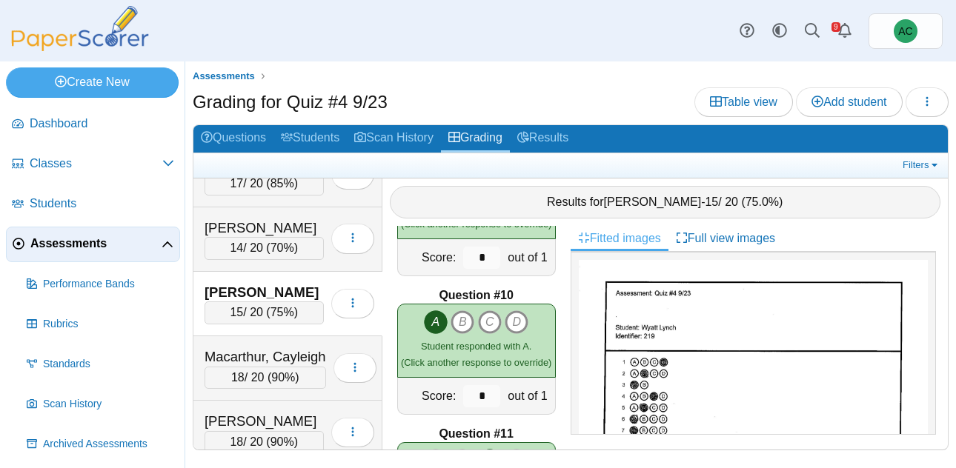
scroll to position [3689, 0]
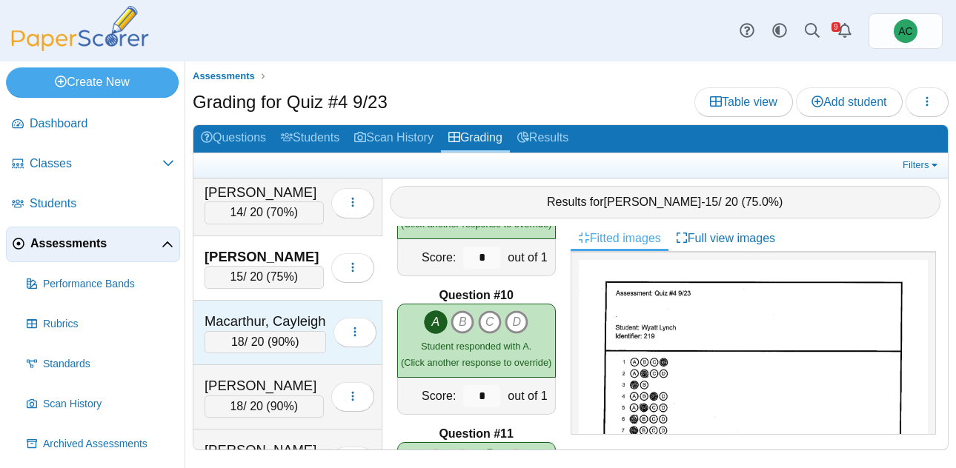
click at [269, 315] on div "Macarthur, Cayleigh" at bounding box center [266, 321] width 122 height 19
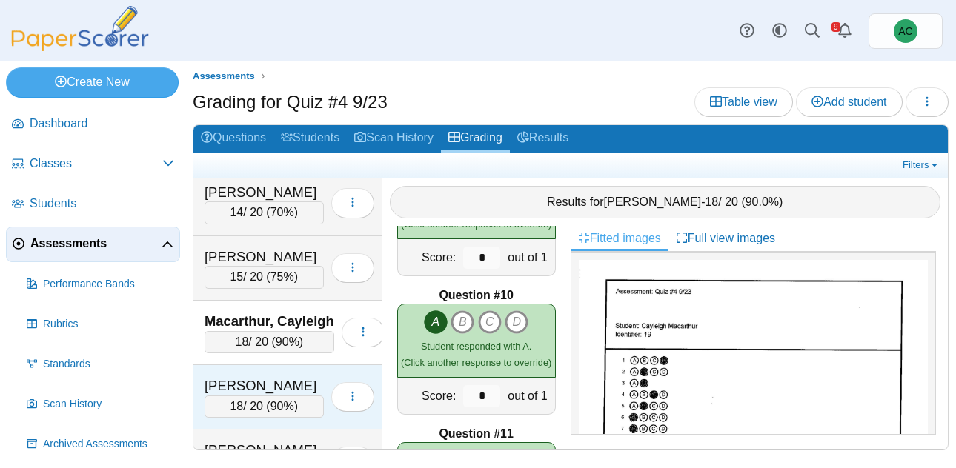
click at [272, 388] on div "[PERSON_NAME]" at bounding box center [264, 386] width 119 height 19
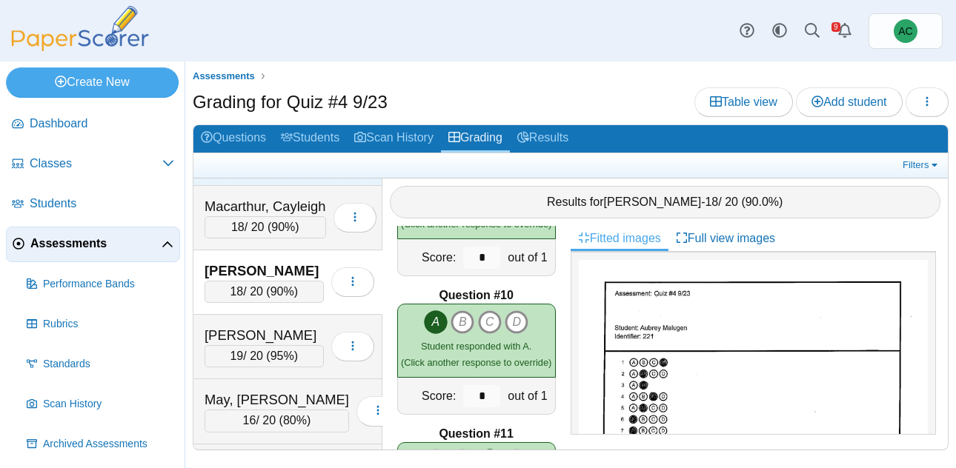
scroll to position [3828, 0]
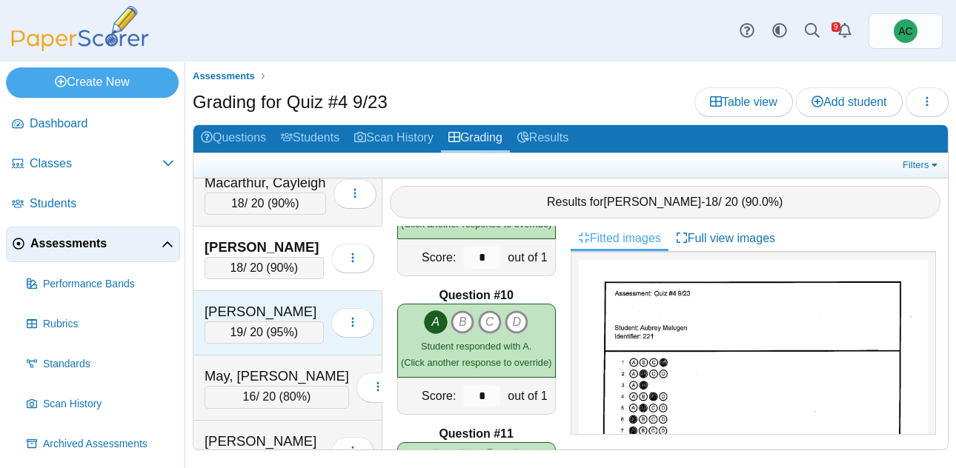
click at [276, 322] on div "19 / 20 ( 95% )" at bounding box center [264, 333] width 119 height 22
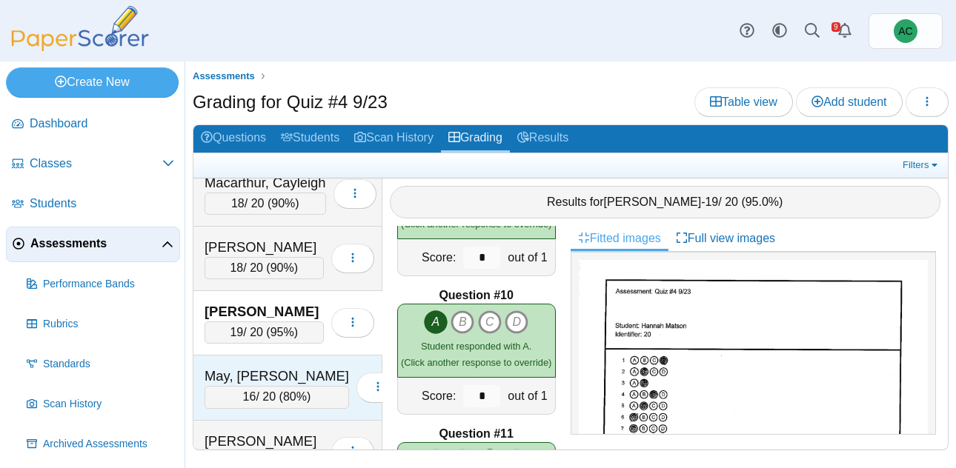
click at [270, 373] on div "May, [PERSON_NAME]" at bounding box center [277, 376] width 145 height 19
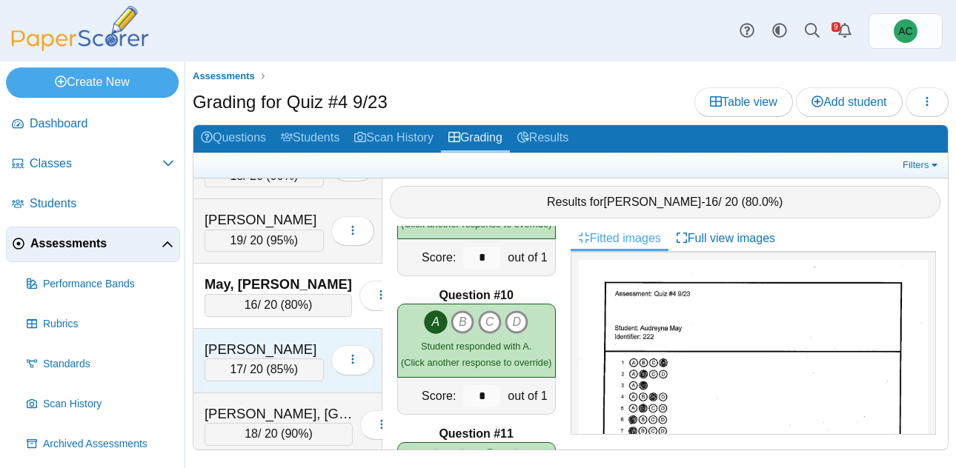
scroll to position [3918, 0]
click at [242, 358] on div "[PERSON_NAME]" at bounding box center [264, 351] width 119 height 19
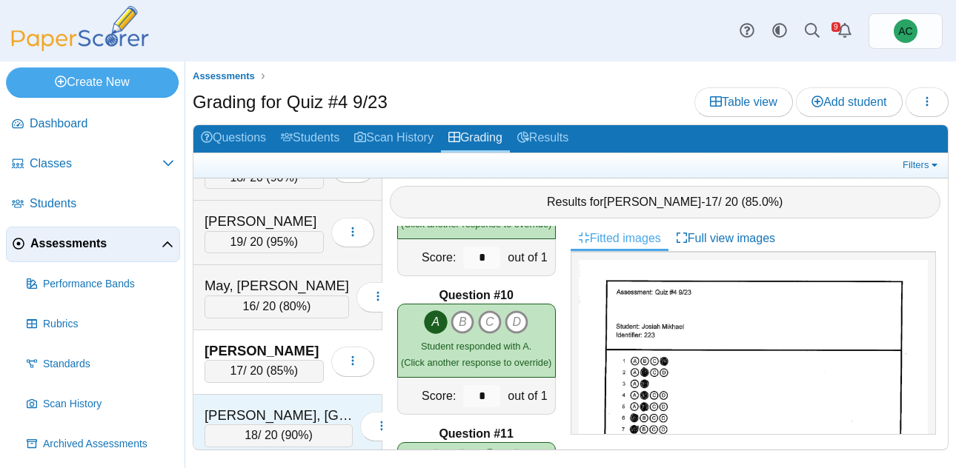
click at [256, 408] on div "[PERSON_NAME], [GEOGRAPHIC_DATA]" at bounding box center [279, 415] width 148 height 19
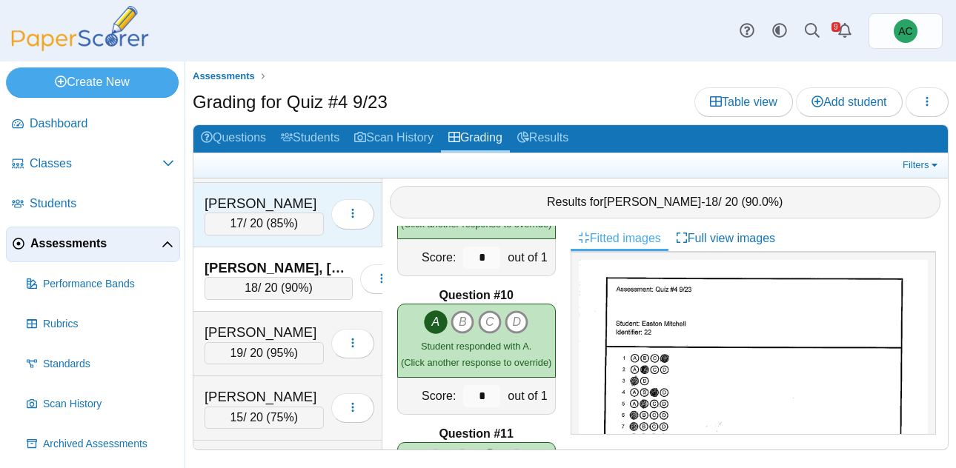
scroll to position [4081, 0]
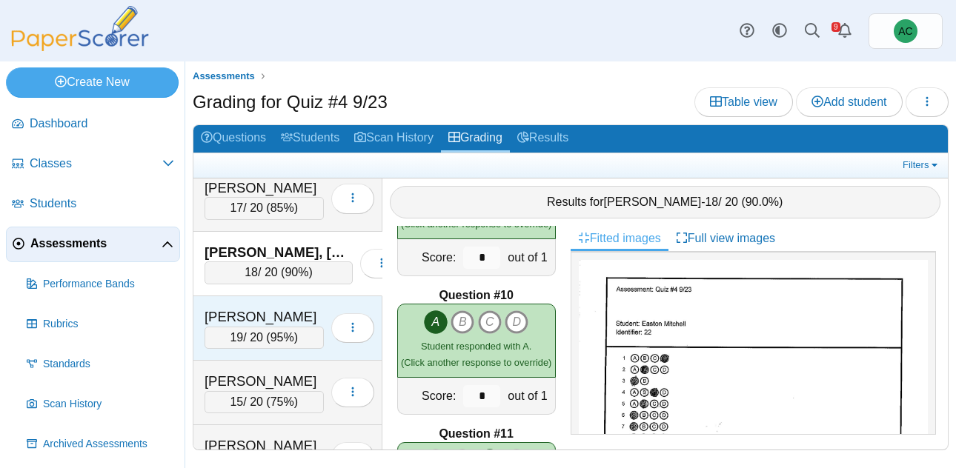
click at [250, 305] on div "[PERSON_NAME] 19 / 20 ( 95% ) Loading…" at bounding box center [287, 329] width 189 height 64
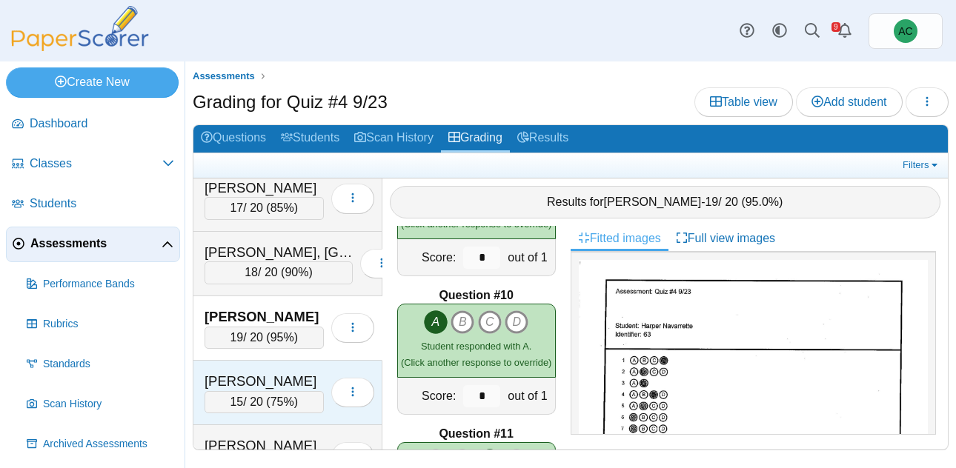
click at [260, 380] on div "[PERSON_NAME]" at bounding box center [264, 381] width 119 height 19
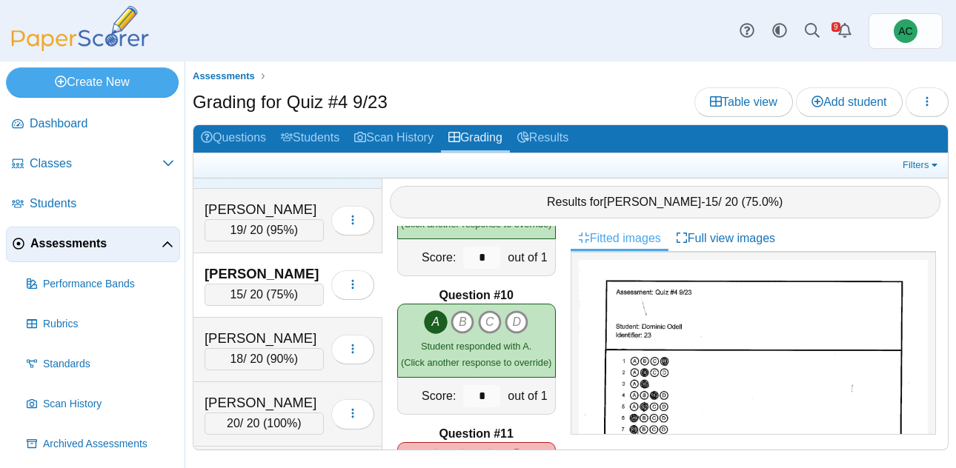
scroll to position [4190, 0]
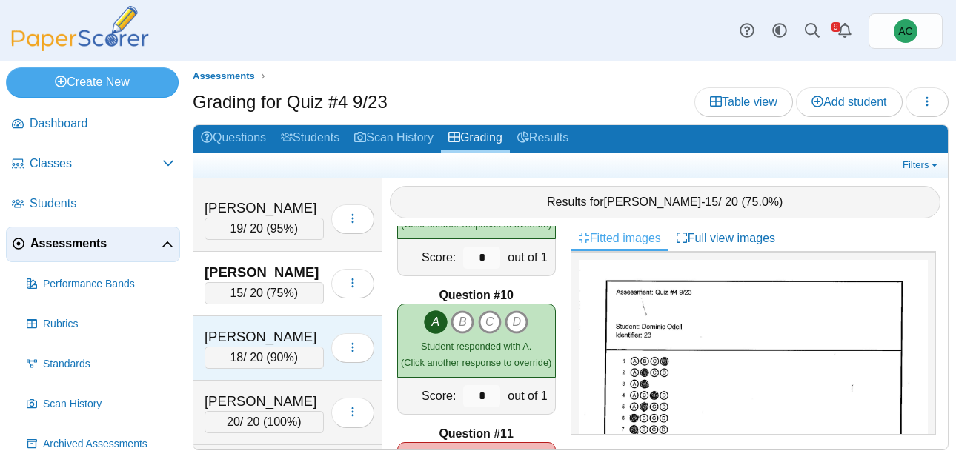
click at [264, 337] on div "[PERSON_NAME]" at bounding box center [264, 337] width 119 height 19
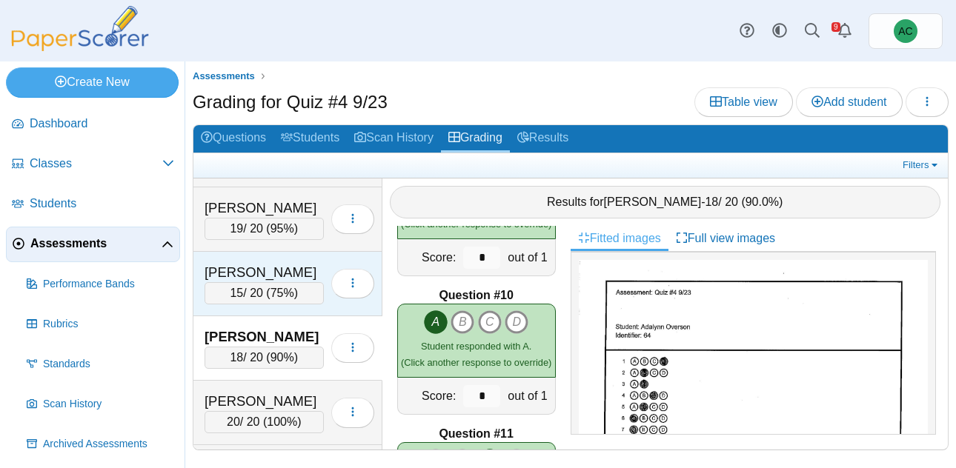
scroll to position [4267, 0]
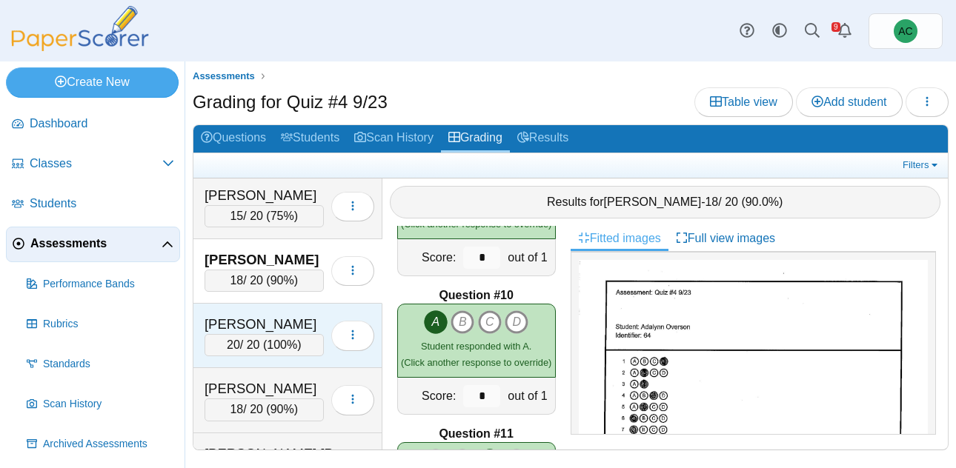
click at [274, 312] on div "[PERSON_NAME] 20 / 20 ( 100% ) Loading…" at bounding box center [287, 336] width 189 height 64
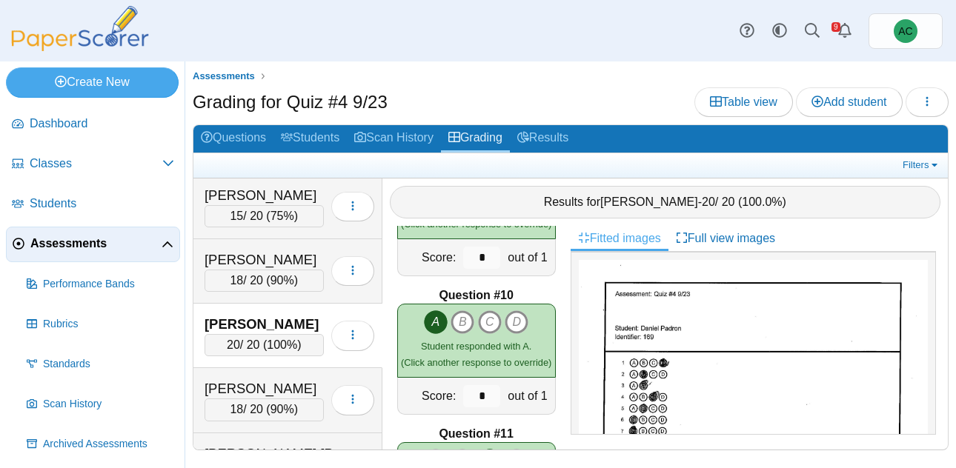
scroll to position [4391, 0]
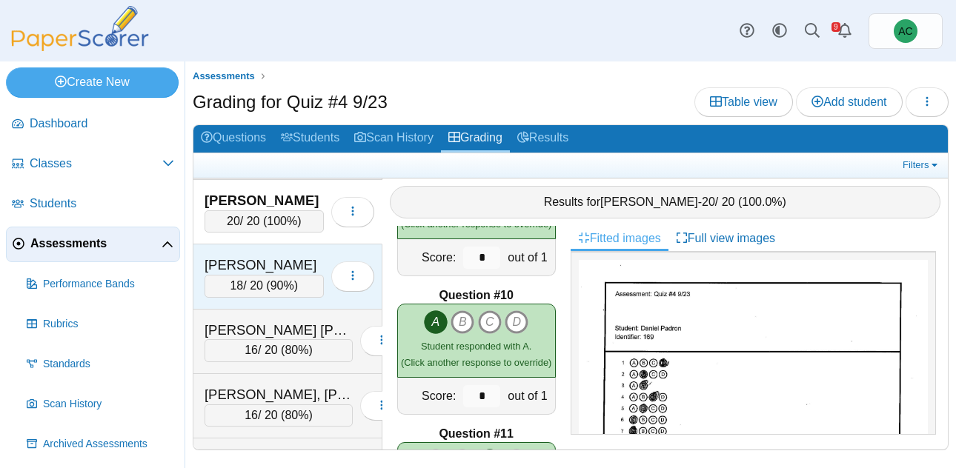
click at [267, 279] on div "18 / 20 ( 90% )" at bounding box center [264, 286] width 119 height 22
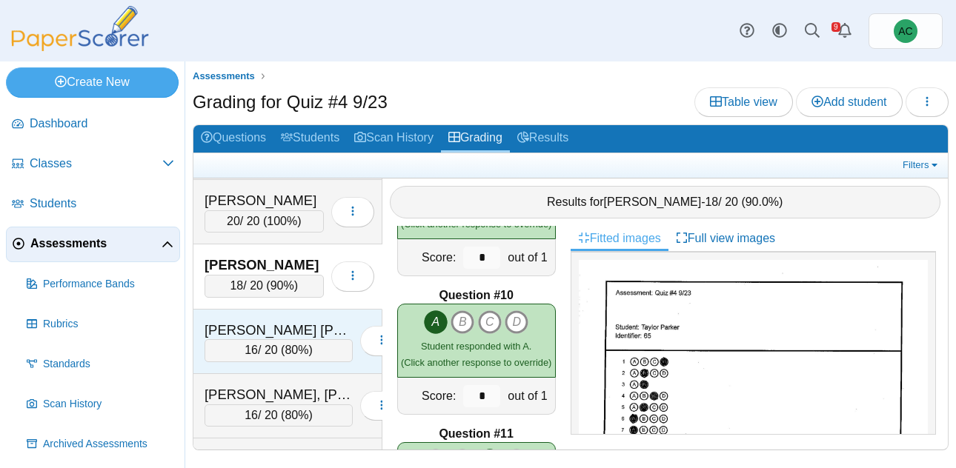
click at [282, 315] on div "[PERSON_NAME] [PERSON_NAME] 16 / 20 ( 80% ) Loading…" at bounding box center [287, 342] width 189 height 64
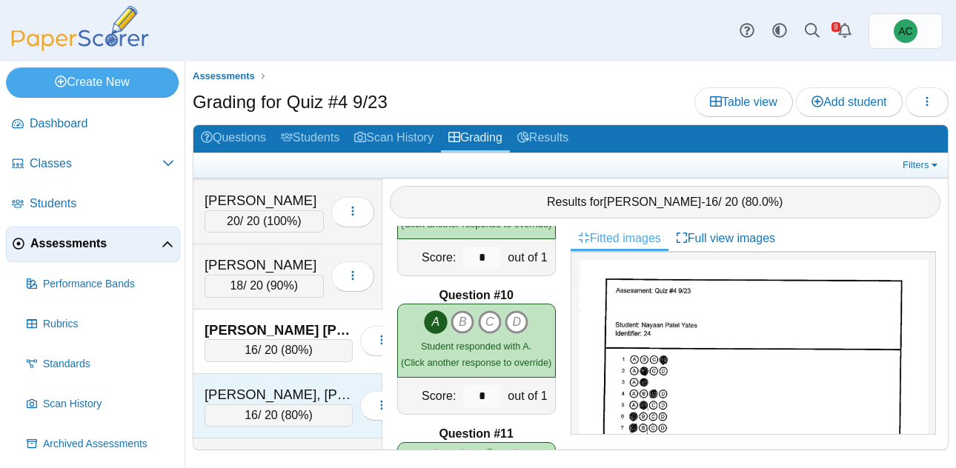
click at [282, 388] on div "[PERSON_NAME], [PERSON_NAME]" at bounding box center [279, 394] width 148 height 19
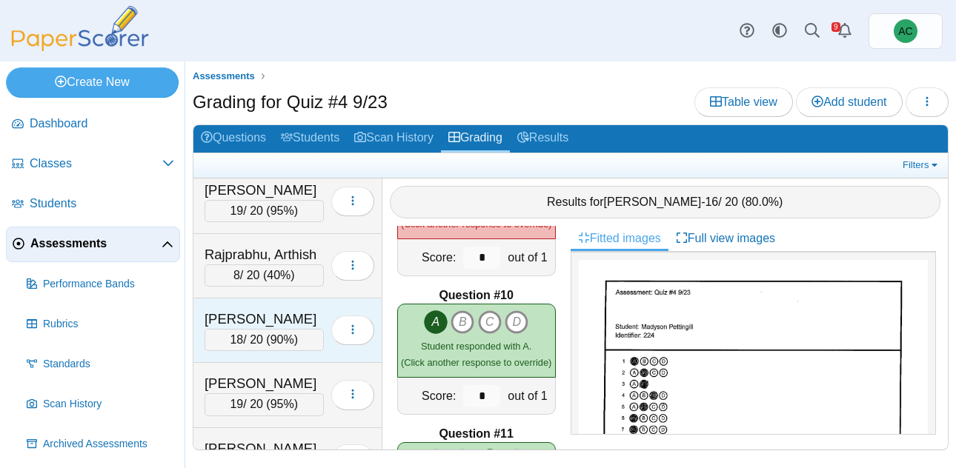
scroll to position [4531, 0]
click at [280, 334] on span "95%" at bounding box center [283, 340] width 24 height 13
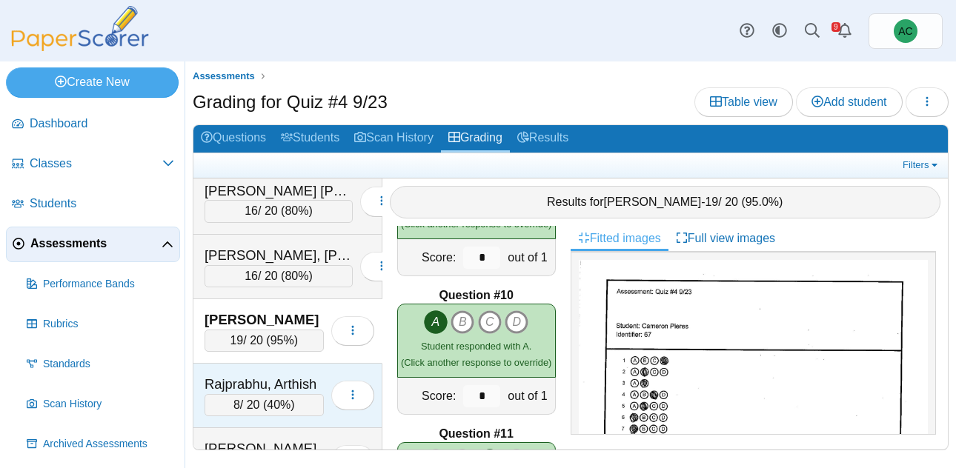
click at [292, 390] on div "Rajprabhu, Arthish" at bounding box center [264, 384] width 119 height 19
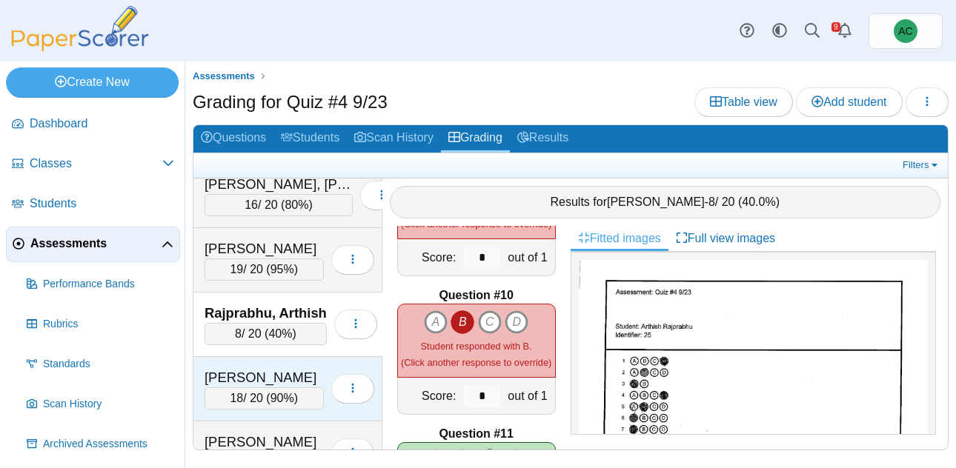
scroll to position [4602, 0]
click at [272, 370] on div "[PERSON_NAME]" at bounding box center [264, 377] width 119 height 19
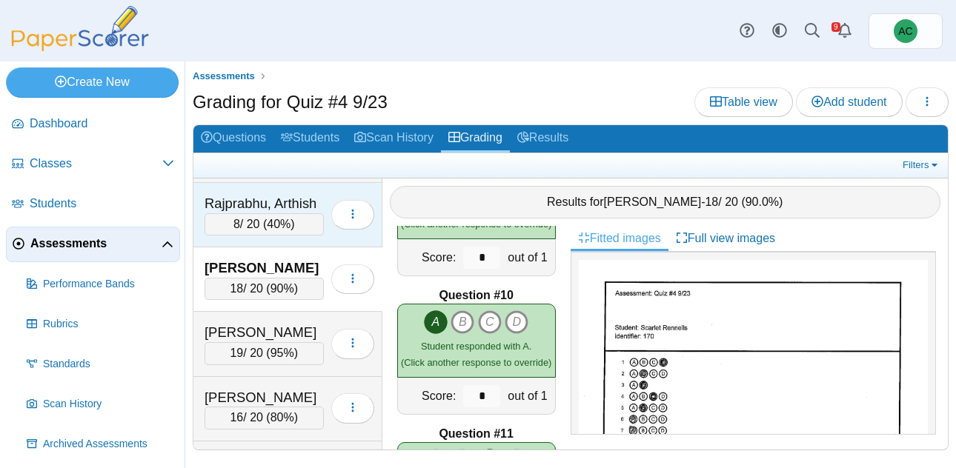
scroll to position [4710, 0]
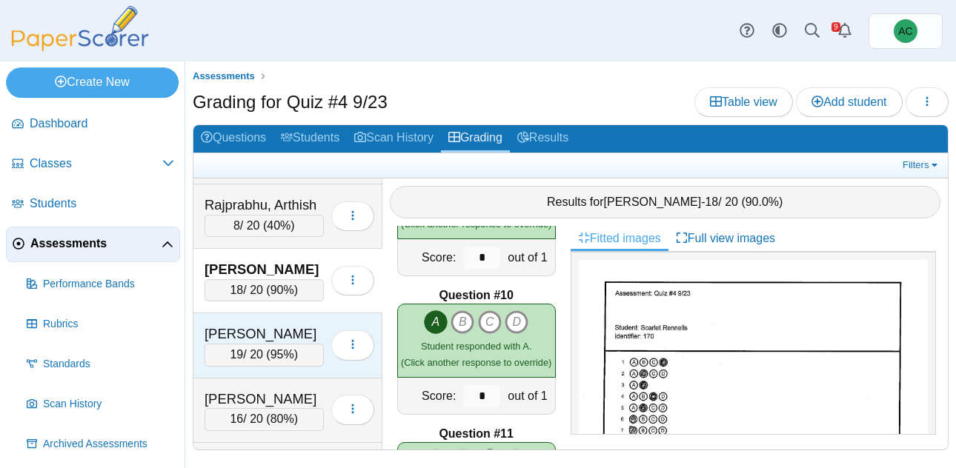
click at [271, 328] on div "[PERSON_NAME]" at bounding box center [264, 334] width 119 height 19
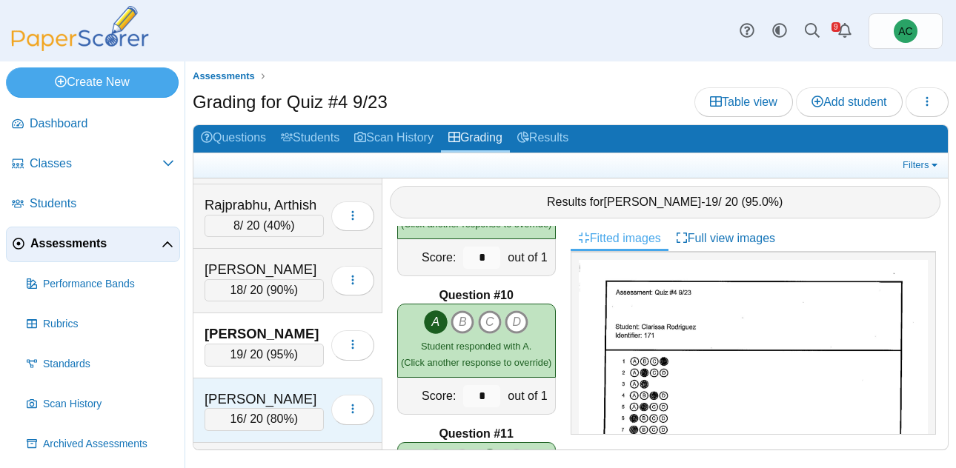
click at [288, 388] on div "[PERSON_NAME] 16 / 20 ( 80% ) Loading…" at bounding box center [287, 411] width 189 height 64
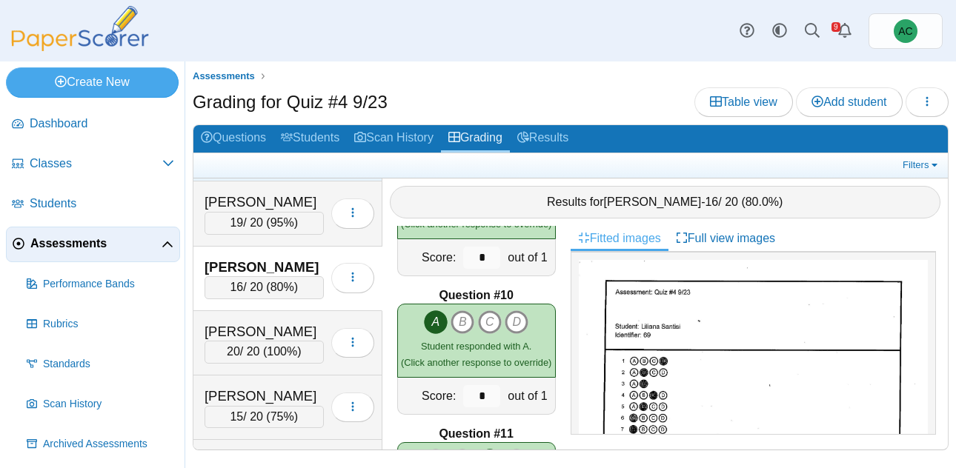
scroll to position [4857, 0]
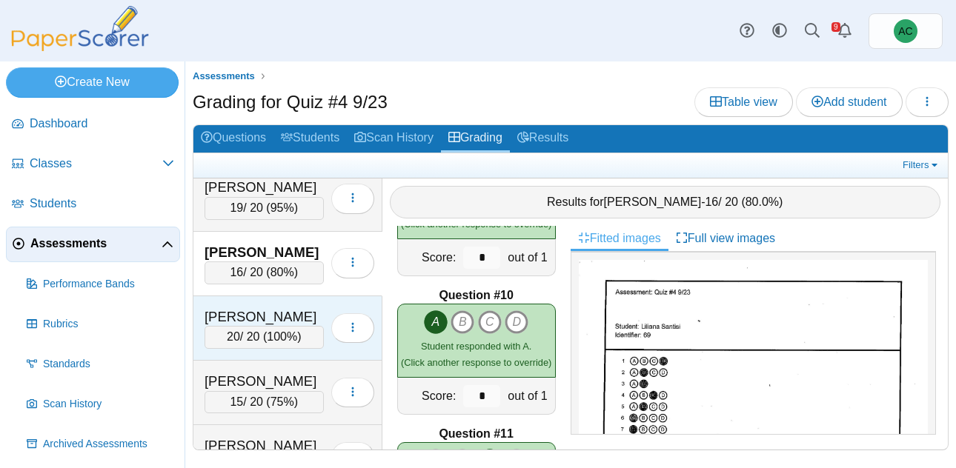
click at [274, 321] on div "[PERSON_NAME]" at bounding box center [264, 317] width 119 height 19
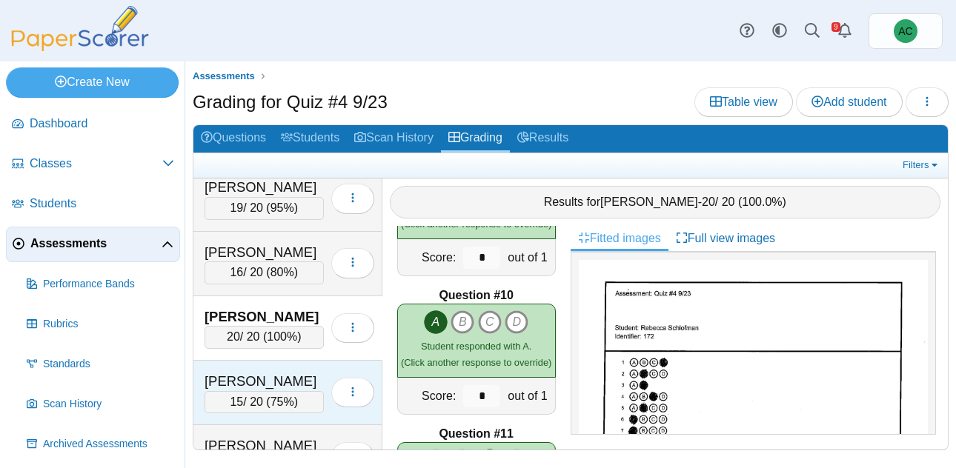
click at [239, 385] on div "[PERSON_NAME]" at bounding box center [264, 381] width 119 height 19
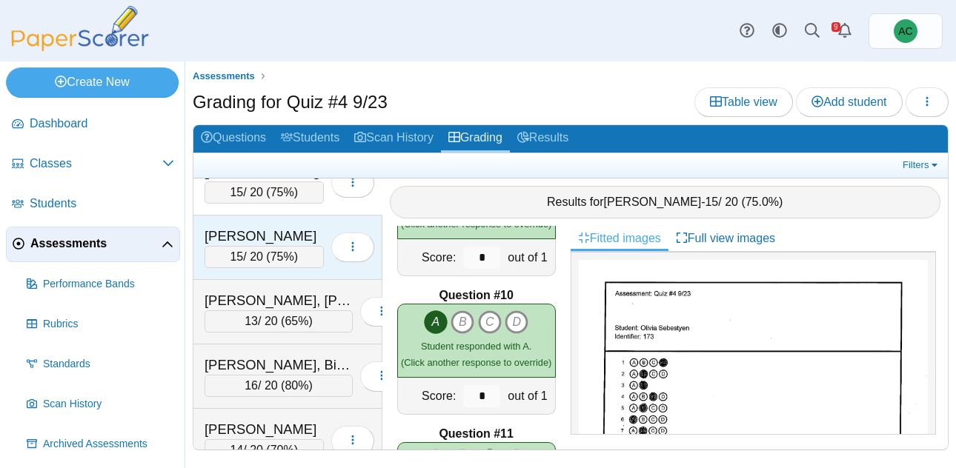
click at [265, 221] on div "[PERSON_NAME] 15 / 20 ( 75% ) Loading…" at bounding box center [287, 248] width 189 height 64
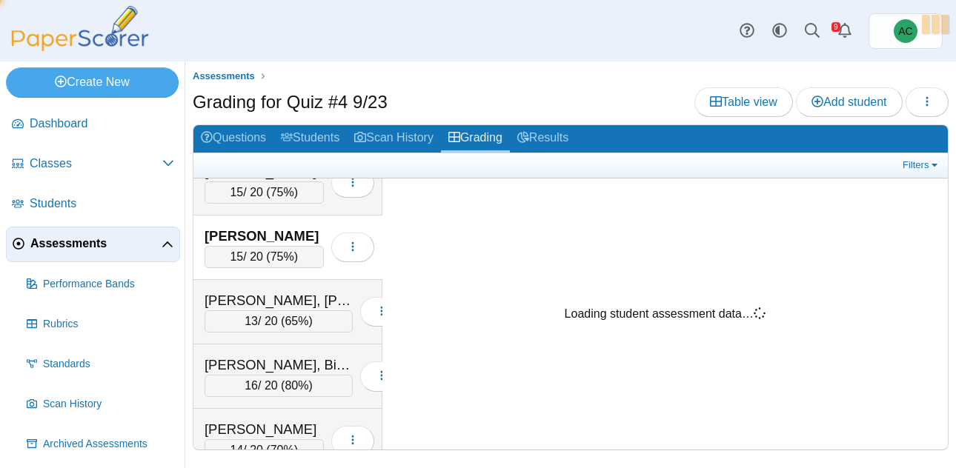
scroll to position [5067, 0]
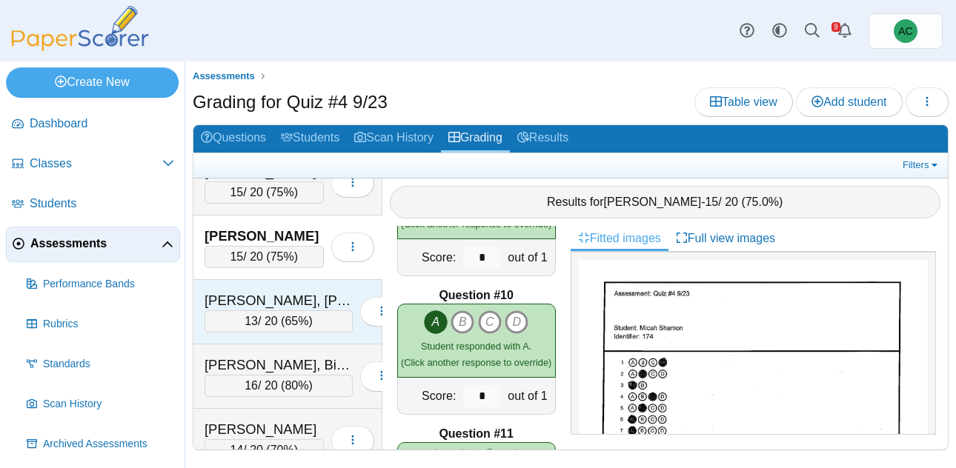
click at [270, 311] on div "13 / 20 ( 65% )" at bounding box center [279, 322] width 148 height 22
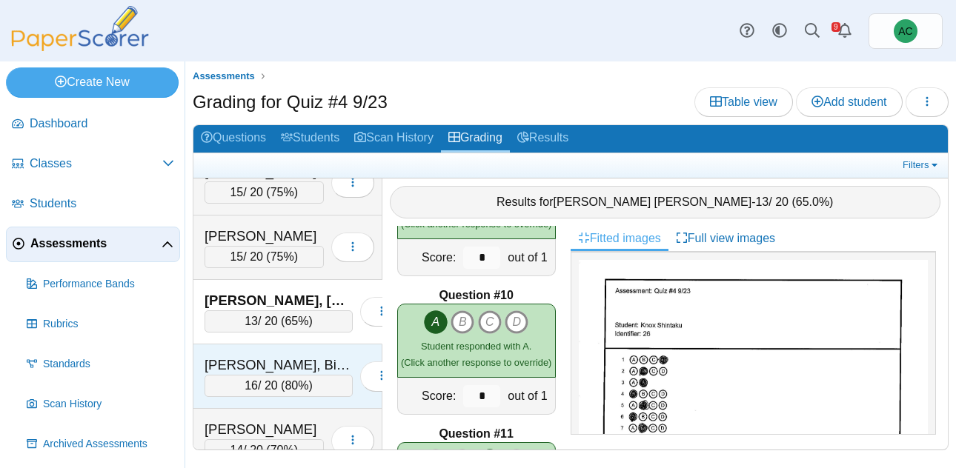
click at [265, 367] on div "[PERSON_NAME], Bishmeet" at bounding box center [279, 365] width 148 height 19
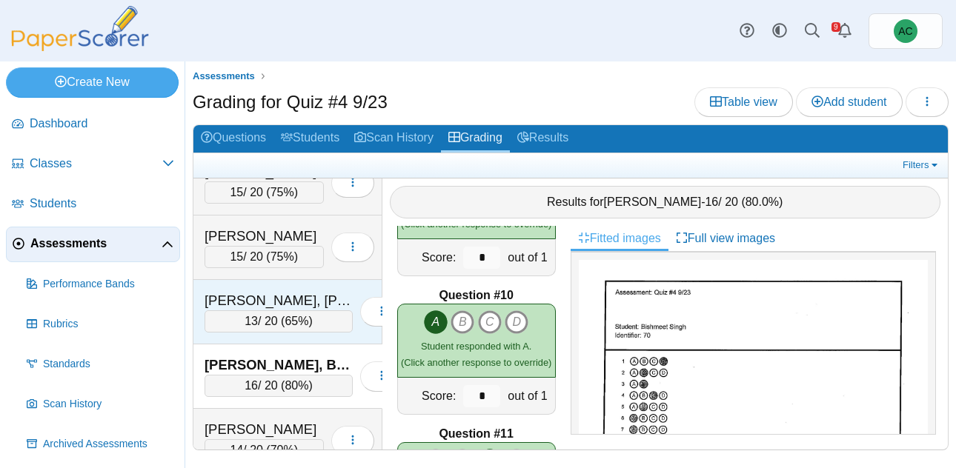
scroll to position [5153, 0]
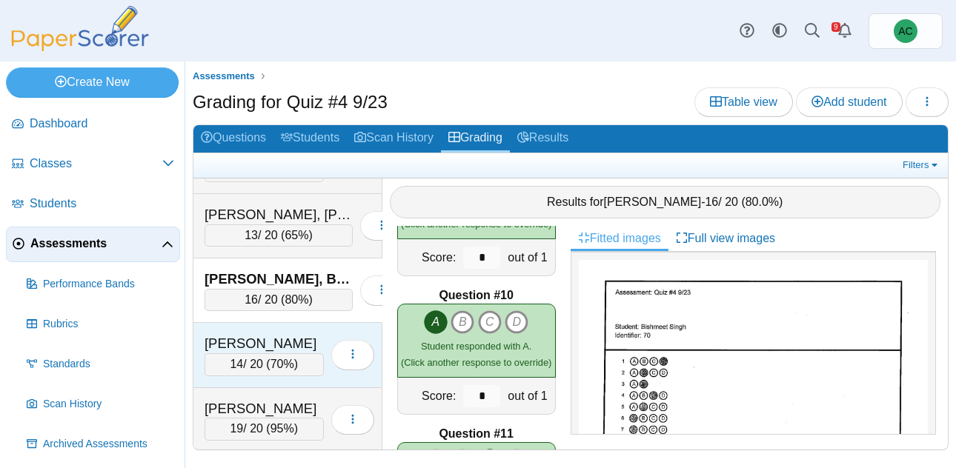
click at [256, 355] on div "14 / 20 ( 70% )" at bounding box center [264, 365] width 119 height 22
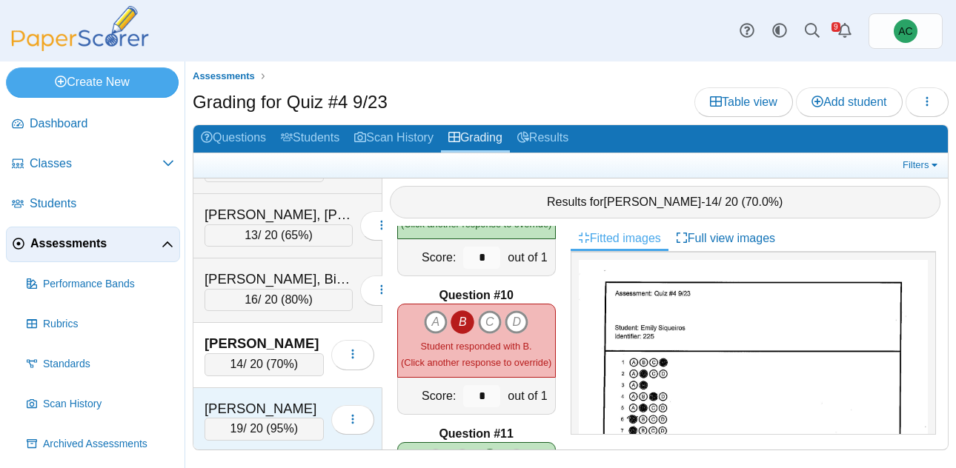
click at [271, 407] on div "[PERSON_NAME]" at bounding box center [264, 409] width 119 height 19
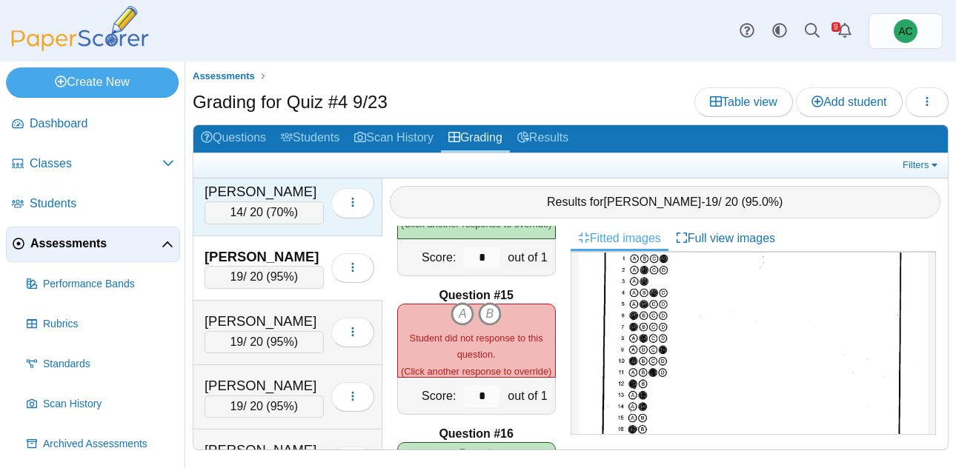
scroll to position [5350, 0]
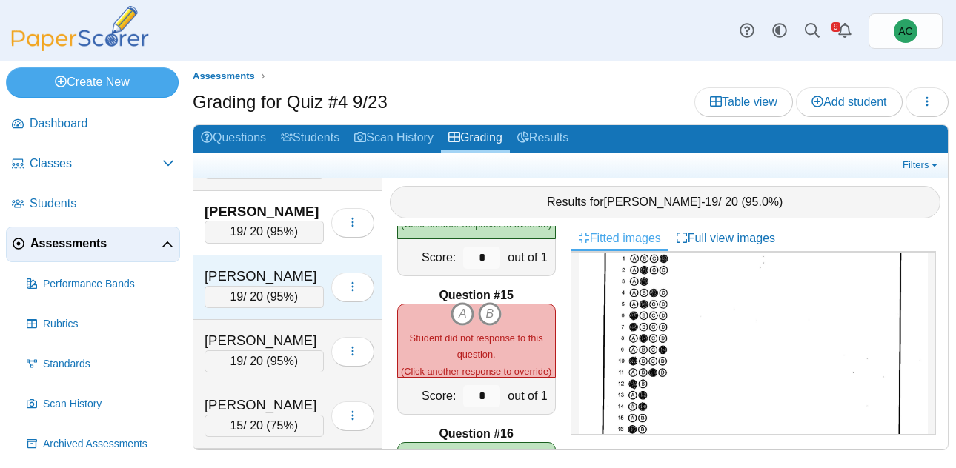
click at [268, 282] on div "[PERSON_NAME]" at bounding box center [264, 276] width 119 height 19
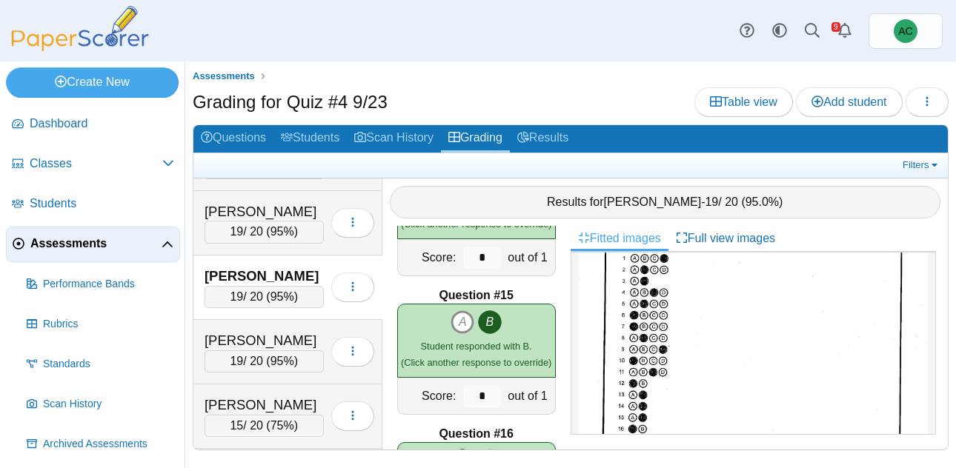
scroll to position [0, 0]
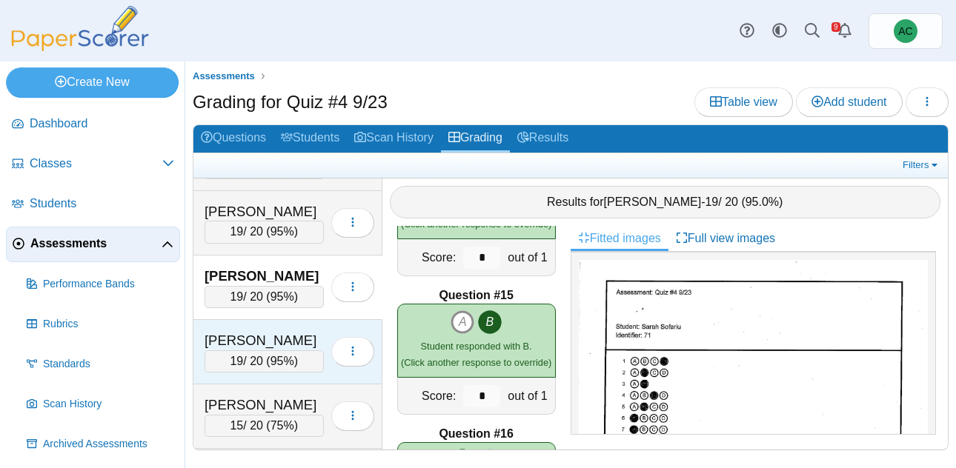
click at [231, 338] on div "[PERSON_NAME]" at bounding box center [264, 340] width 119 height 19
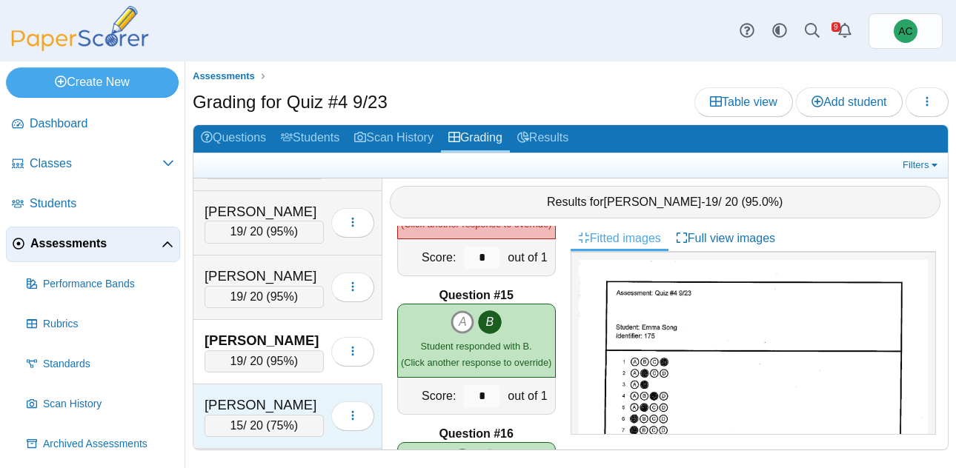
click at [288, 405] on div "[PERSON_NAME]" at bounding box center [264, 405] width 119 height 19
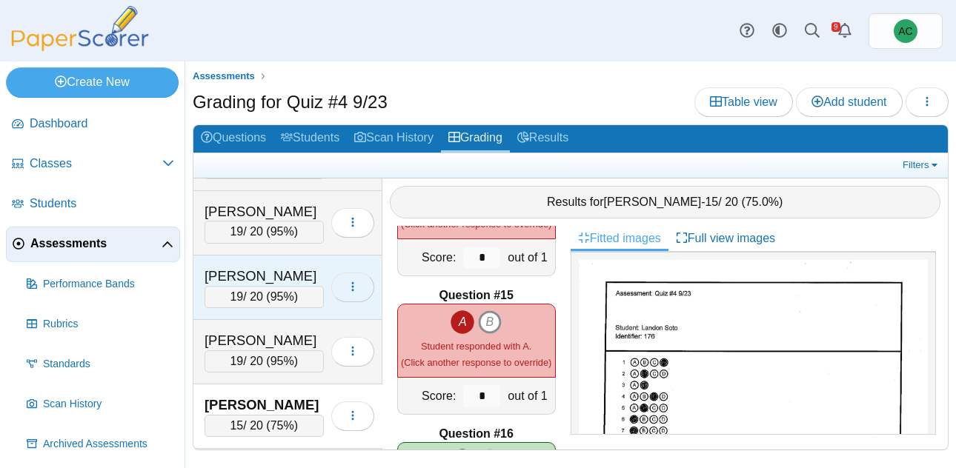
scroll to position [5475, 0]
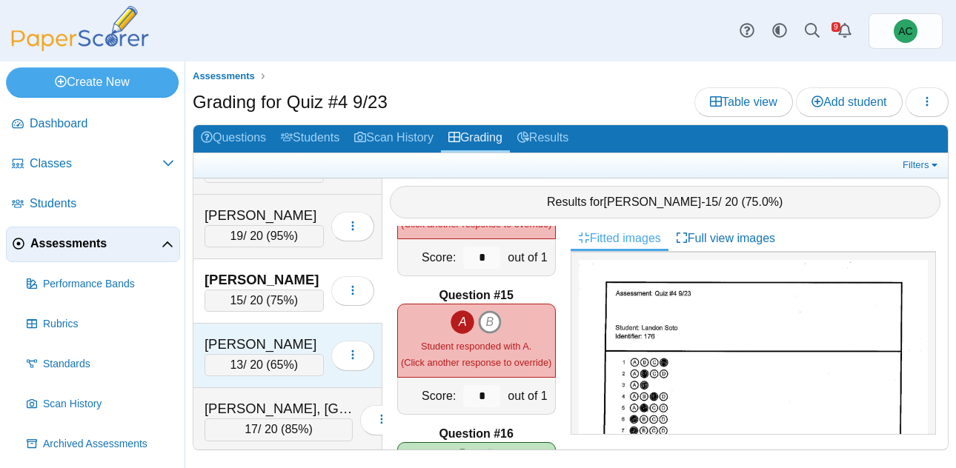
click at [263, 349] on div "[PERSON_NAME]" at bounding box center [264, 344] width 119 height 19
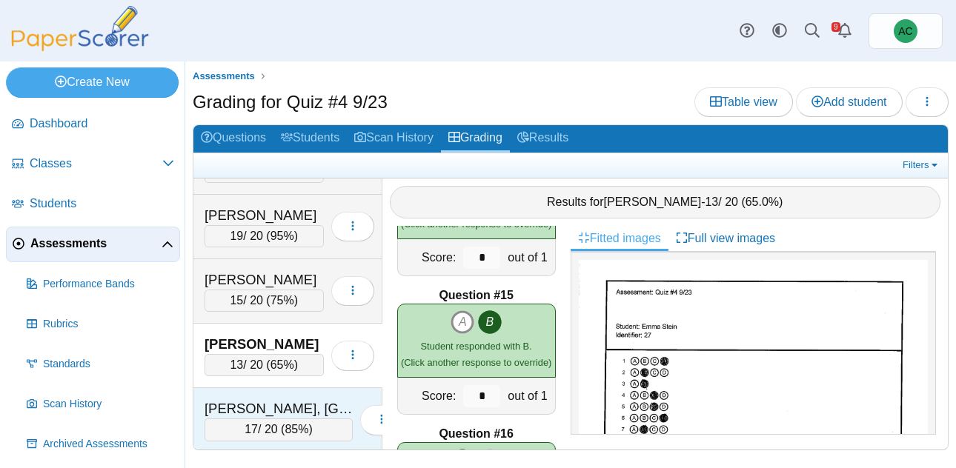
click at [274, 397] on div "[PERSON_NAME], [GEOGRAPHIC_DATA] 17 / 20 ( 85% ) Loading…" at bounding box center [287, 420] width 189 height 64
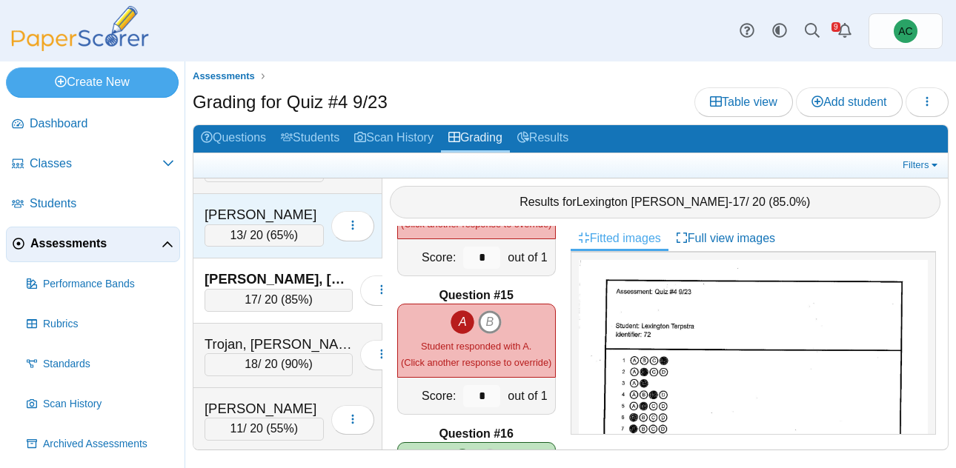
scroll to position [5608, 0]
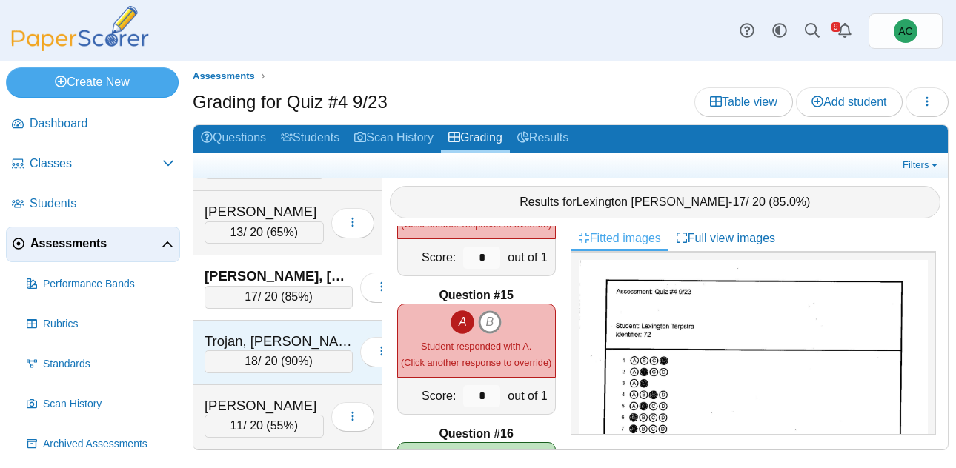
click at [285, 356] on span "90%" at bounding box center [297, 361] width 24 height 13
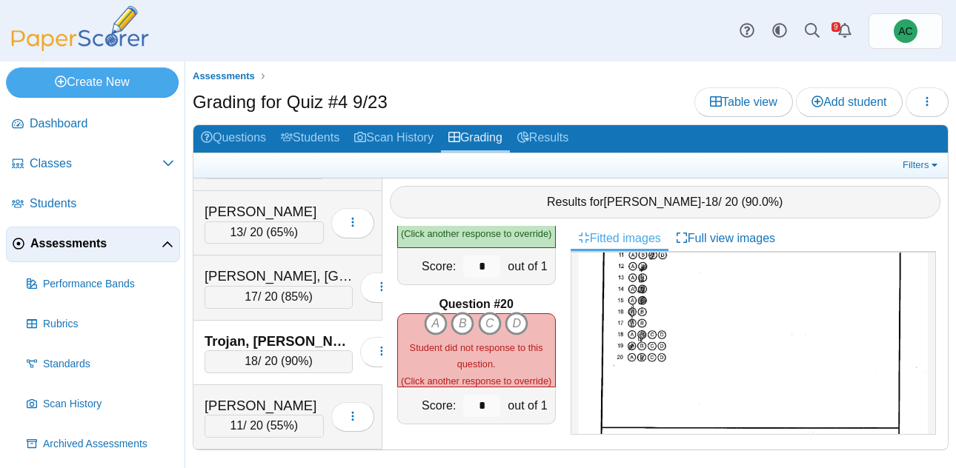
scroll to position [223, 0]
click at [461, 326] on icon "B" at bounding box center [463, 324] width 24 height 24
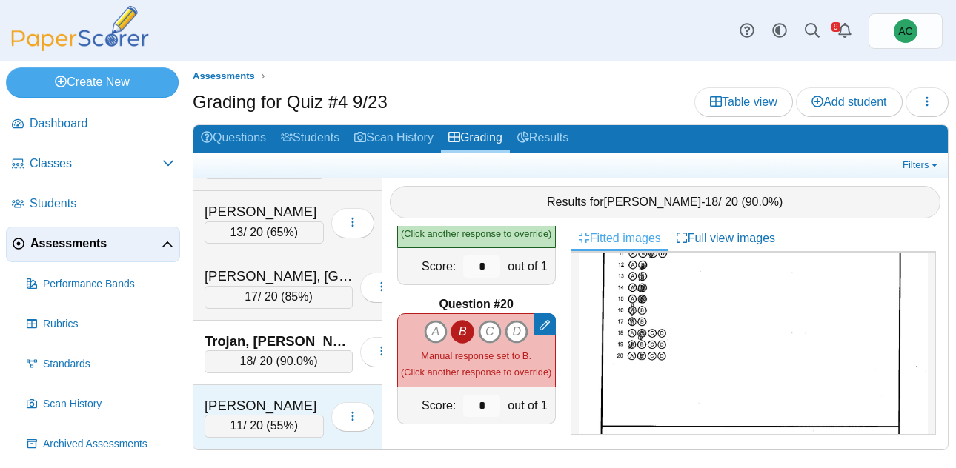
click at [266, 417] on div "11 / 20 ( 55% )" at bounding box center [264, 426] width 119 height 22
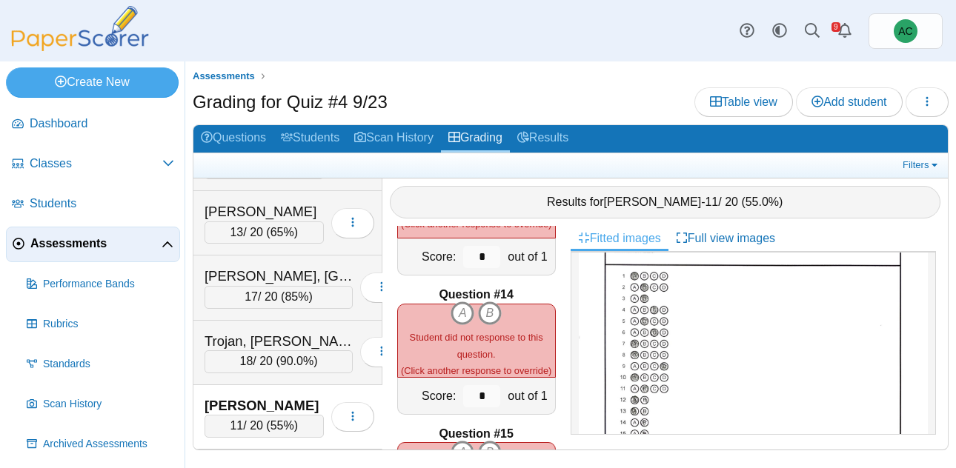
scroll to position [85, 0]
click at [494, 314] on icon "B" at bounding box center [490, 314] width 24 height 24
type input "*"
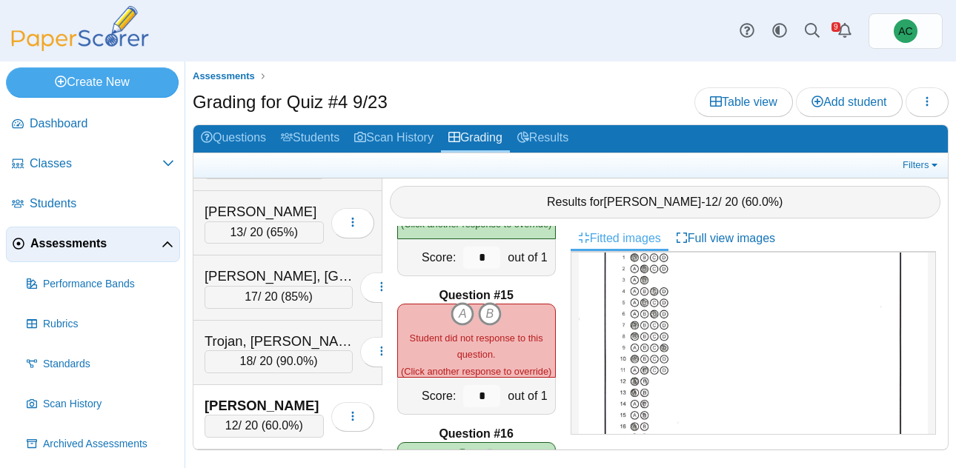
scroll to position [104, 0]
click at [487, 319] on icon "B" at bounding box center [490, 314] width 24 height 24
type input "*"
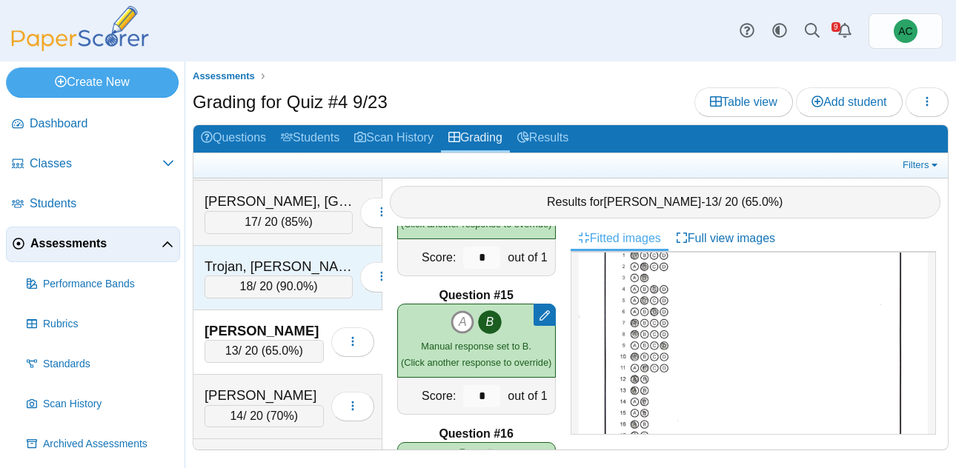
scroll to position [5743, 0]
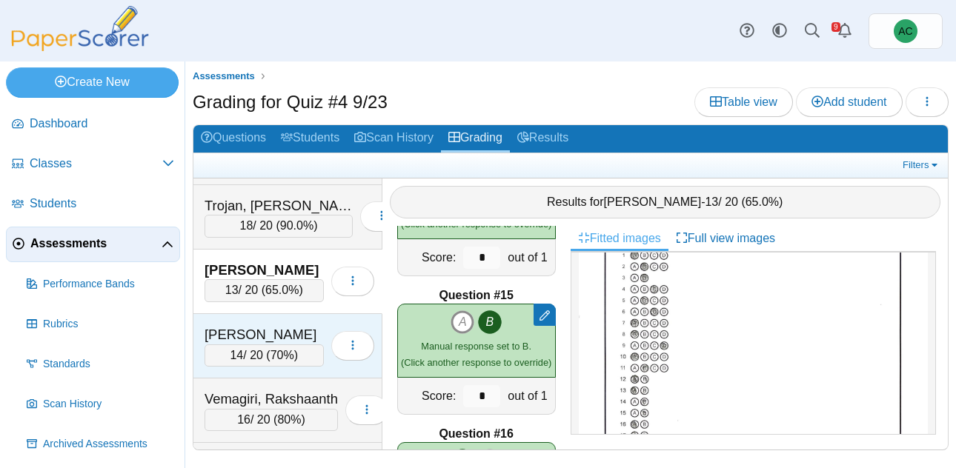
click at [248, 334] on div "[PERSON_NAME]" at bounding box center [264, 334] width 119 height 19
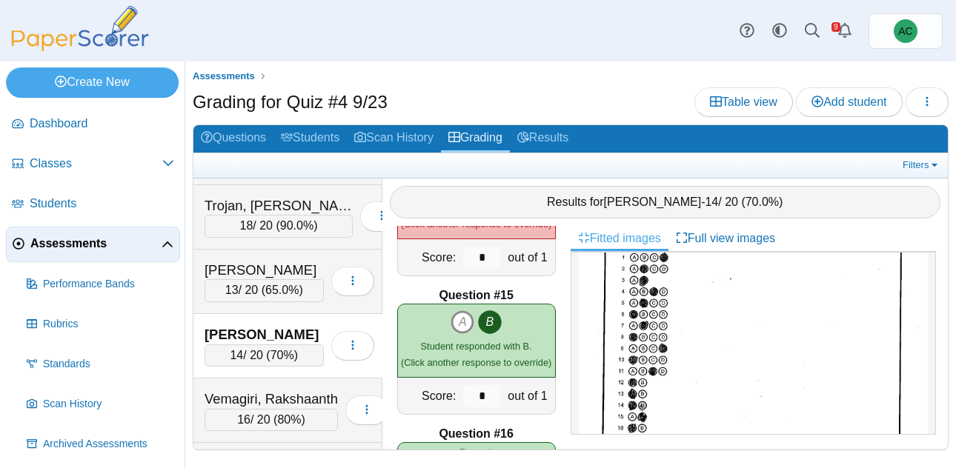
scroll to position [0, 0]
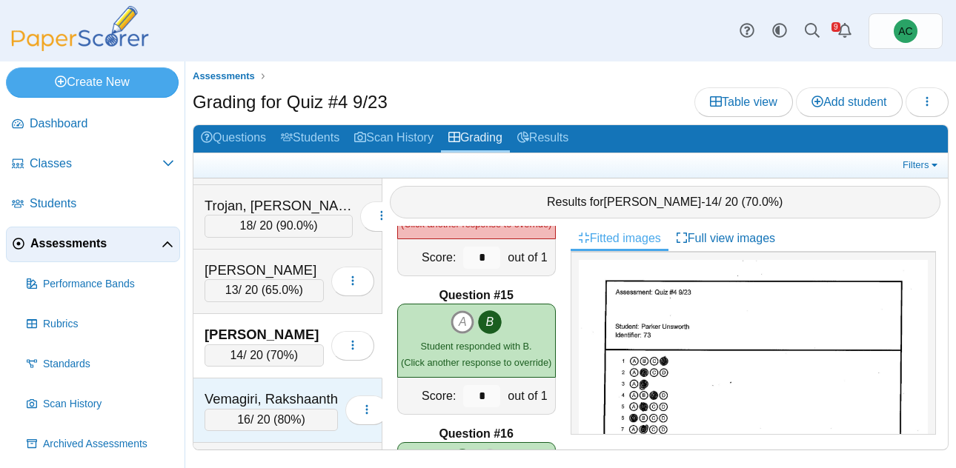
click at [279, 405] on div "Vemagiri, Rakshaanth" at bounding box center [271, 399] width 133 height 19
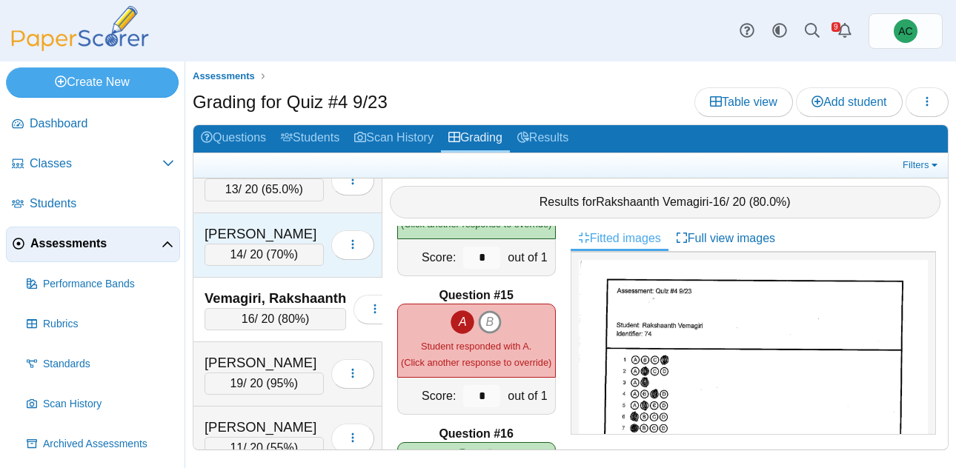
scroll to position [5881, 0]
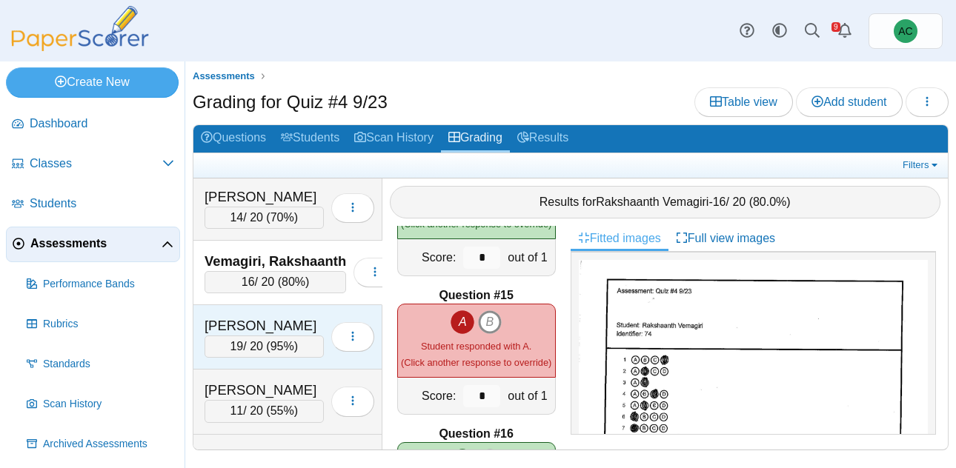
click at [264, 336] on div "19 / 20 ( 95% )" at bounding box center [264, 347] width 119 height 22
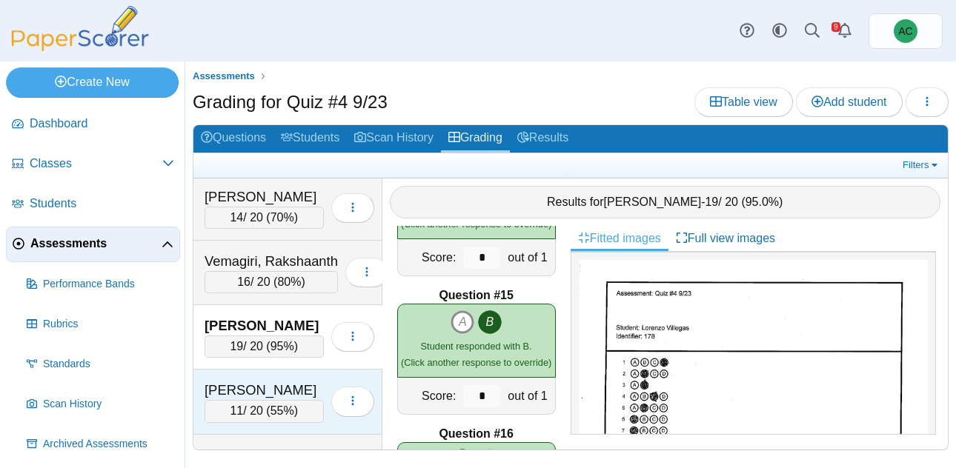
click at [245, 388] on div "[PERSON_NAME]" at bounding box center [264, 390] width 119 height 19
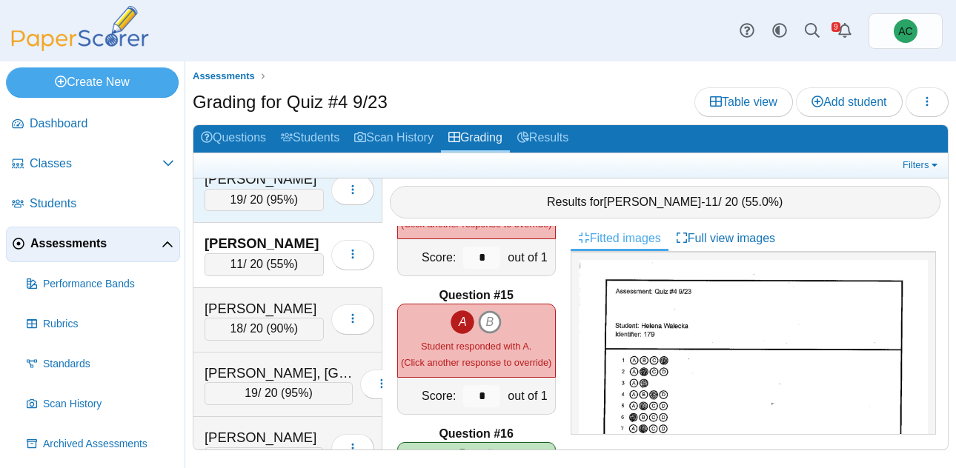
scroll to position [6034, 0]
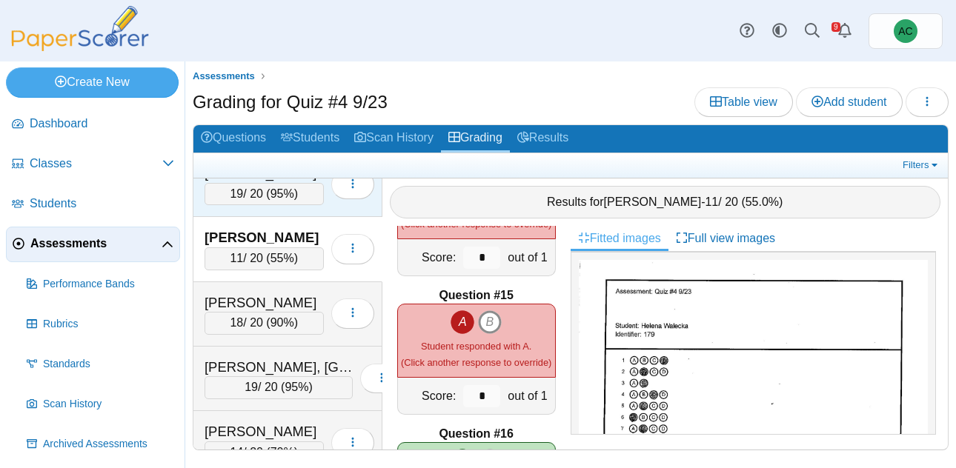
click at [279, 312] on div "18 / 20 ( 90% )" at bounding box center [264, 323] width 119 height 22
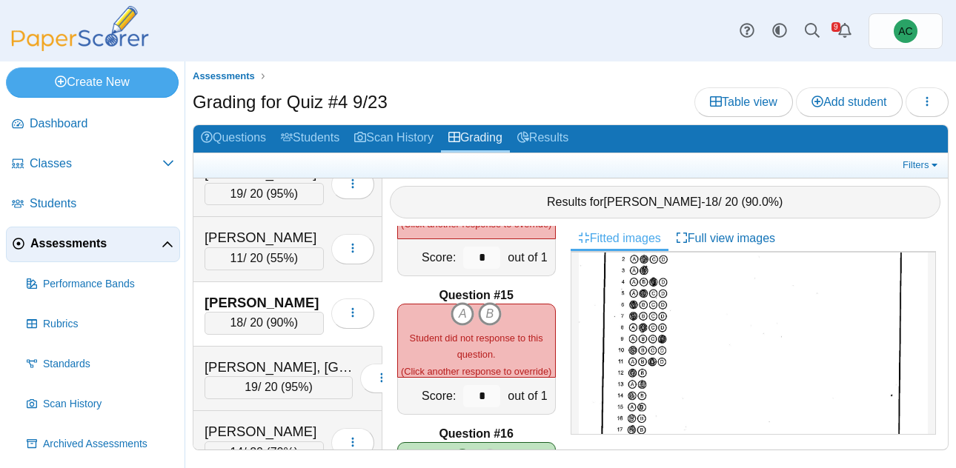
scroll to position [113, 0]
click at [494, 314] on icon "B" at bounding box center [490, 314] width 24 height 24
type input "*"
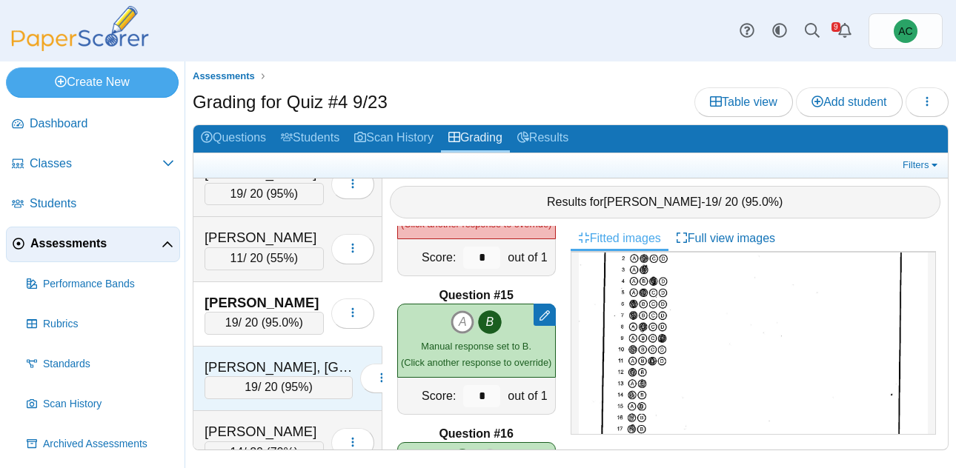
click at [251, 382] on div "19 / 20 ( 95% )" at bounding box center [279, 388] width 148 height 22
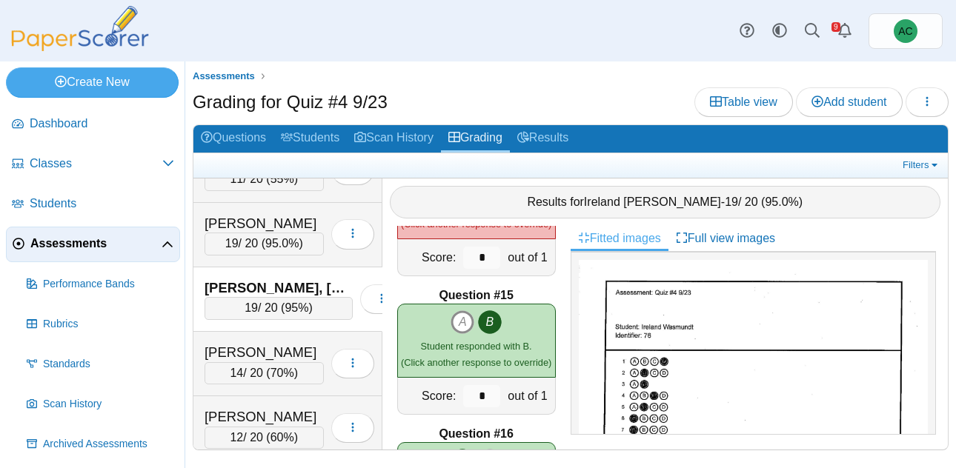
scroll to position [6152, 0]
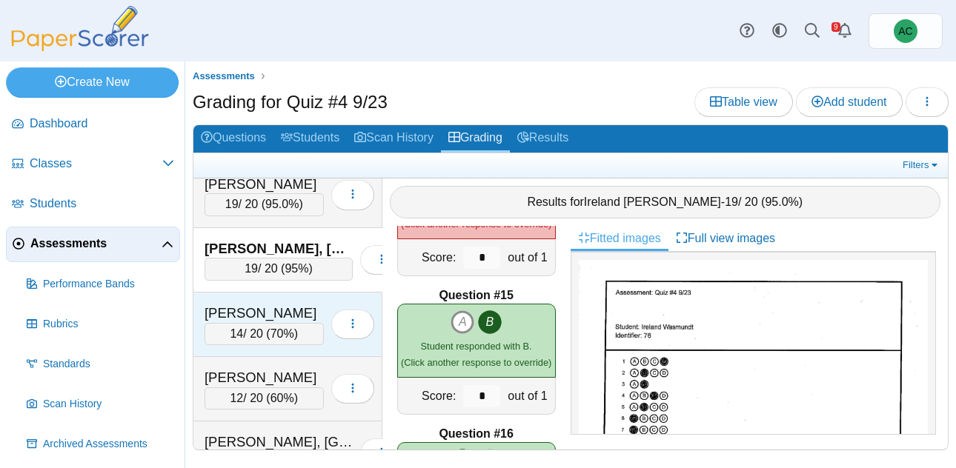
click at [256, 311] on div "[PERSON_NAME]" at bounding box center [264, 313] width 119 height 19
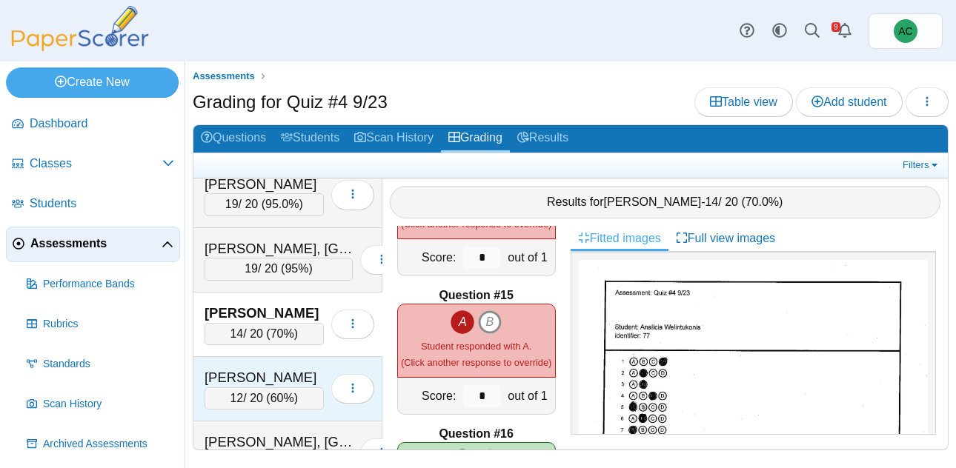
click at [241, 388] on div "12 / 20 ( 60% )" at bounding box center [264, 399] width 119 height 22
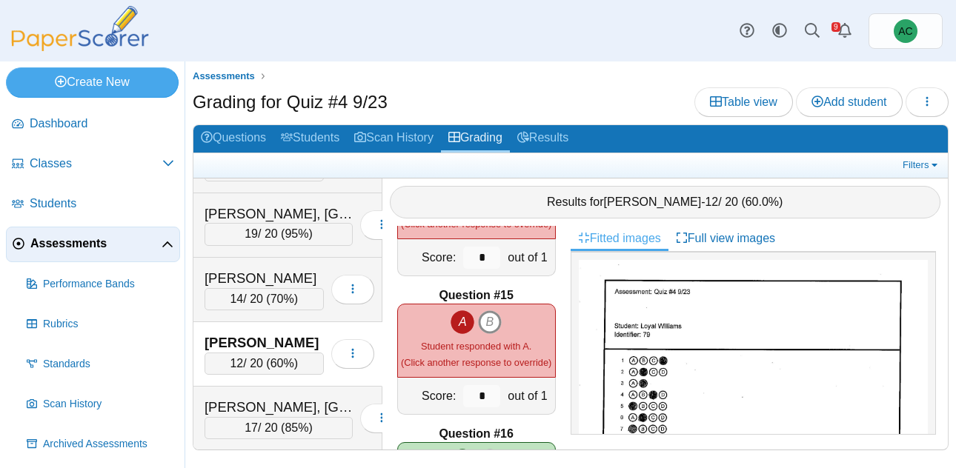
scroll to position [6187, 0]
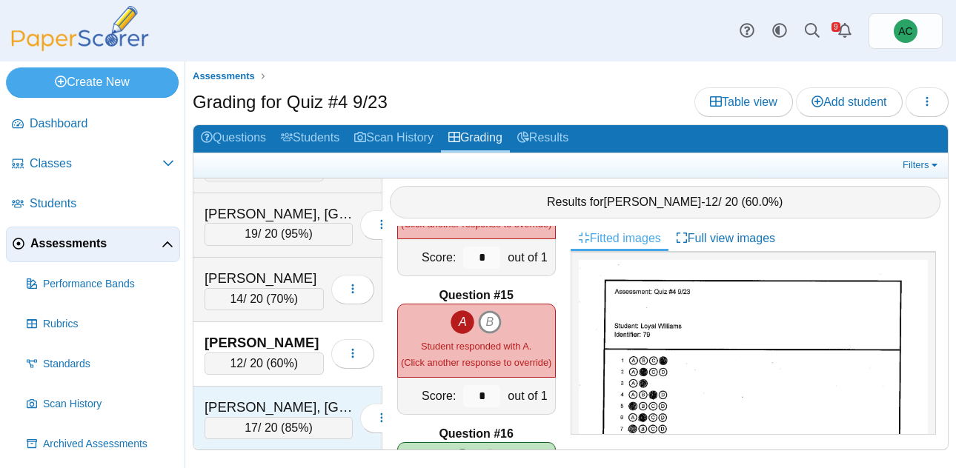
click at [264, 409] on div "[PERSON_NAME], [GEOGRAPHIC_DATA]" at bounding box center [279, 407] width 148 height 19
